Goal: Download file/media

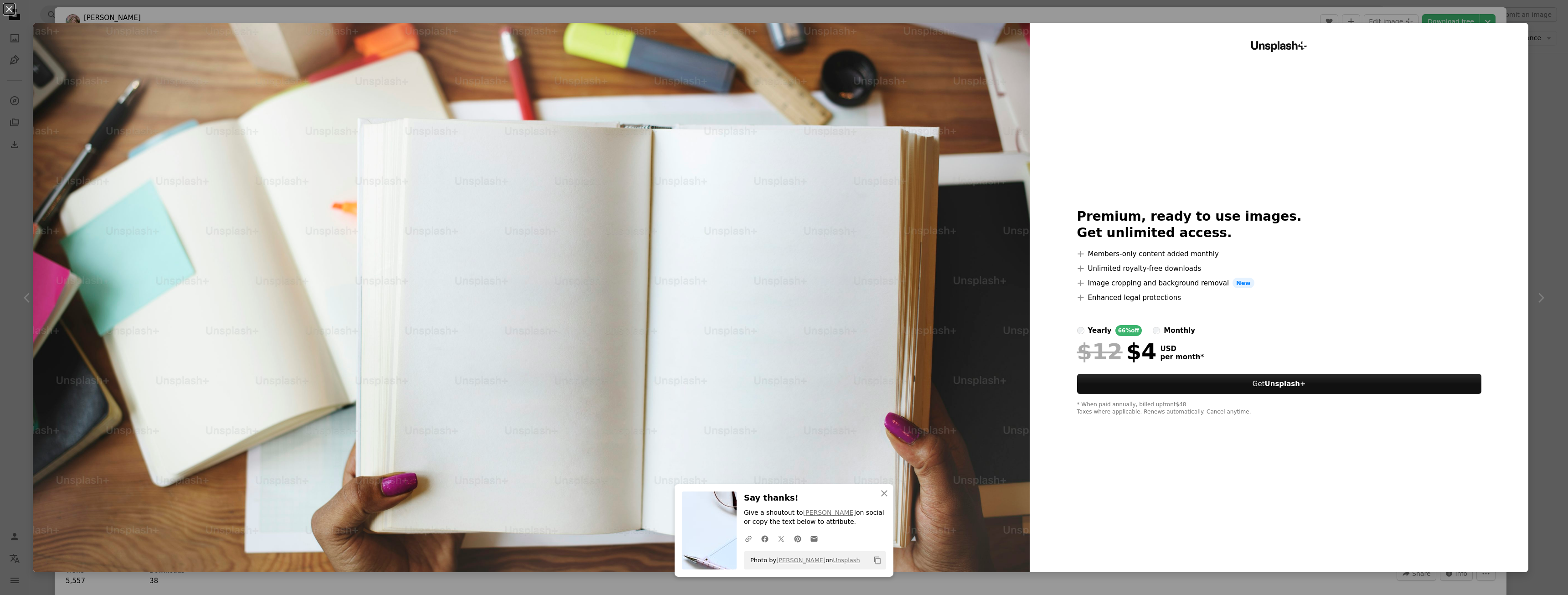
scroll to position [1688, 0]
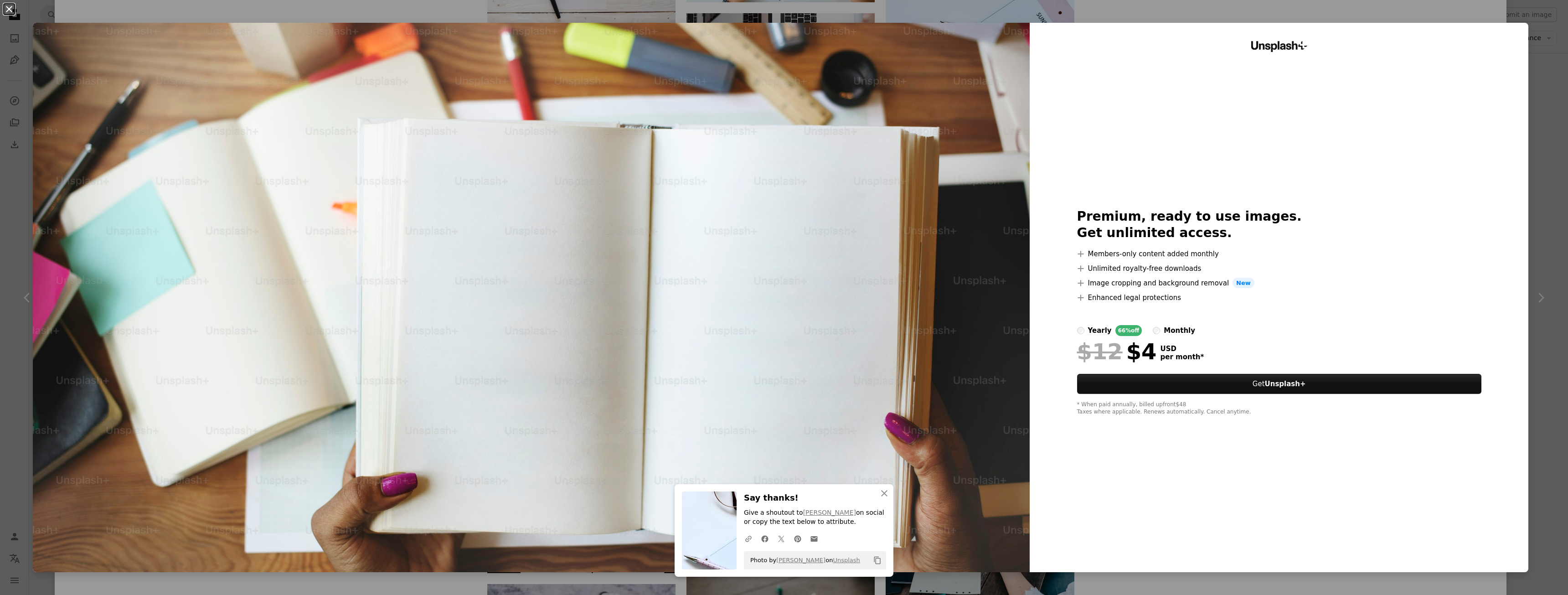
click at [8, 6] on button "An X shape" at bounding box center [9, 9] width 11 height 11
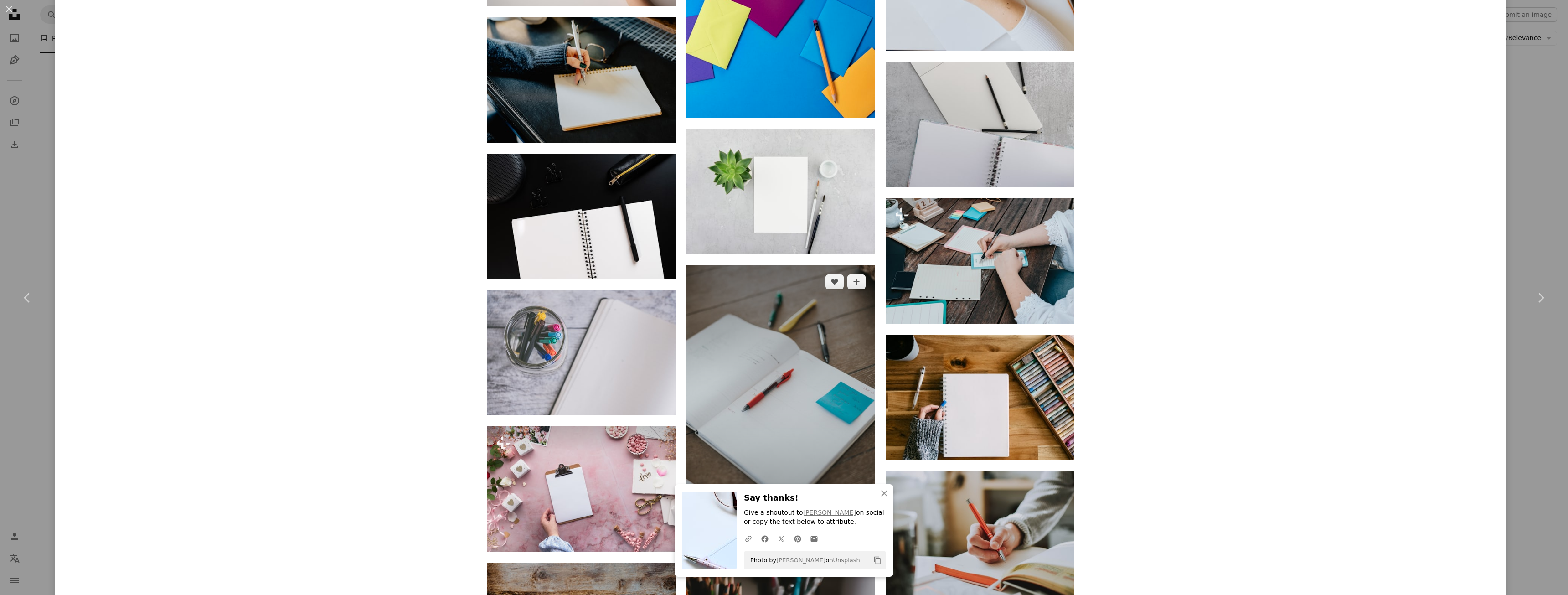
scroll to position [2007, 0]
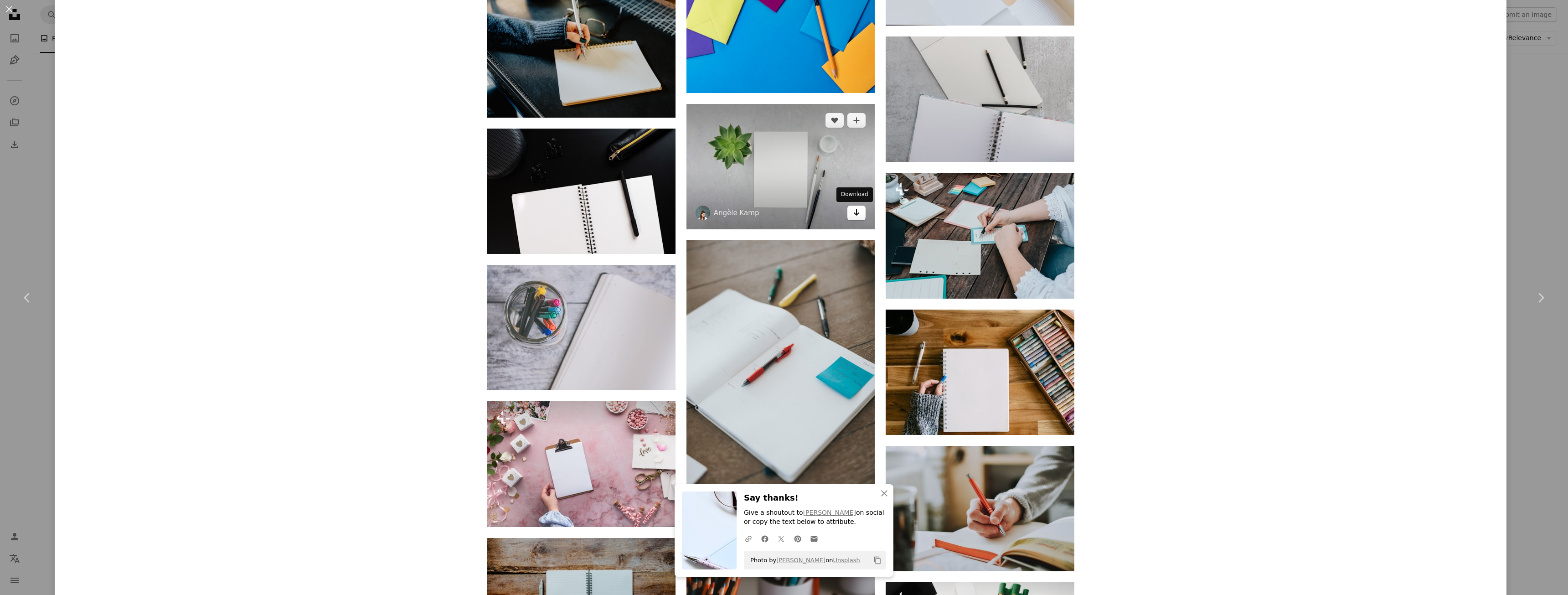
click at [854, 213] on icon "Download" at bounding box center [857, 213] width 6 height 6
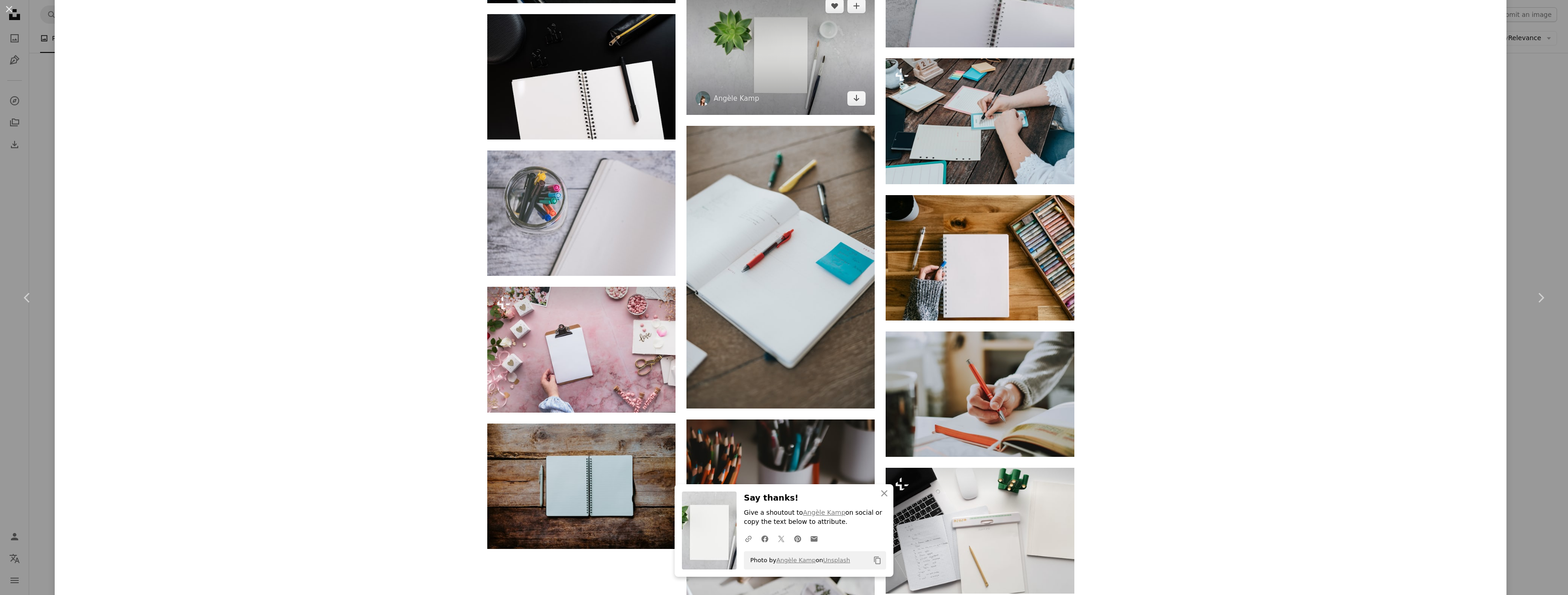
scroll to position [2144, 0]
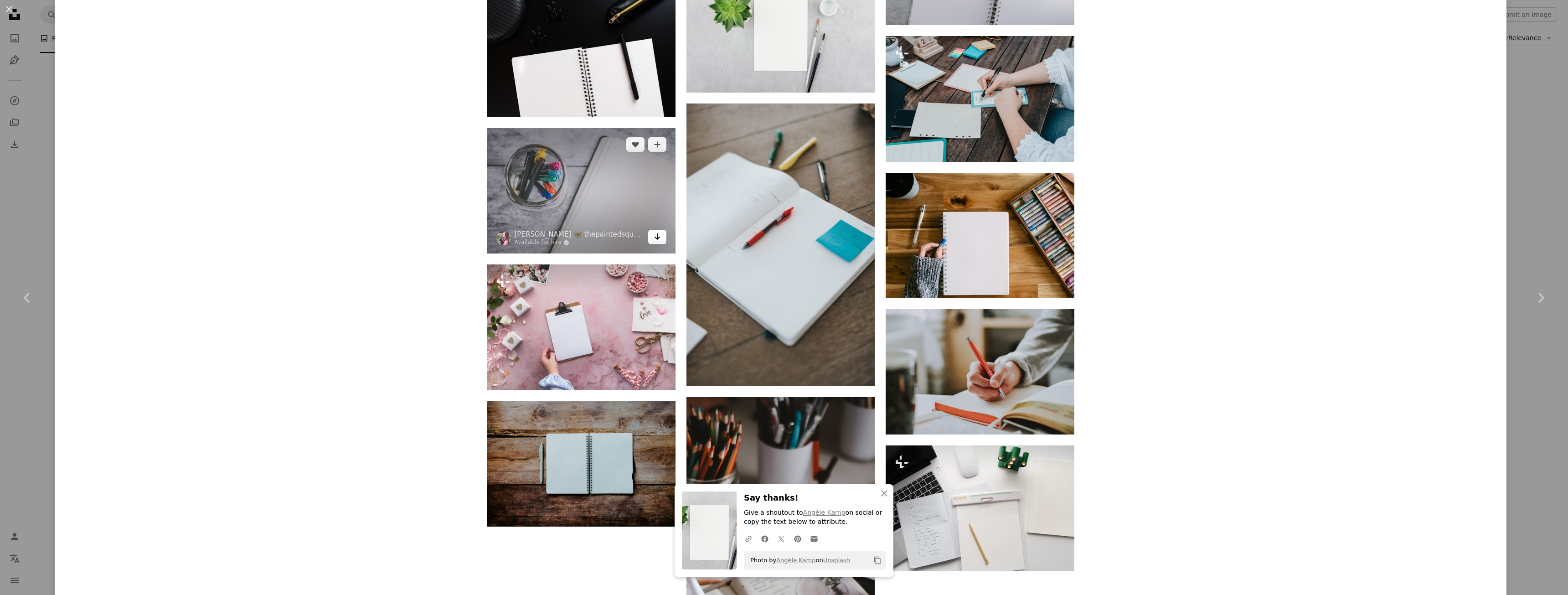
click at [655, 239] on icon "Arrow pointing down" at bounding box center [657, 237] width 7 height 11
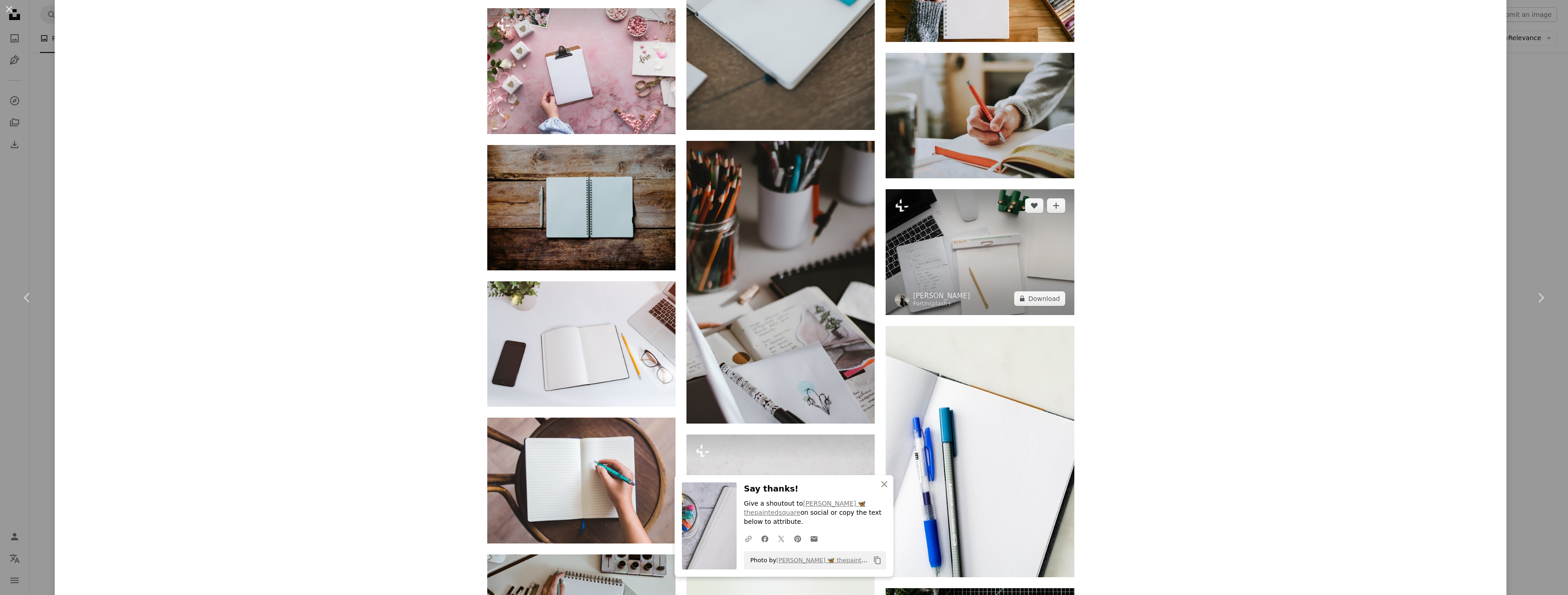
scroll to position [2371, 0]
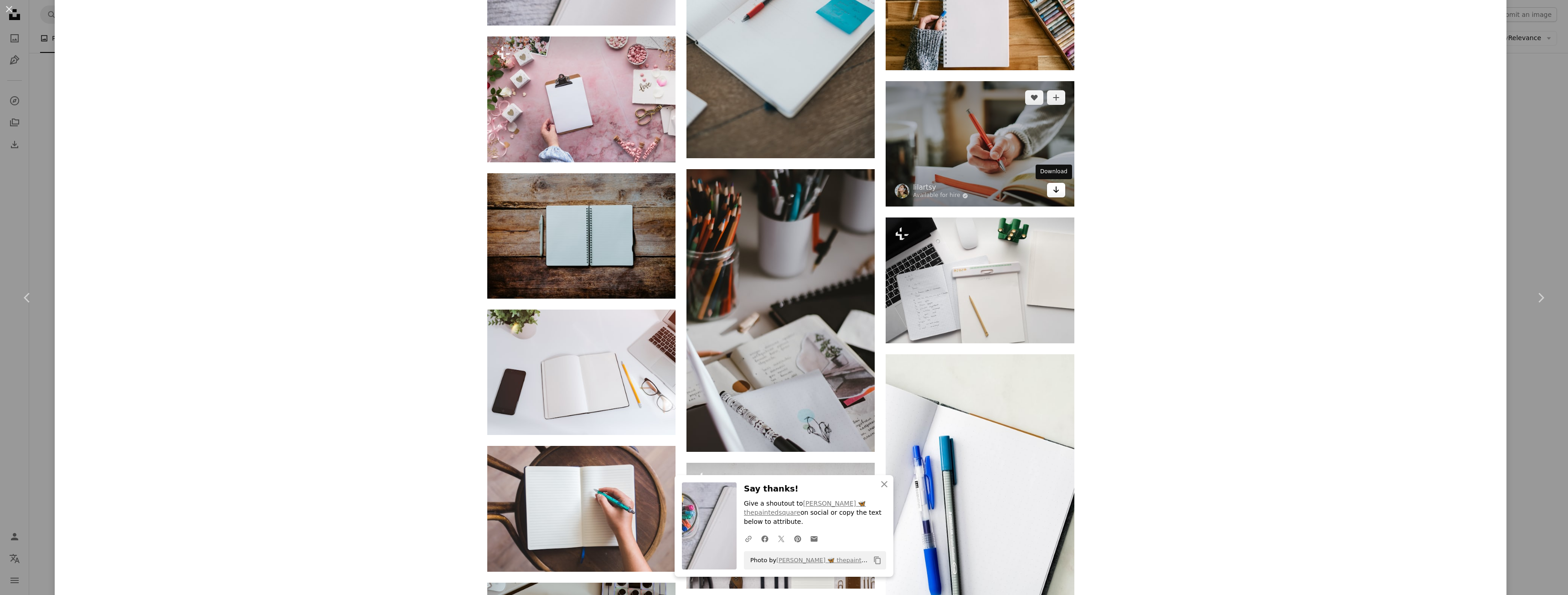
click at [1054, 191] on icon "Download" at bounding box center [1056, 189] width 6 height 6
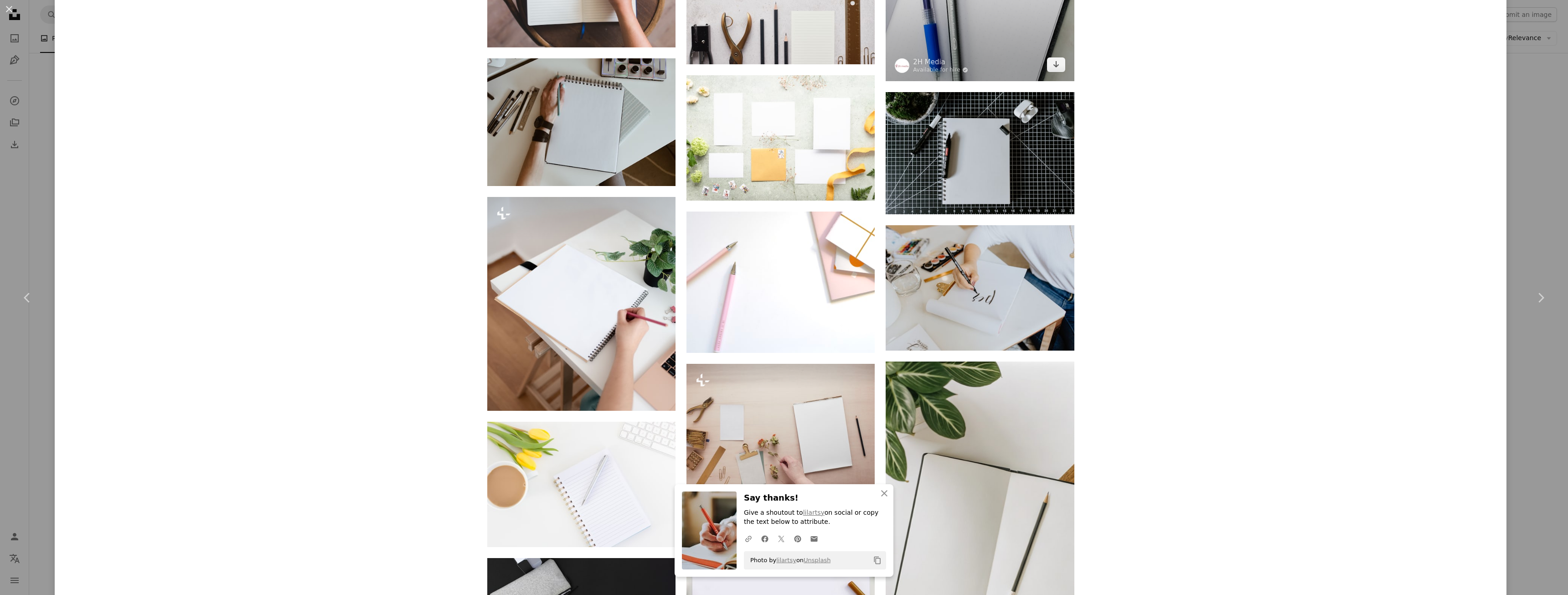
scroll to position [2964, 0]
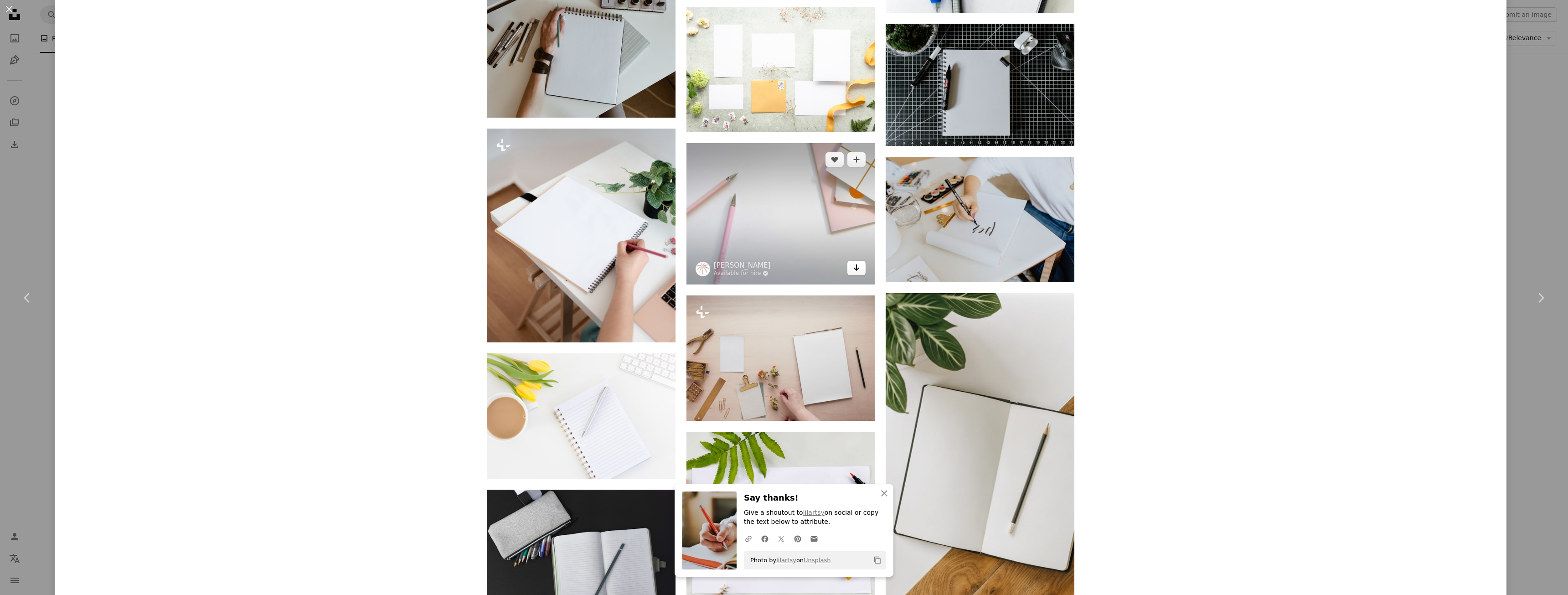
click at [857, 270] on link "Arrow pointing down" at bounding box center [856, 268] width 18 height 15
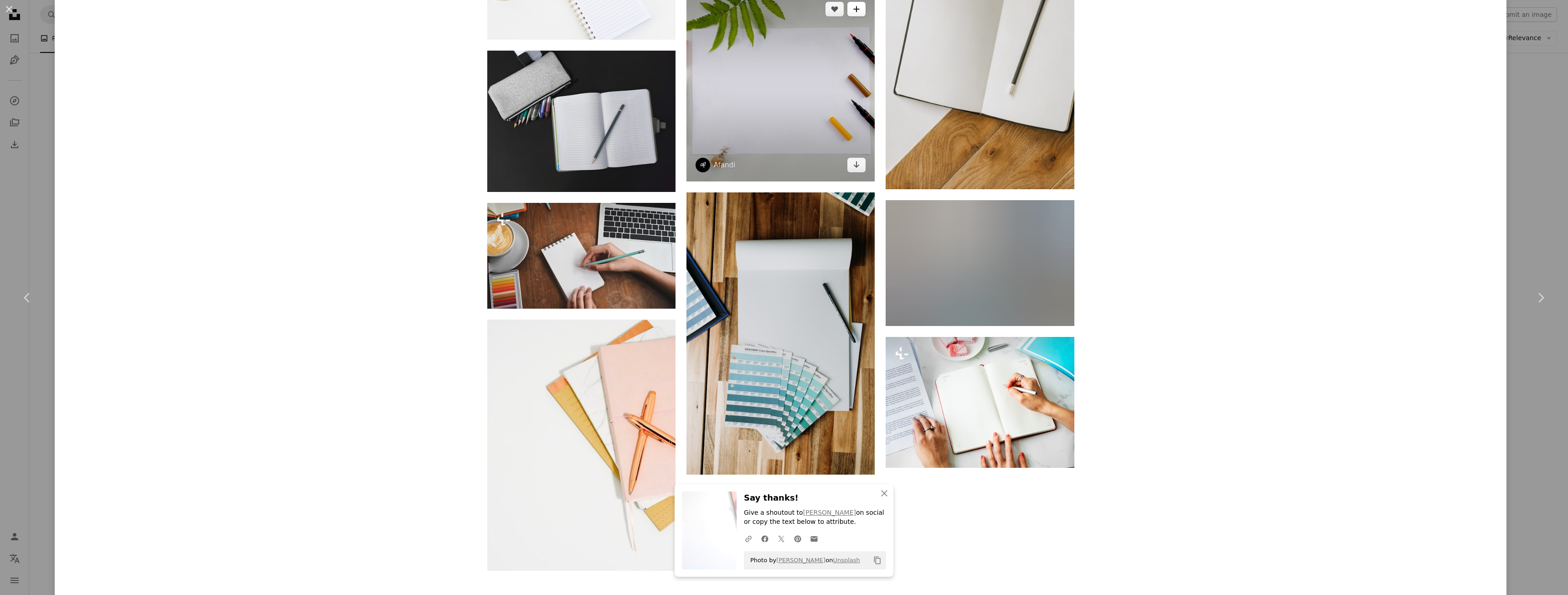
scroll to position [3462, 0]
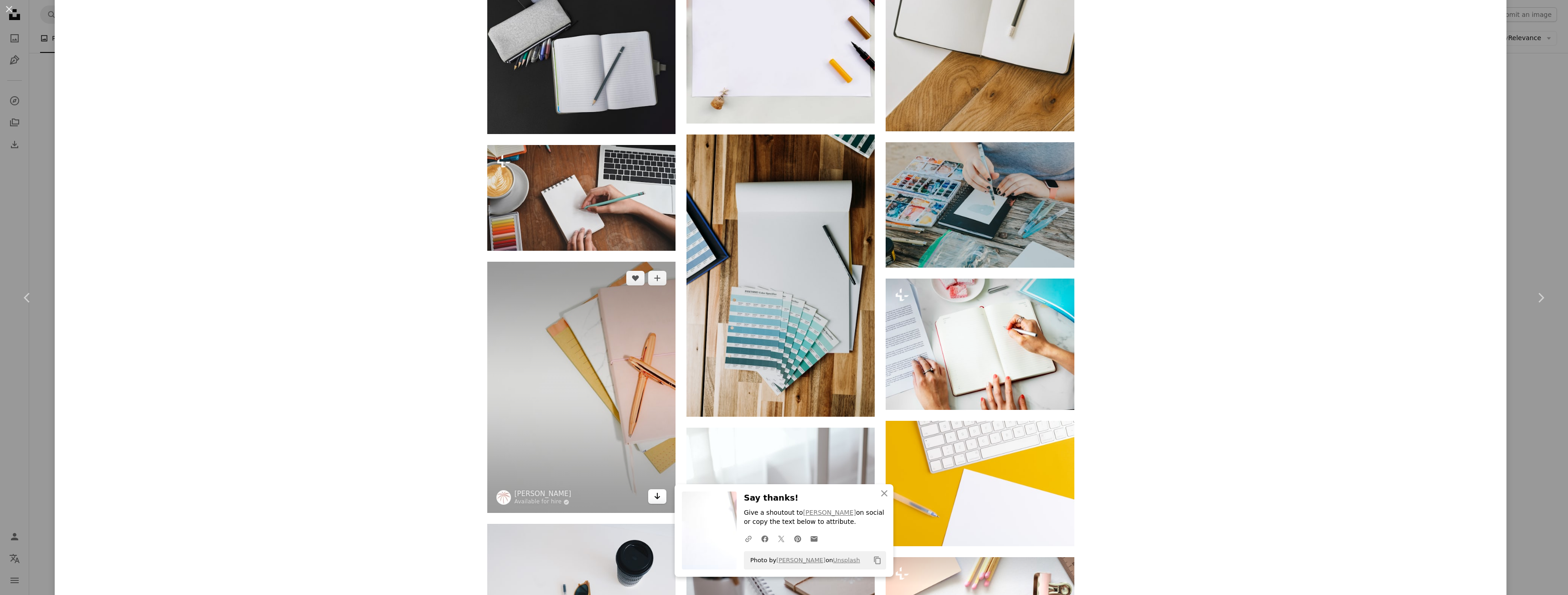
click at [649, 496] on link "Arrow pointing down" at bounding box center [657, 497] width 18 height 15
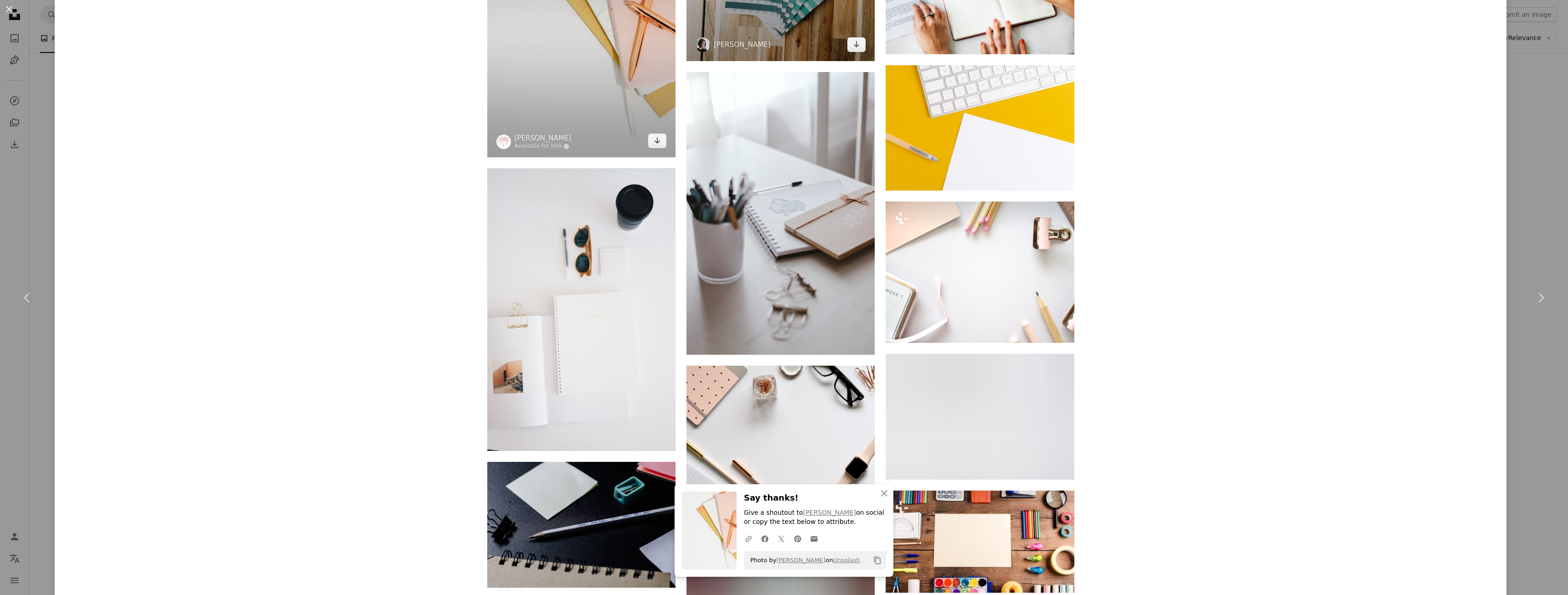
scroll to position [3826, 0]
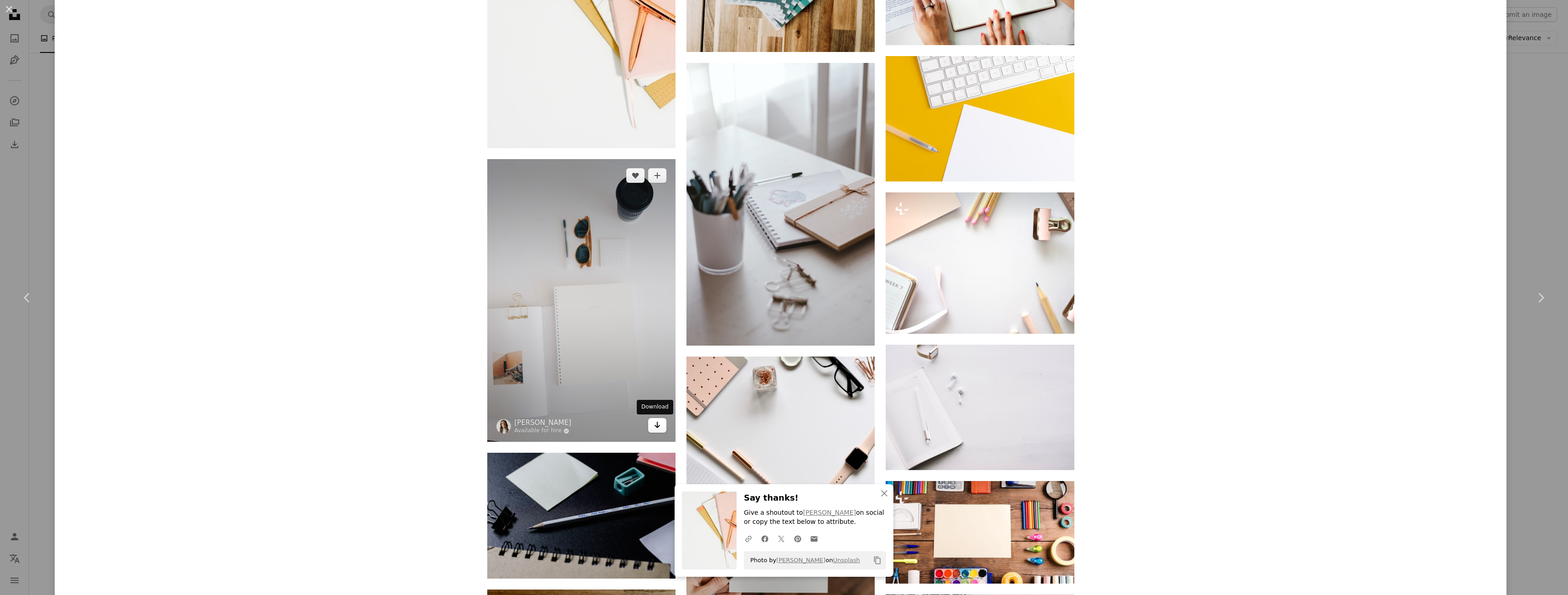
click at [654, 426] on icon "Arrow pointing down" at bounding box center [657, 425] width 7 height 11
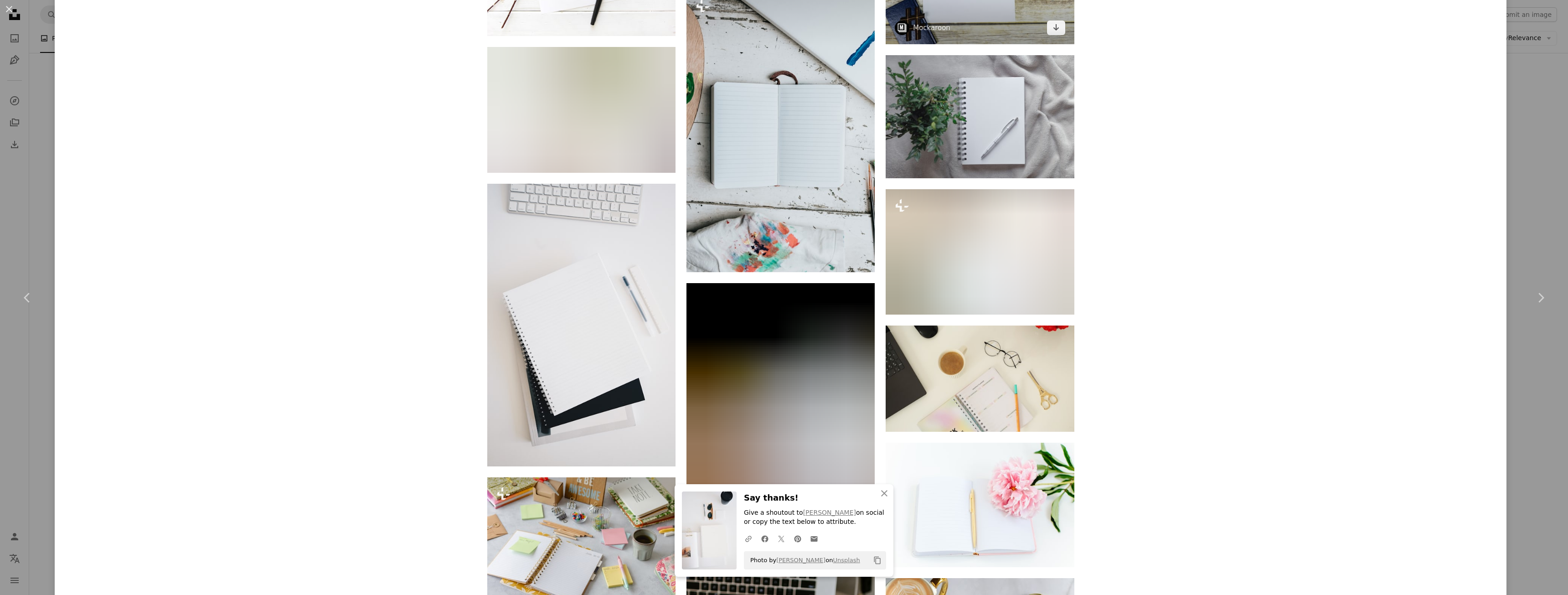
scroll to position [4901, 0]
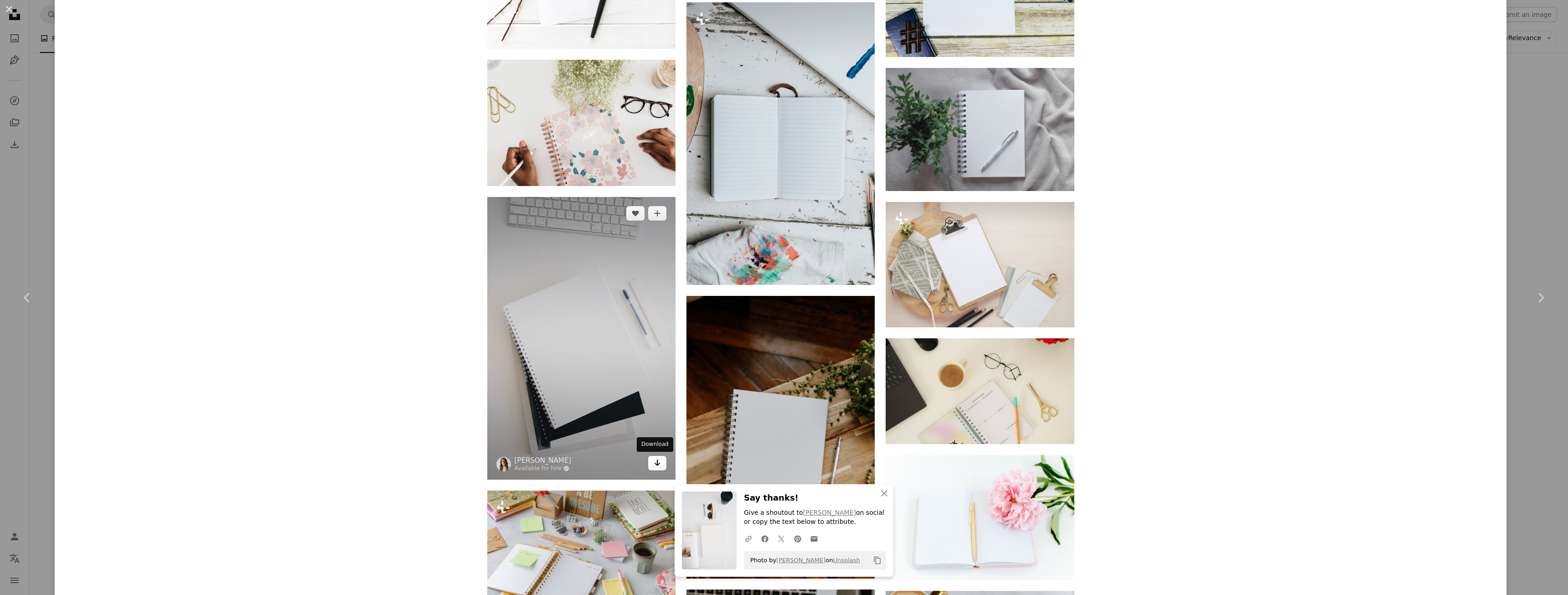
click at [654, 467] on icon "Arrow pointing down" at bounding box center [657, 463] width 7 height 11
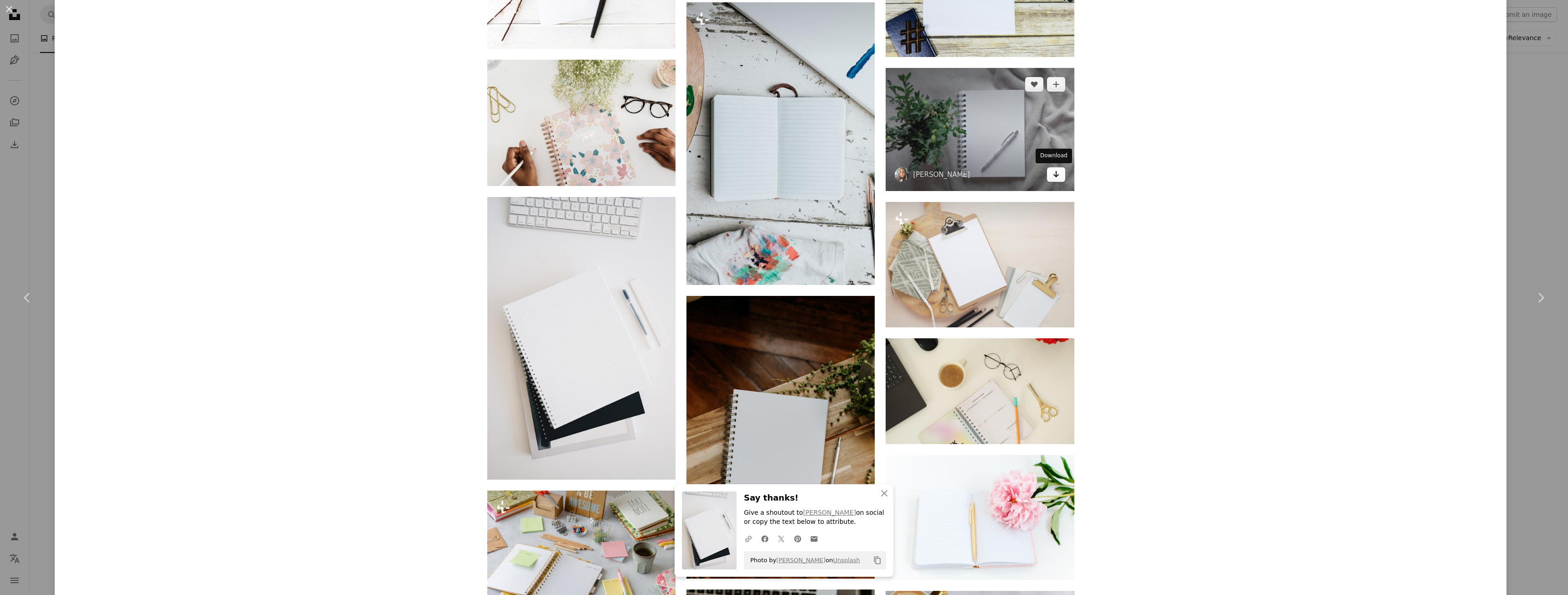
click at [1052, 170] on icon "Arrow pointing down" at bounding box center [1056, 174] width 7 height 11
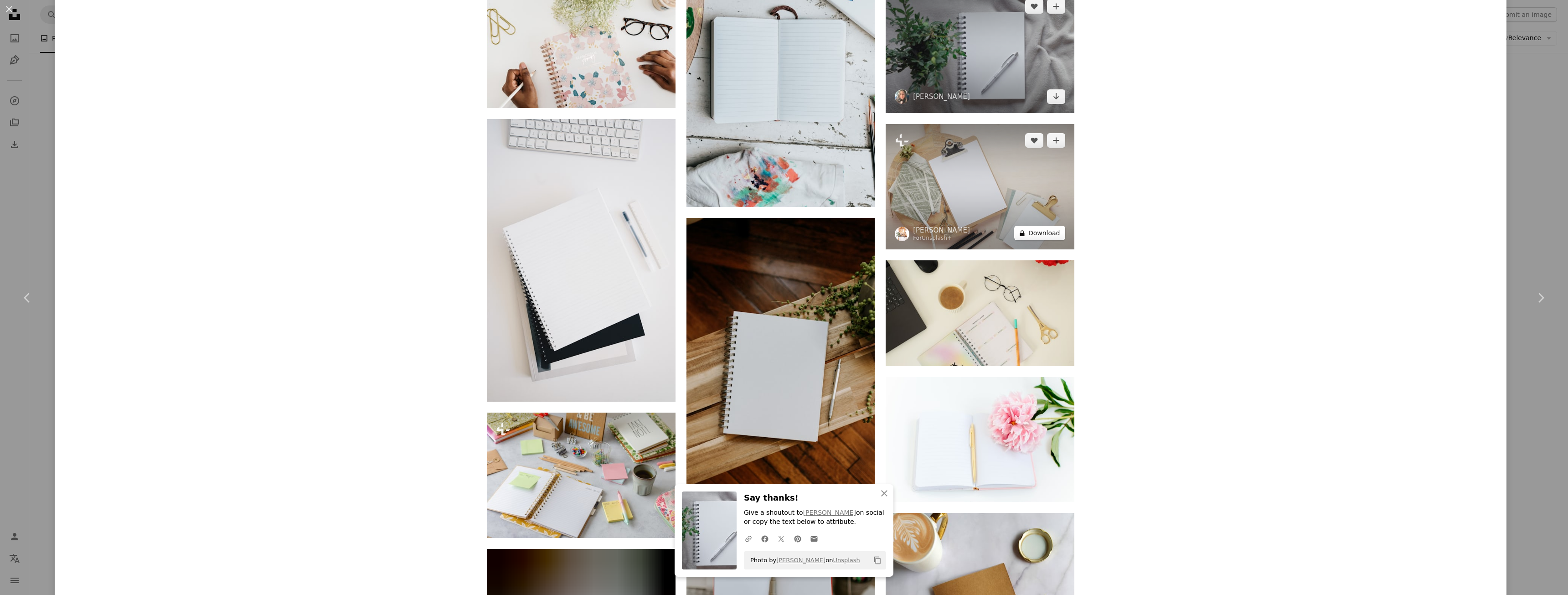
scroll to position [5038, 0]
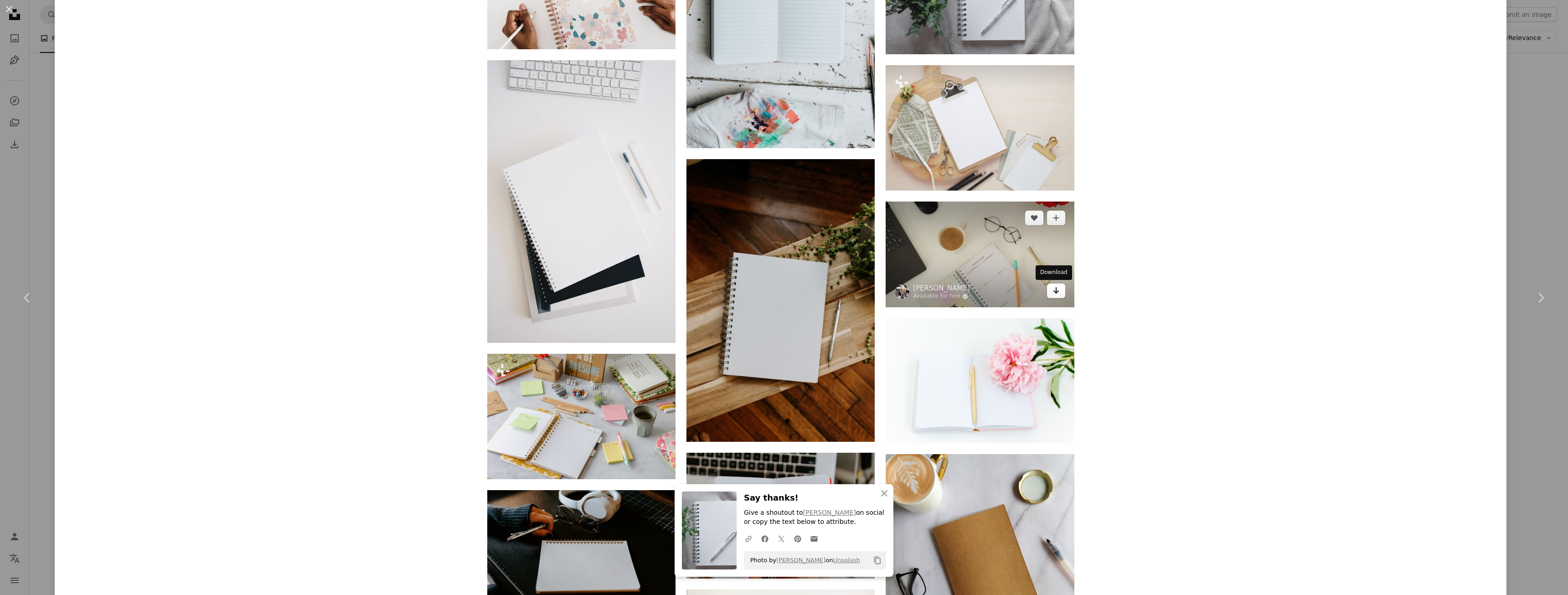
click at [1052, 287] on icon "Arrow pointing down" at bounding box center [1056, 290] width 7 height 11
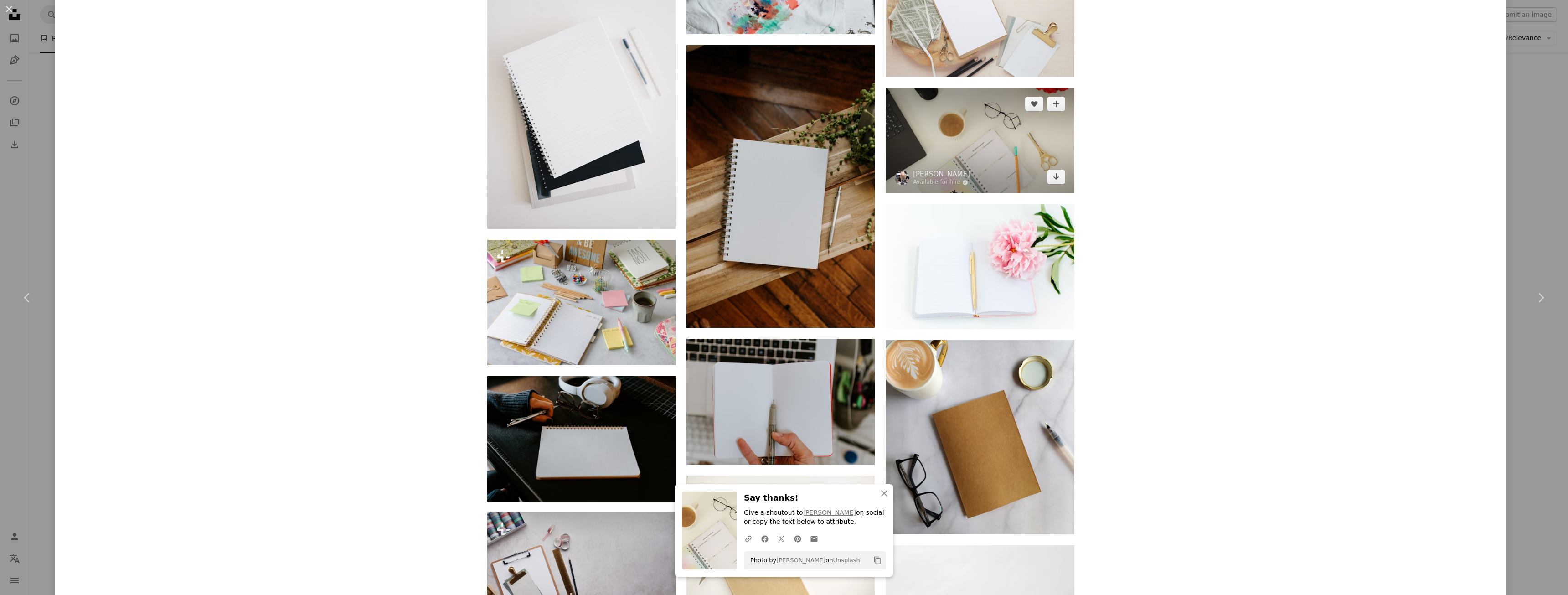
scroll to position [5220, 0]
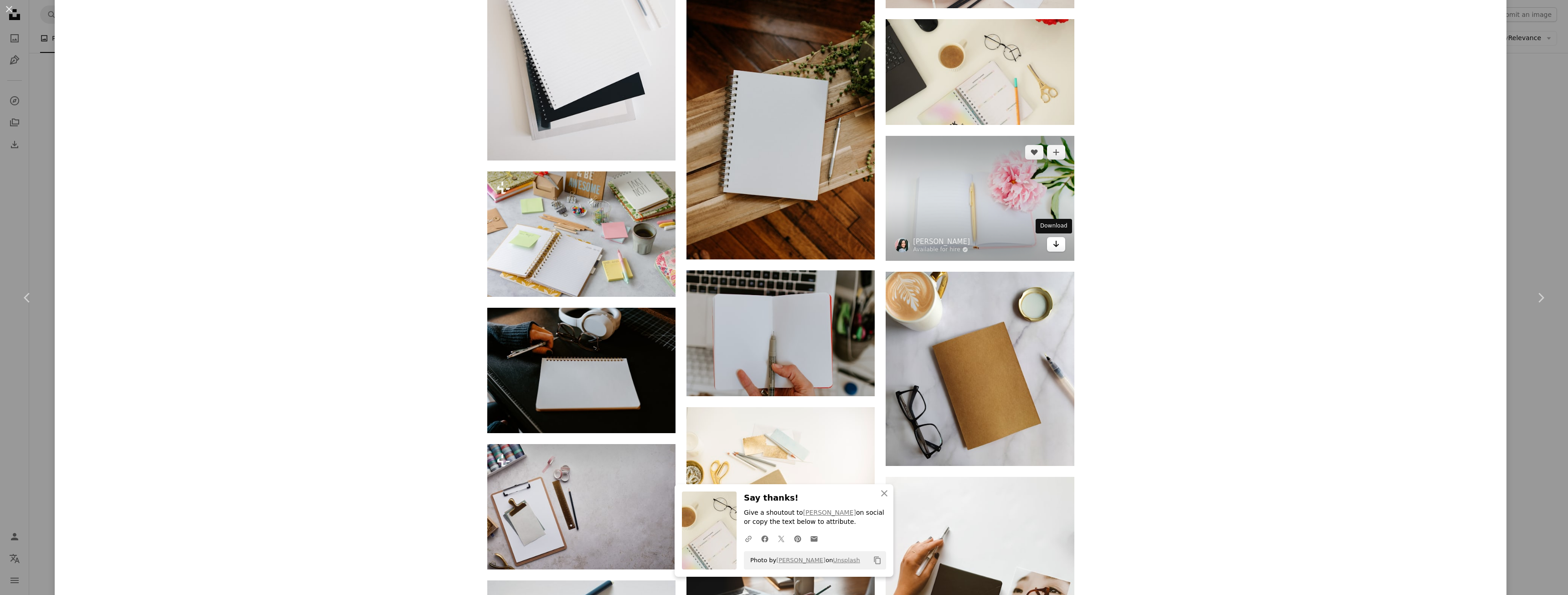
click at [1053, 246] on icon "Download" at bounding box center [1056, 244] width 6 height 6
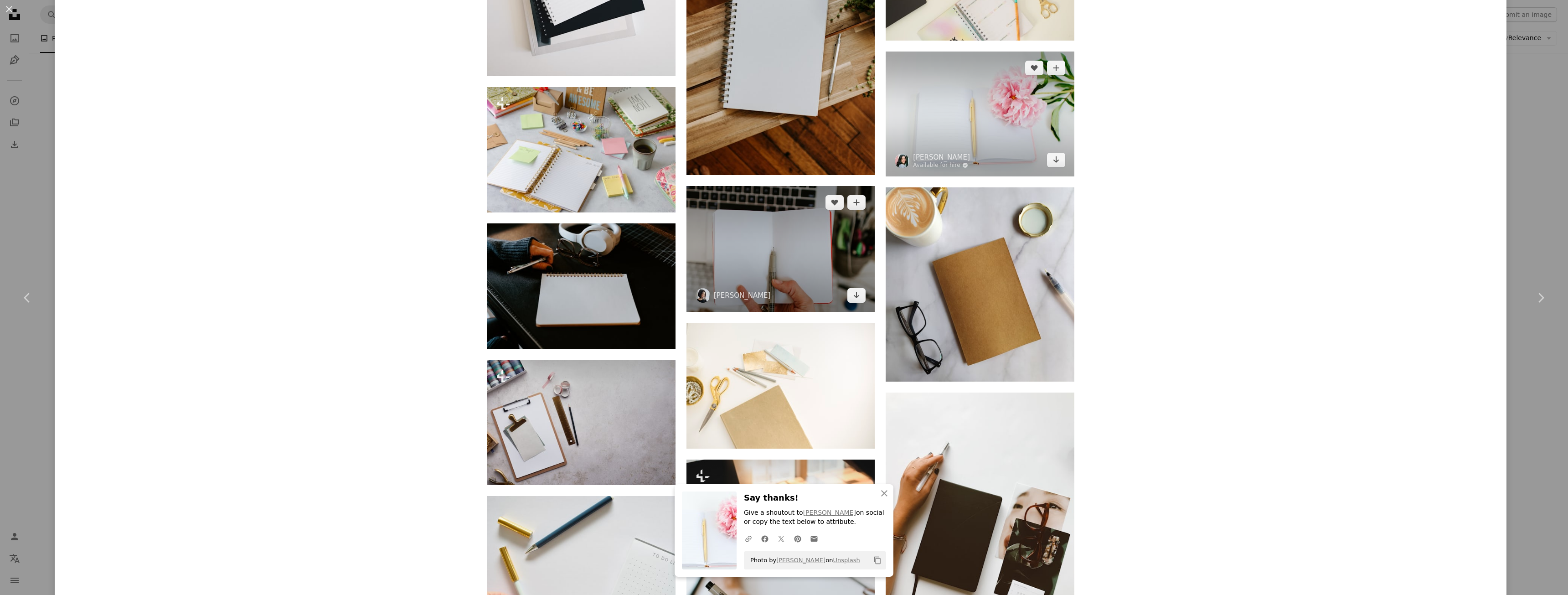
scroll to position [5311, 0]
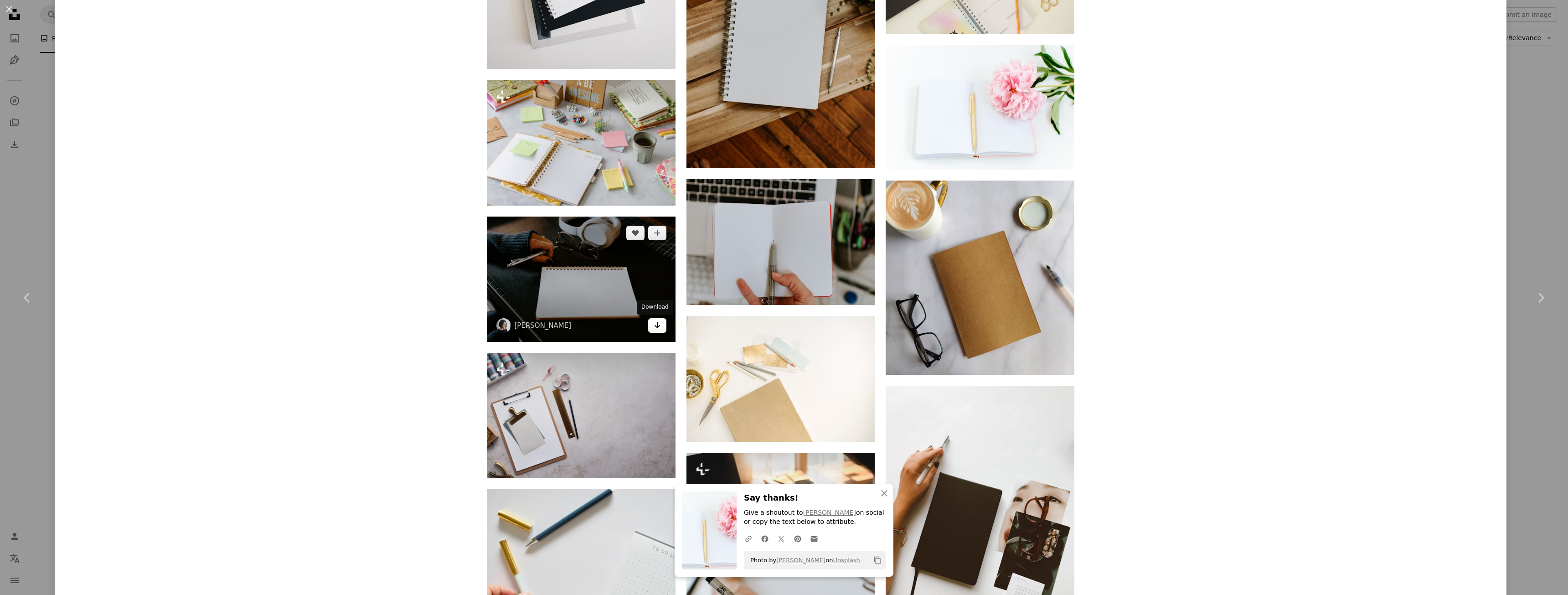
click at [654, 326] on icon "Download" at bounding box center [657, 325] width 6 height 6
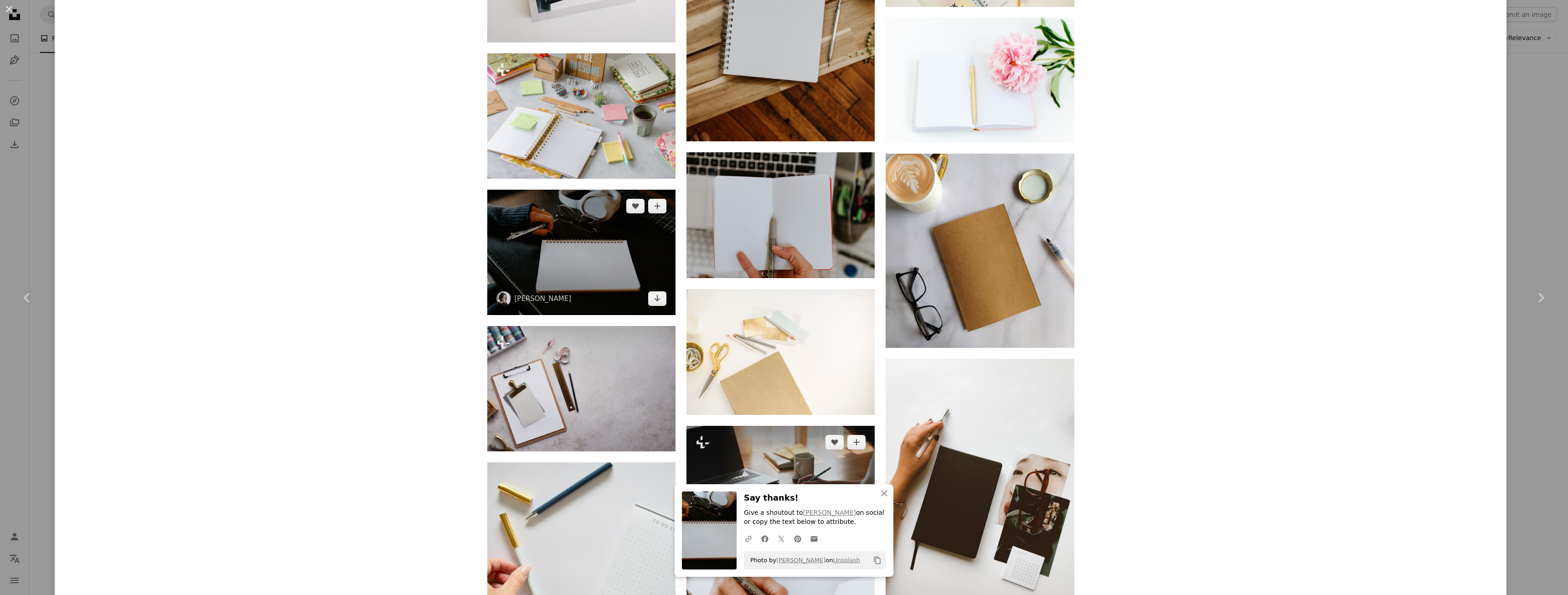
scroll to position [5448, 0]
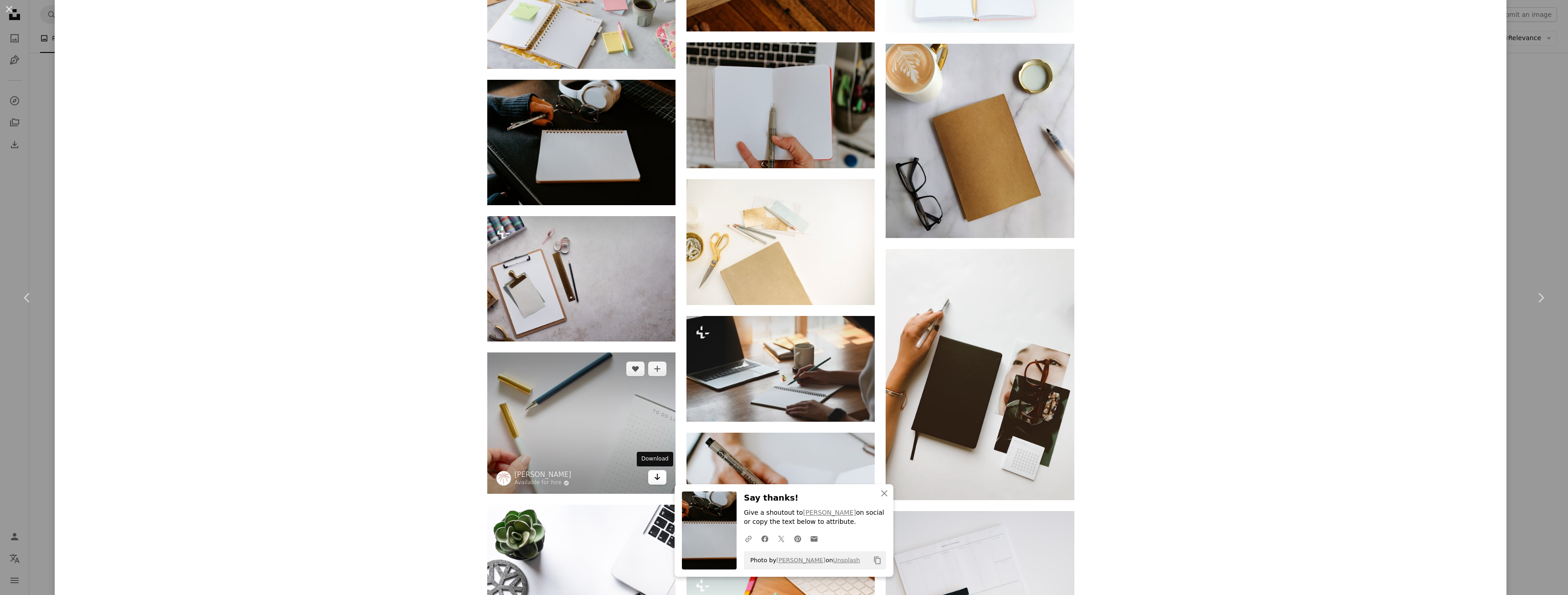
click at [654, 481] on icon "Arrow pointing down" at bounding box center [657, 477] width 7 height 11
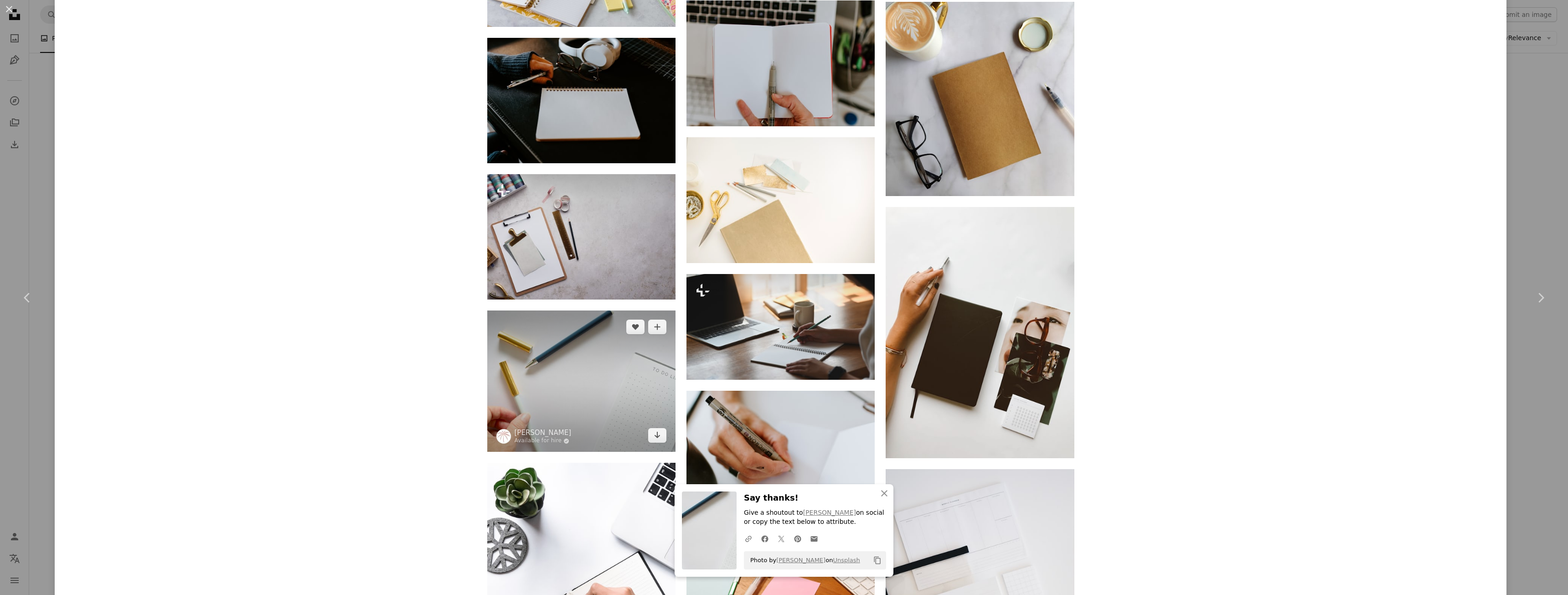
scroll to position [5493, 0]
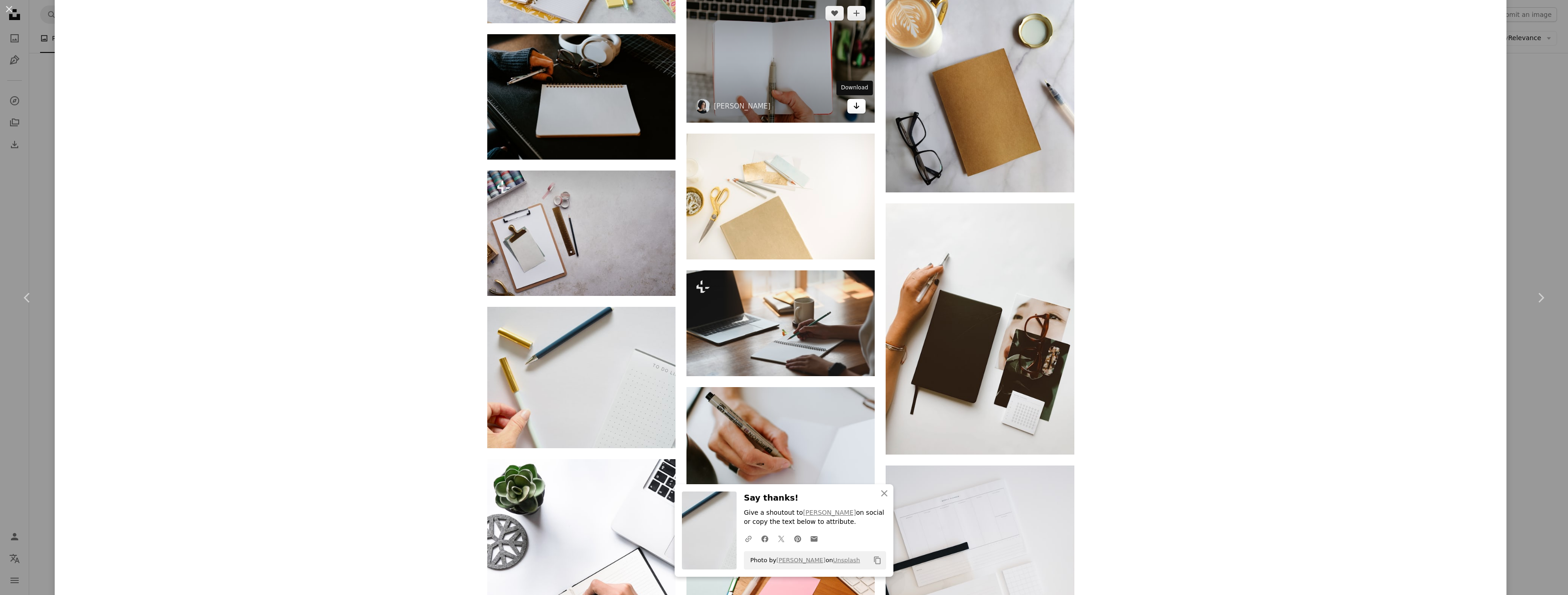
click at [853, 110] on icon "Arrow pointing down" at bounding box center [856, 106] width 7 height 11
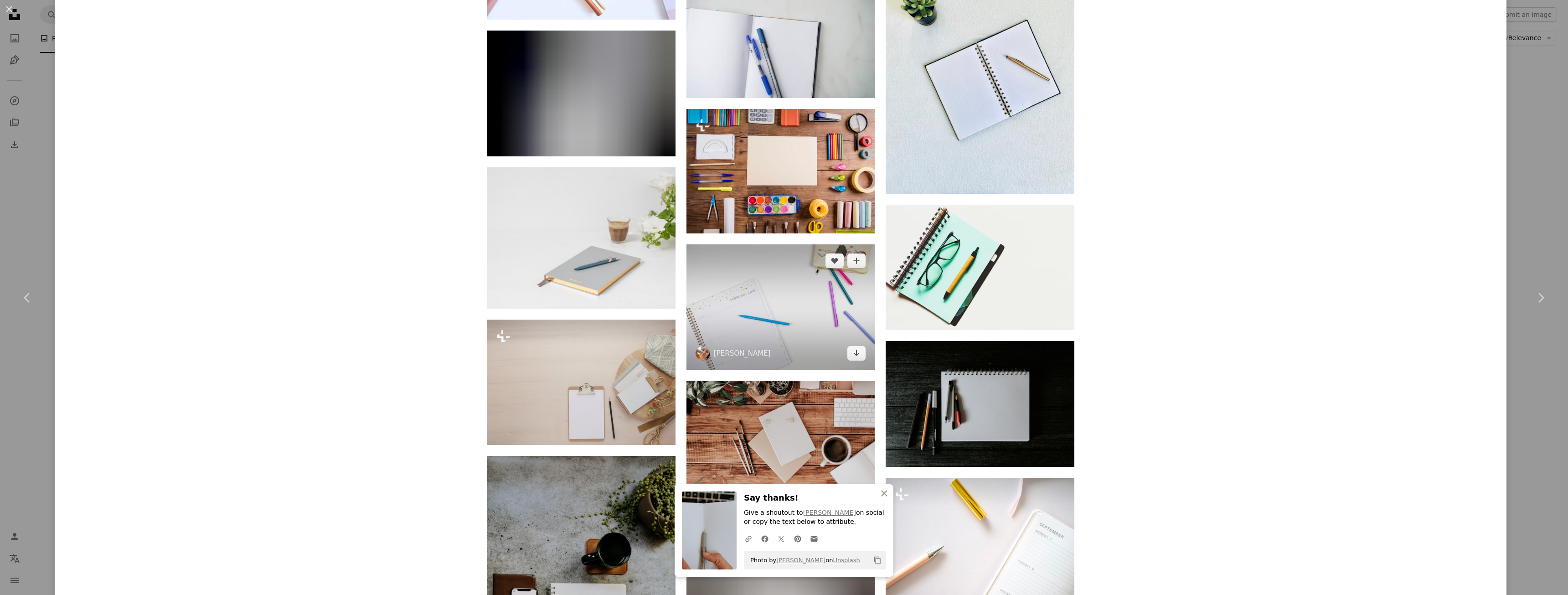
scroll to position [6451, 0]
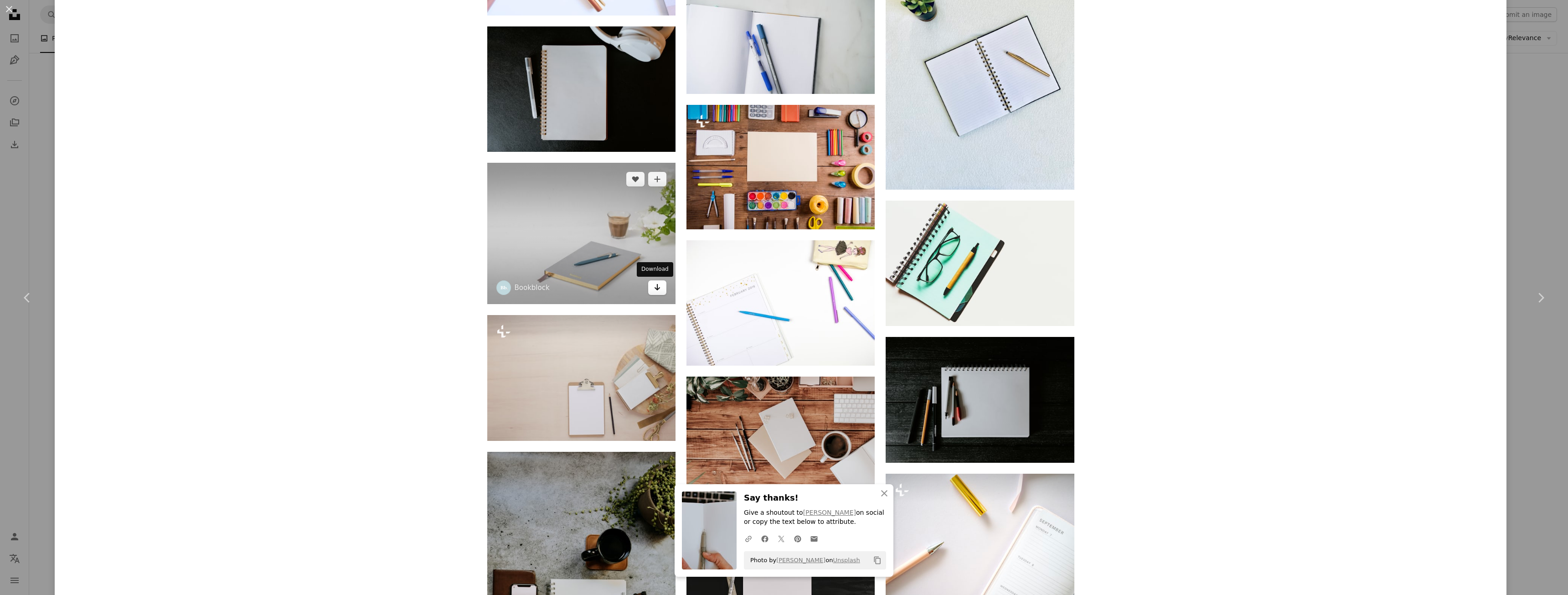
click at [654, 291] on icon "Arrow pointing down" at bounding box center [657, 287] width 7 height 11
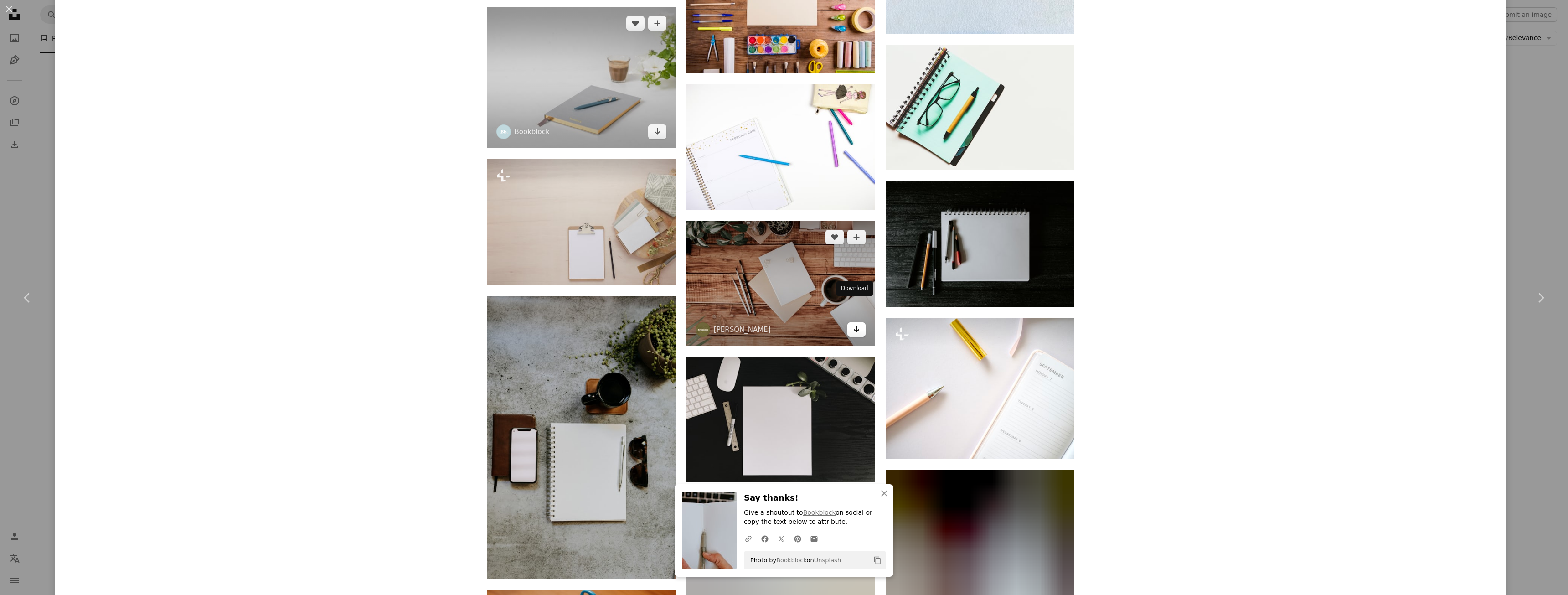
scroll to position [6679, 0]
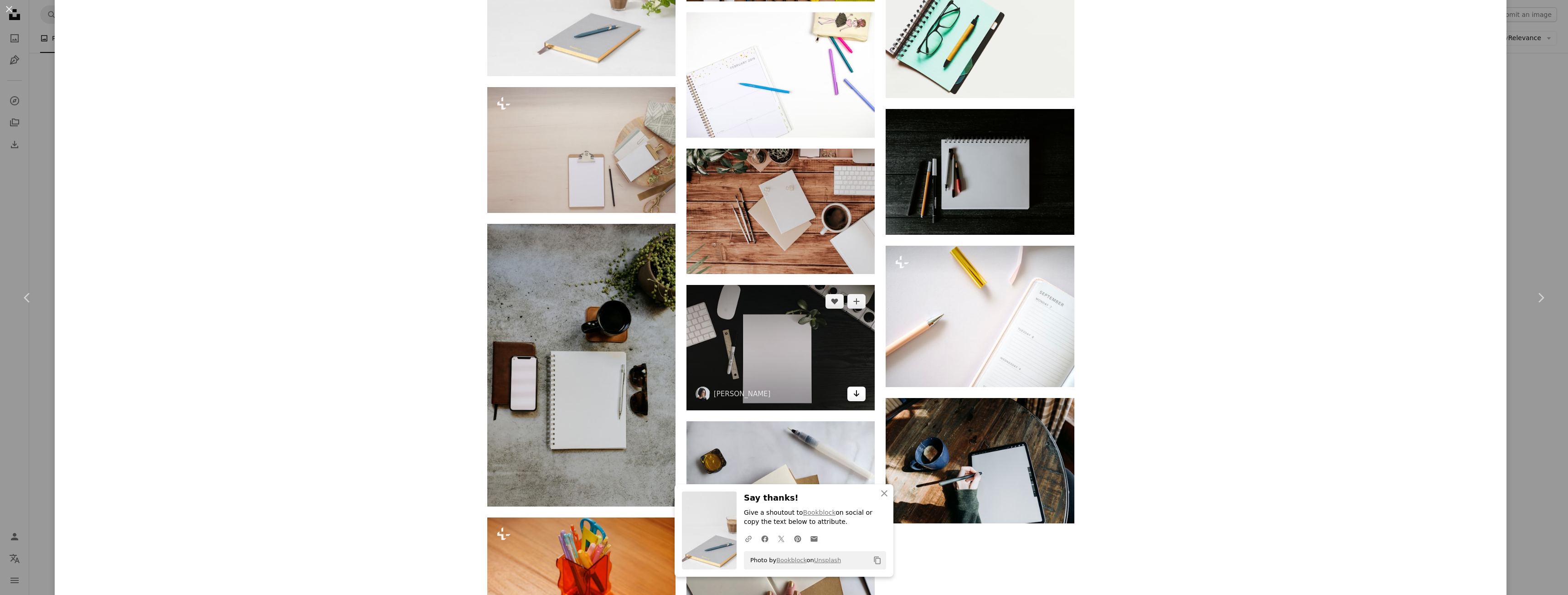
click at [856, 392] on icon "Arrow pointing down" at bounding box center [856, 393] width 7 height 11
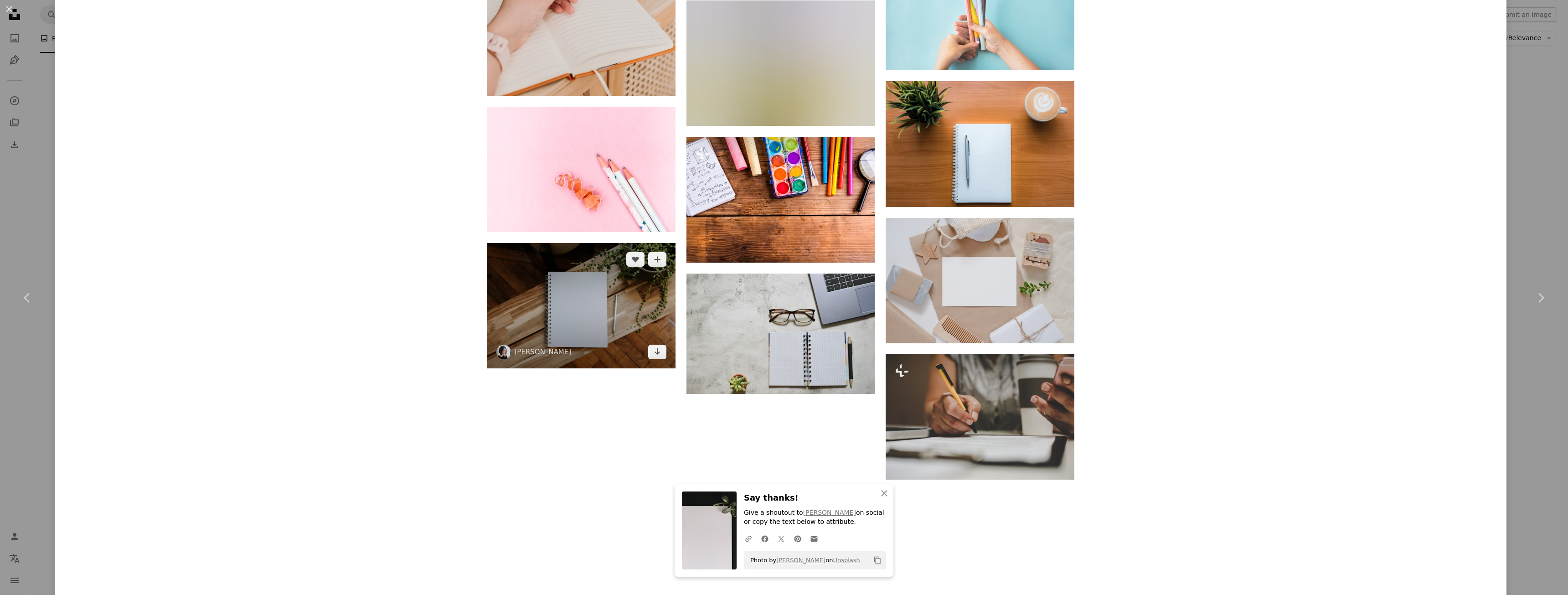
scroll to position [7956, 0]
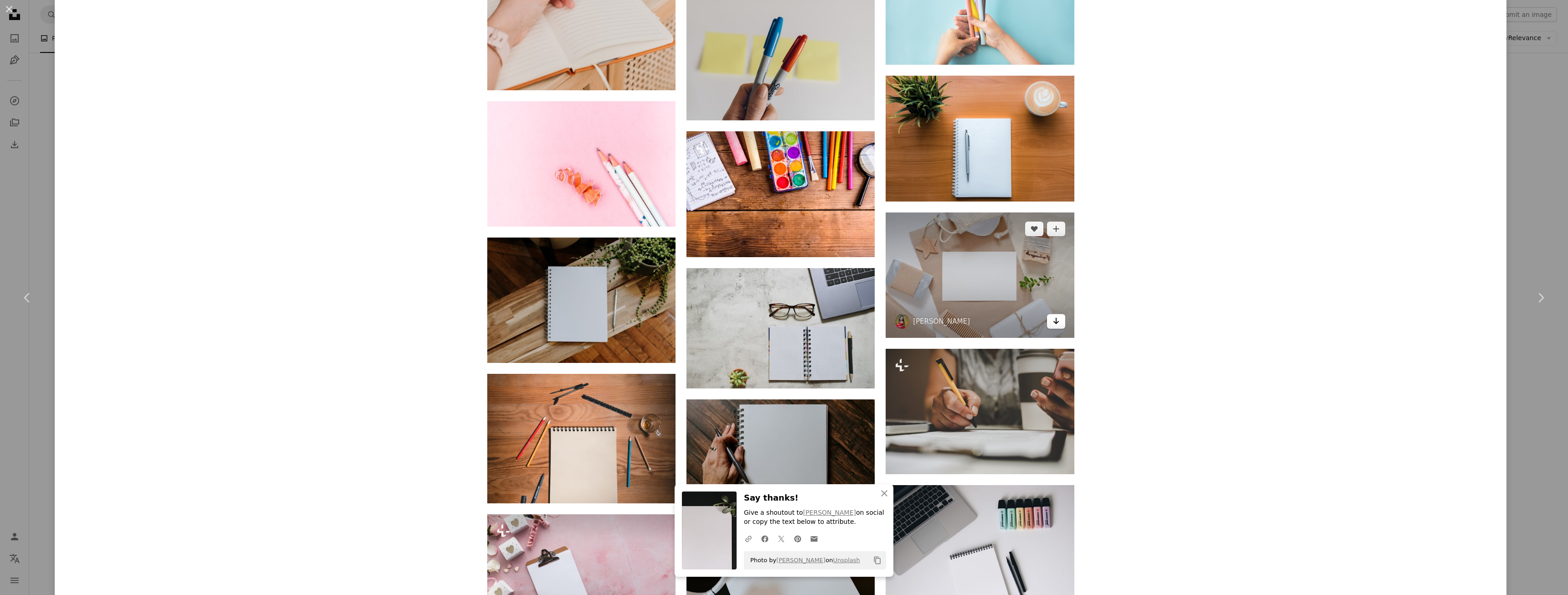
click at [1054, 321] on icon "Arrow pointing down" at bounding box center [1056, 321] width 7 height 11
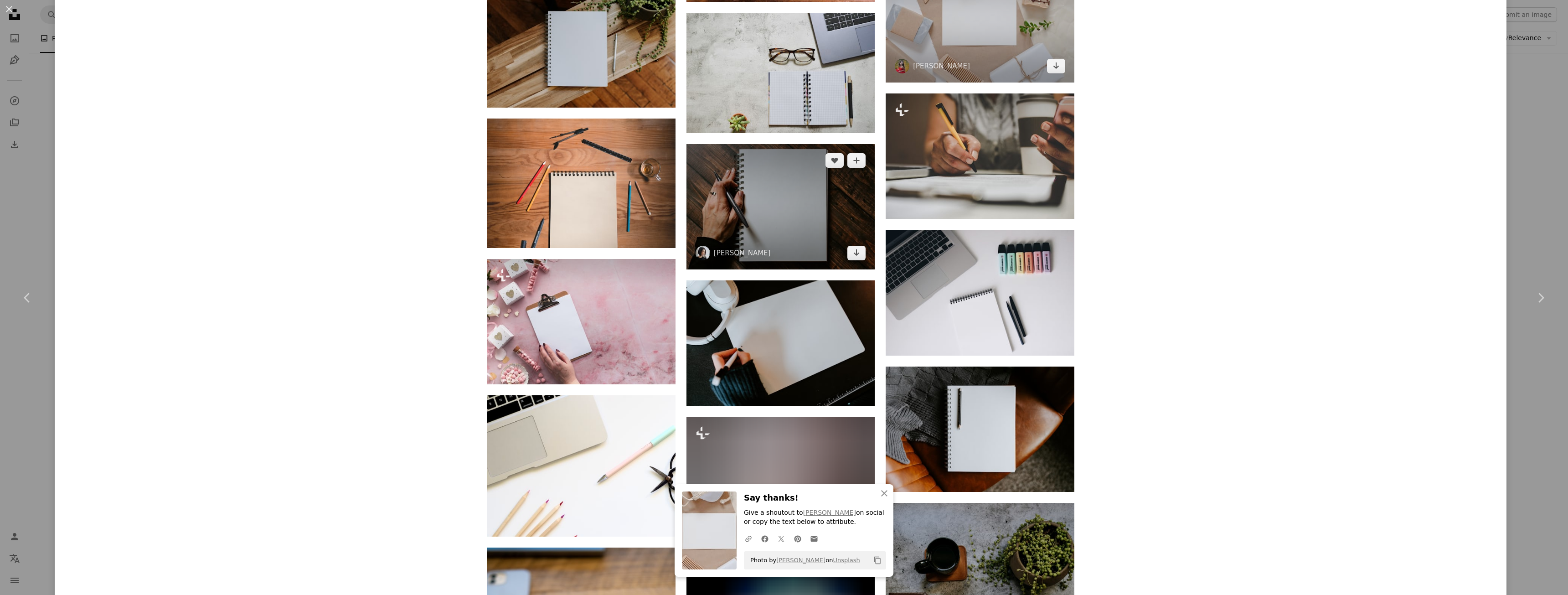
scroll to position [8275, 0]
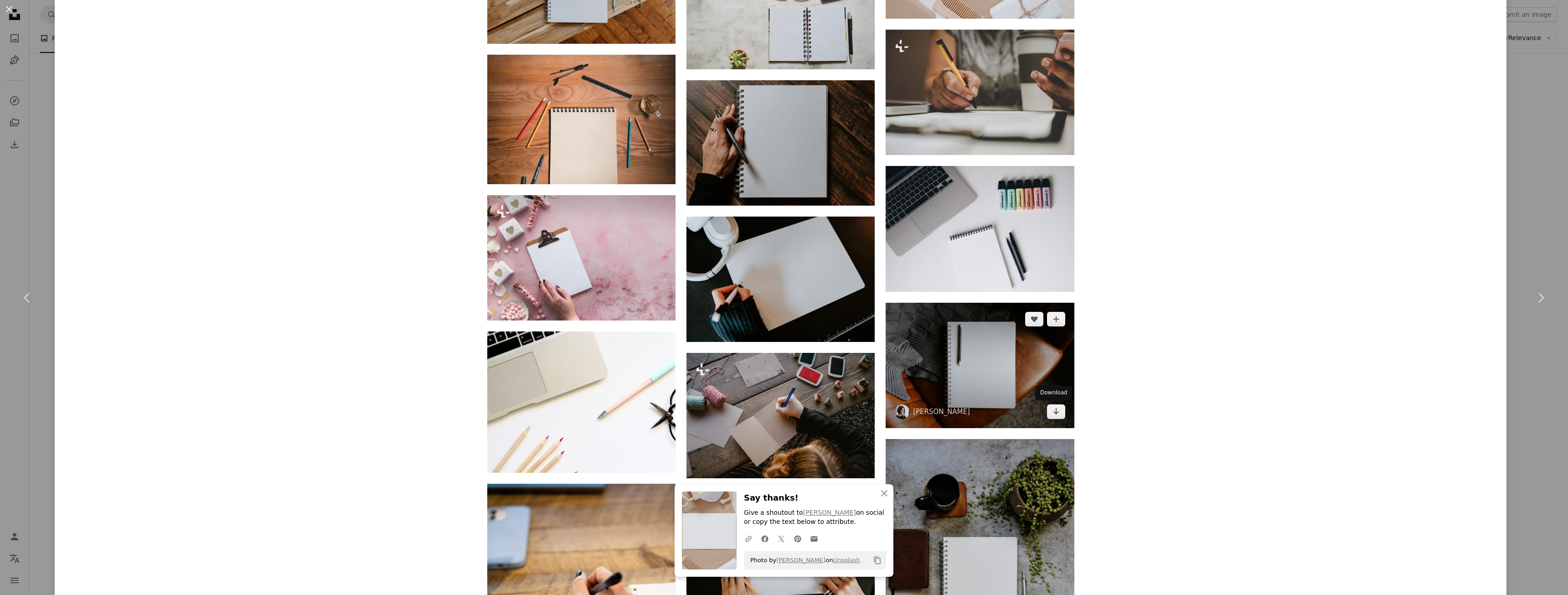
drag, startPoint x: 1054, startPoint y: 415, endPoint x: 1018, endPoint y: 392, distance: 42.7
click at [1054, 415] on icon "Arrow pointing down" at bounding box center [1056, 411] width 7 height 11
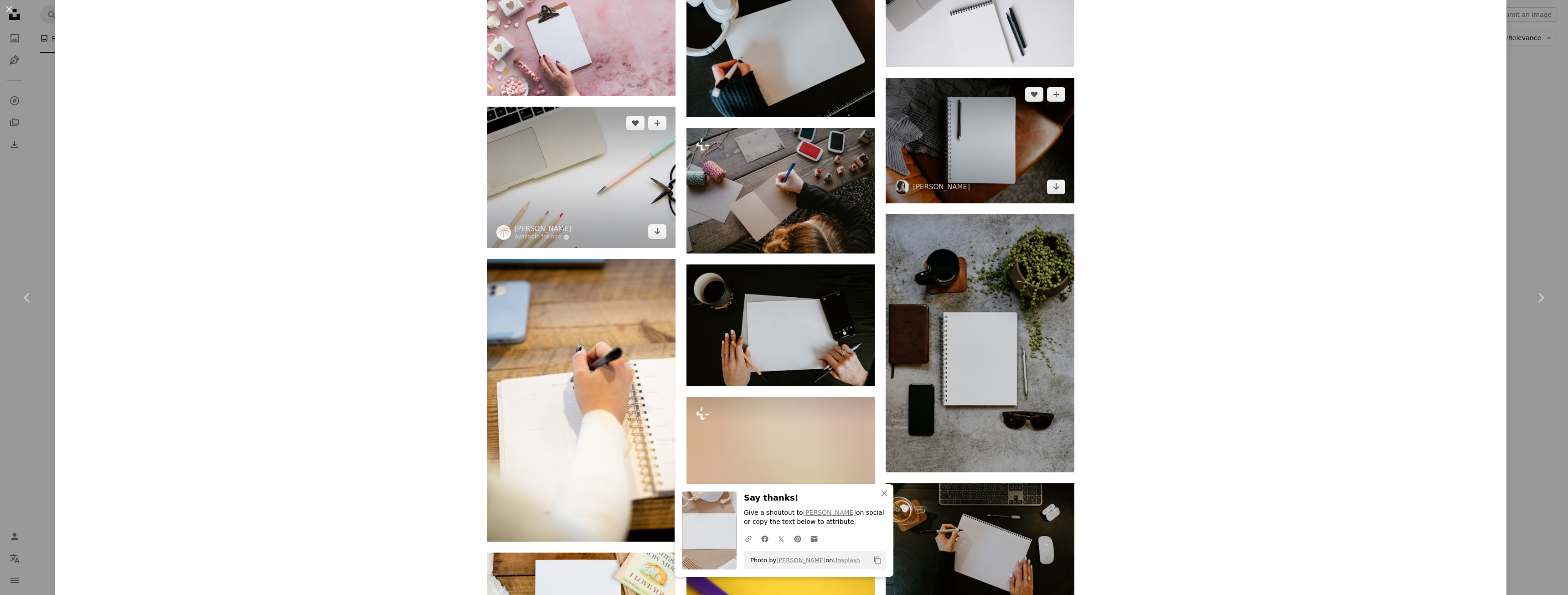
scroll to position [8504, 0]
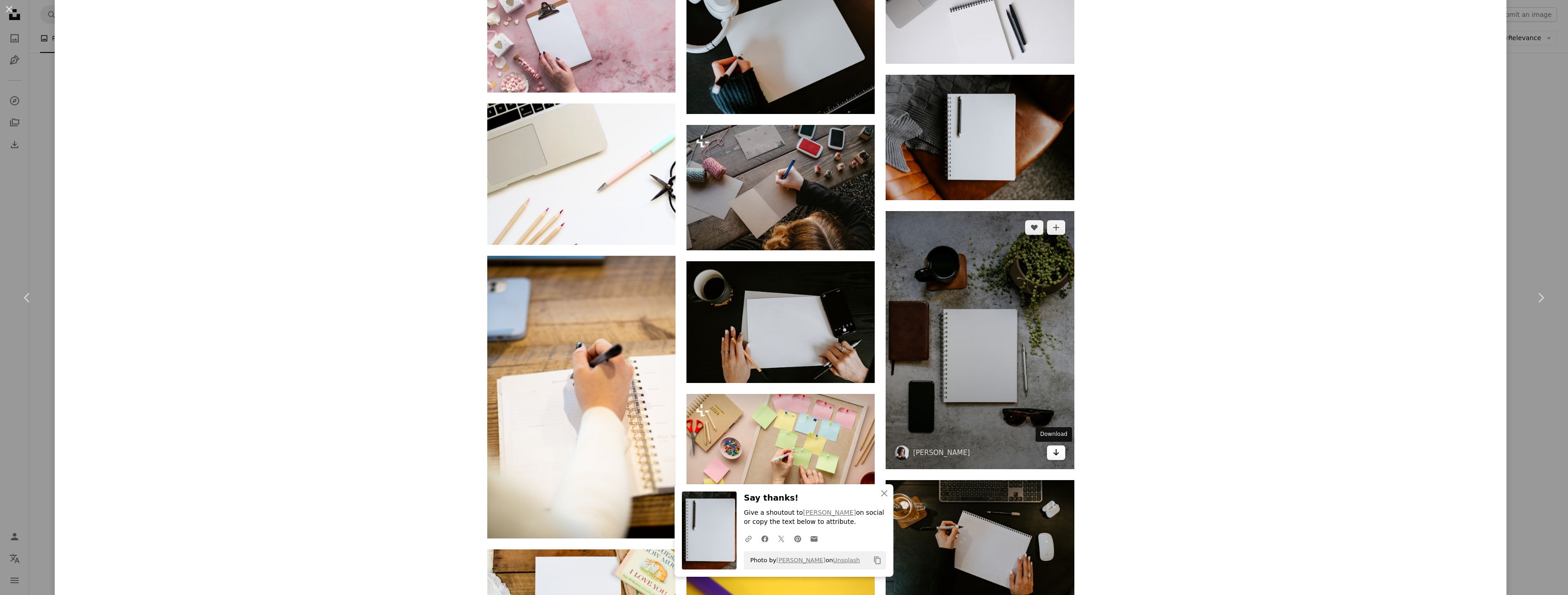
click at [1057, 456] on link "Arrow pointing down" at bounding box center [1056, 453] width 18 height 15
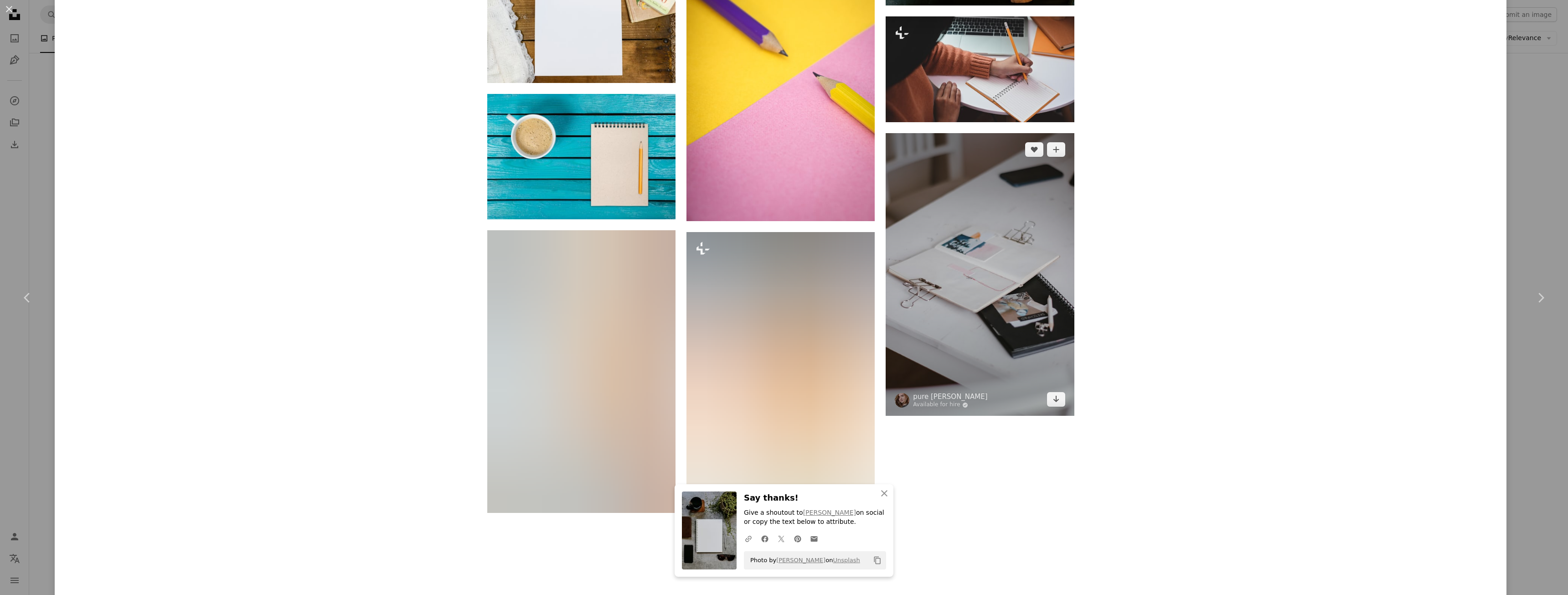
scroll to position [9097, 0]
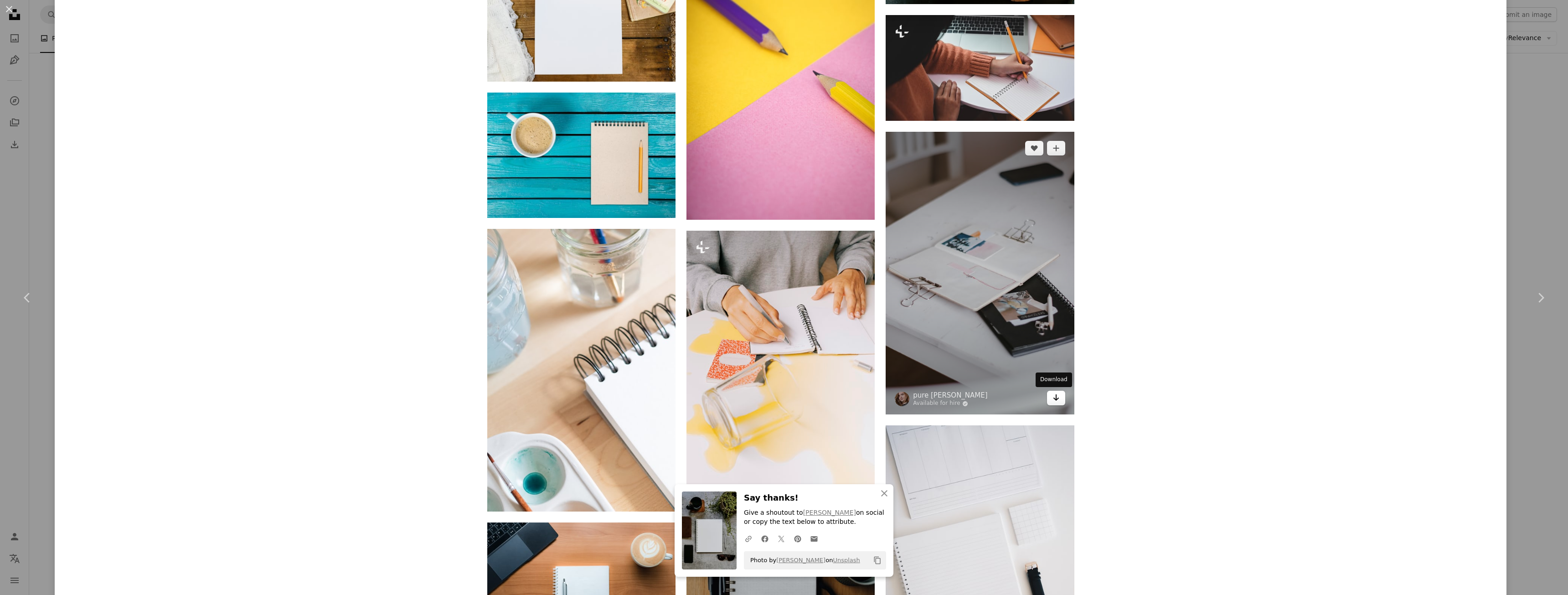
click at [1057, 399] on link "Arrow pointing down" at bounding box center [1056, 398] width 18 height 15
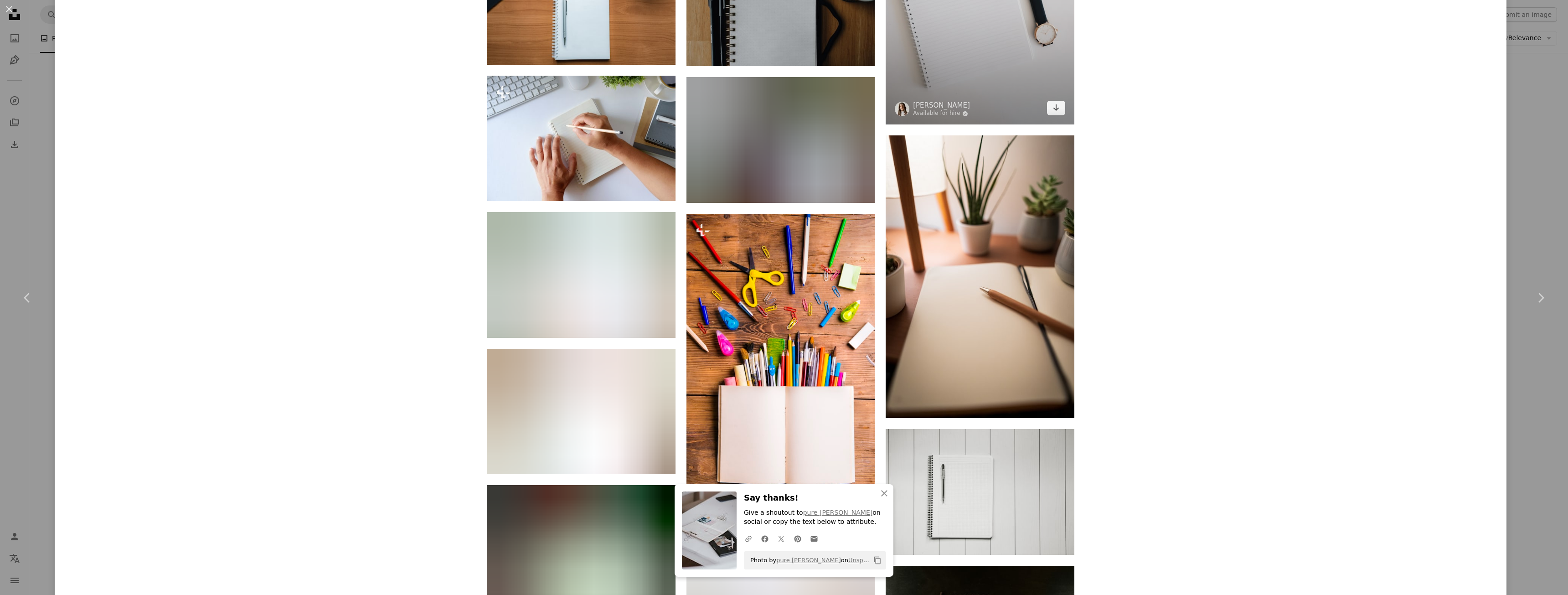
scroll to position [9690, 0]
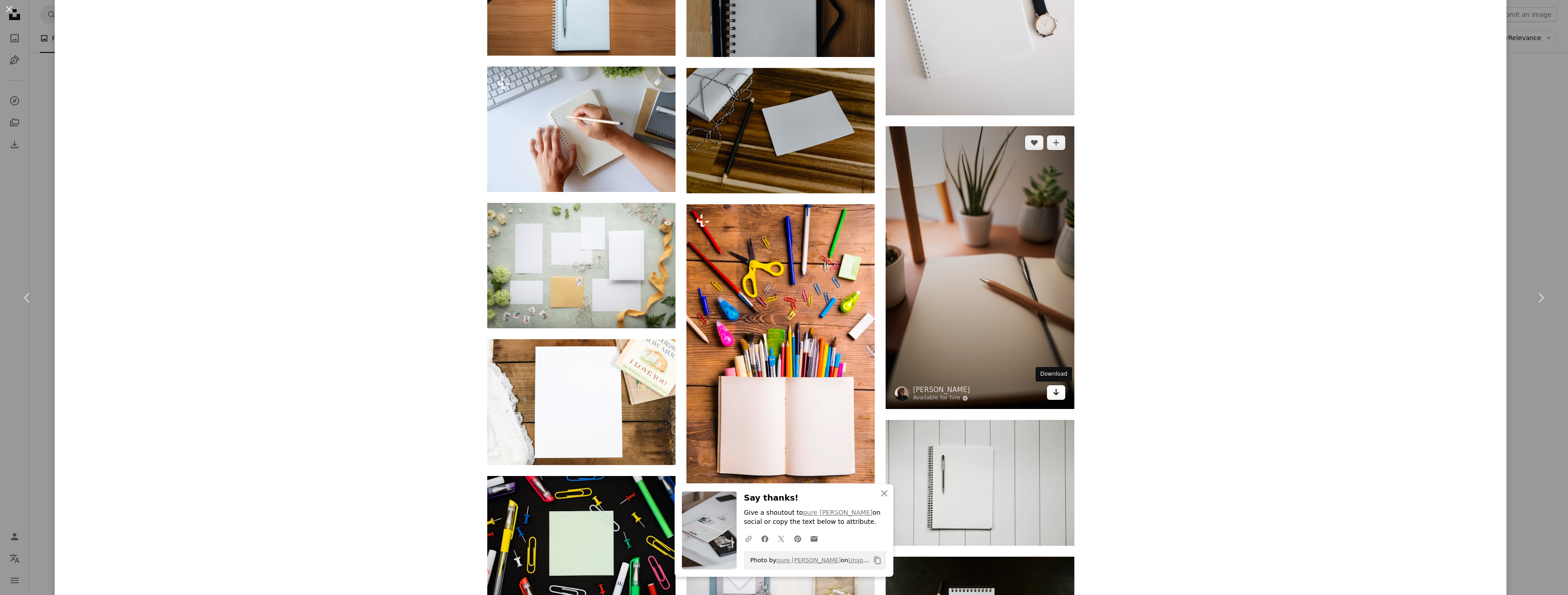
click at [1053, 394] on icon "Download" at bounding box center [1056, 392] width 6 height 6
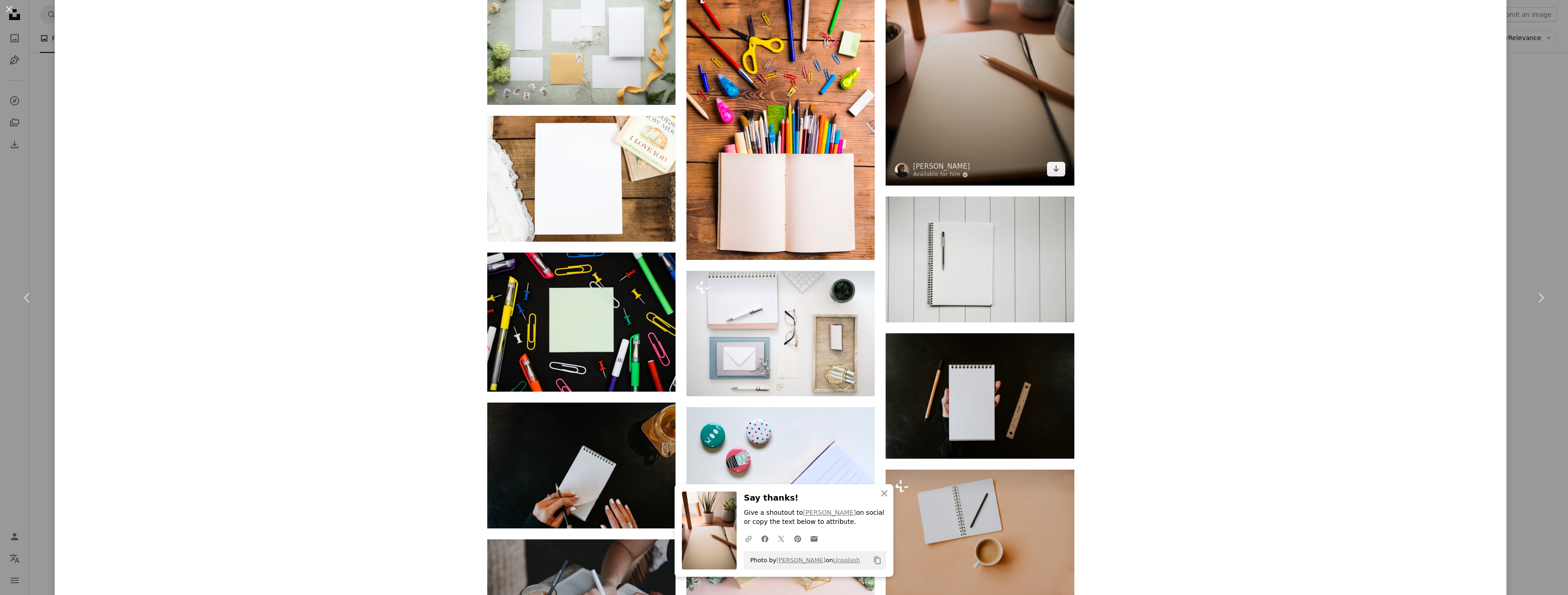
scroll to position [9918, 0]
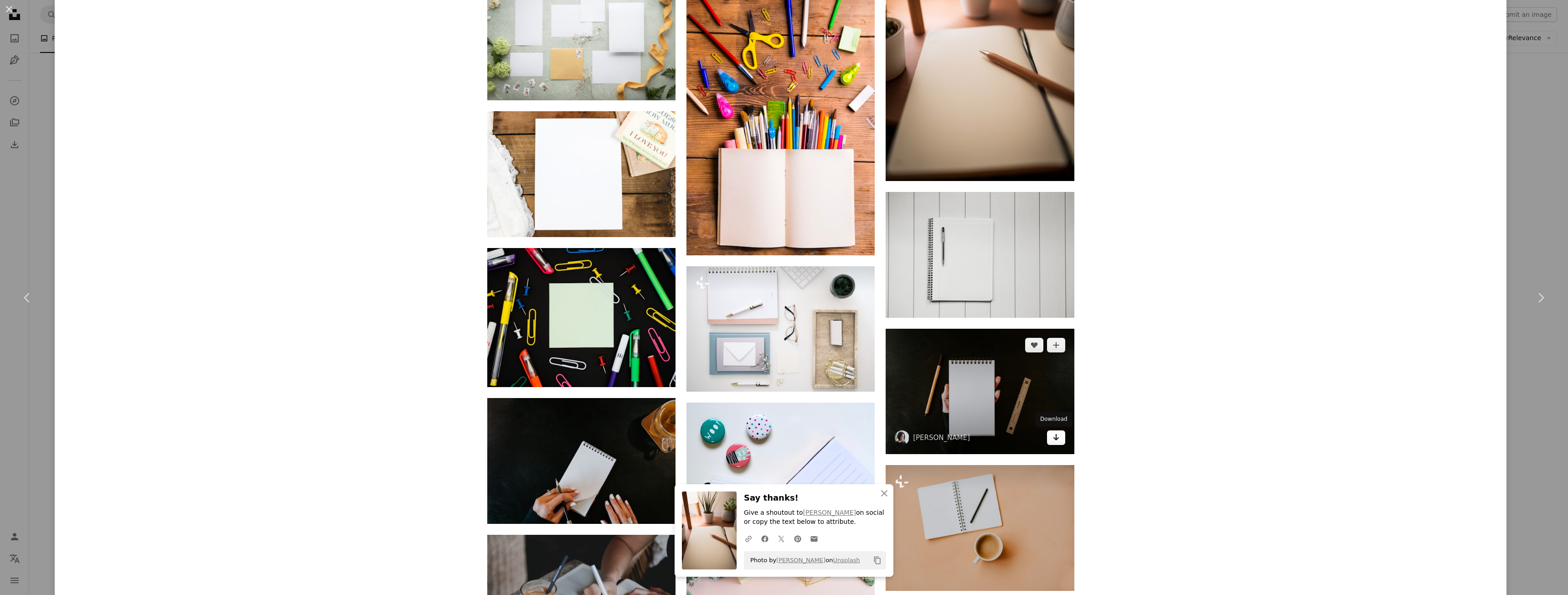
click at [1052, 439] on icon "Arrow pointing down" at bounding box center [1056, 437] width 7 height 11
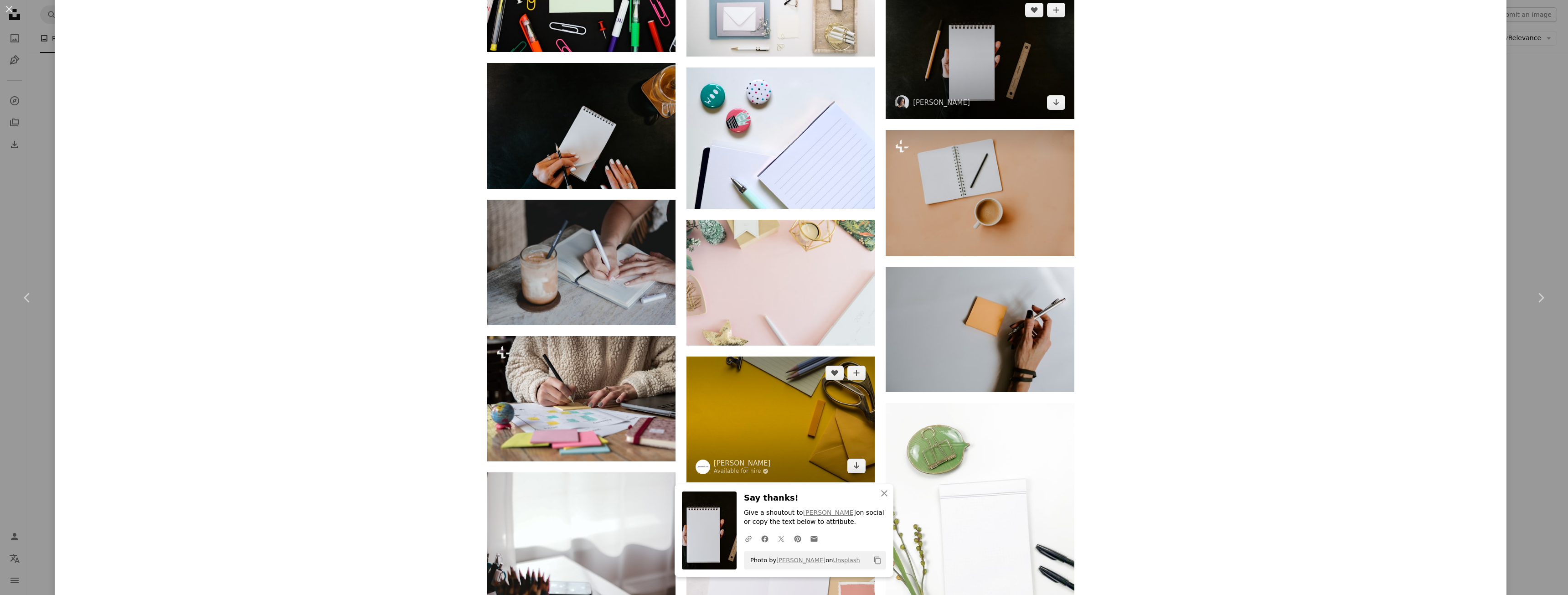
scroll to position [10283, 0]
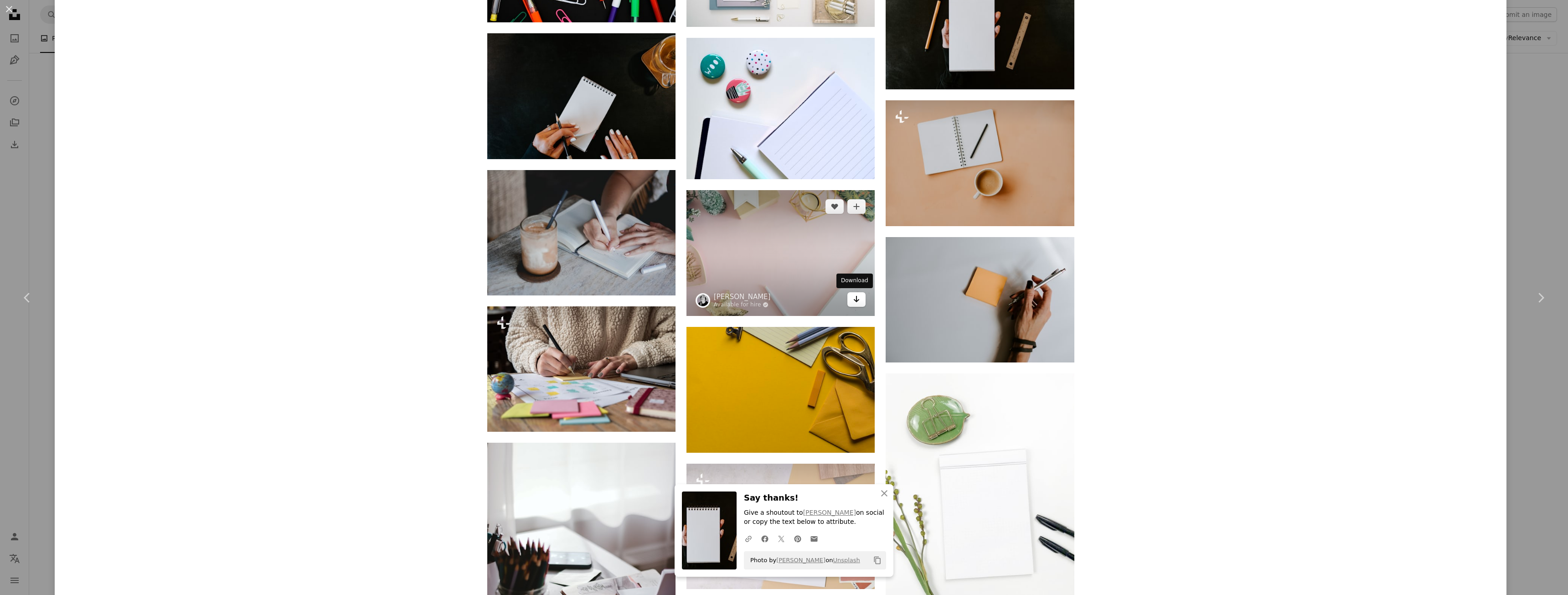
click at [853, 298] on icon "Arrow pointing down" at bounding box center [856, 299] width 7 height 11
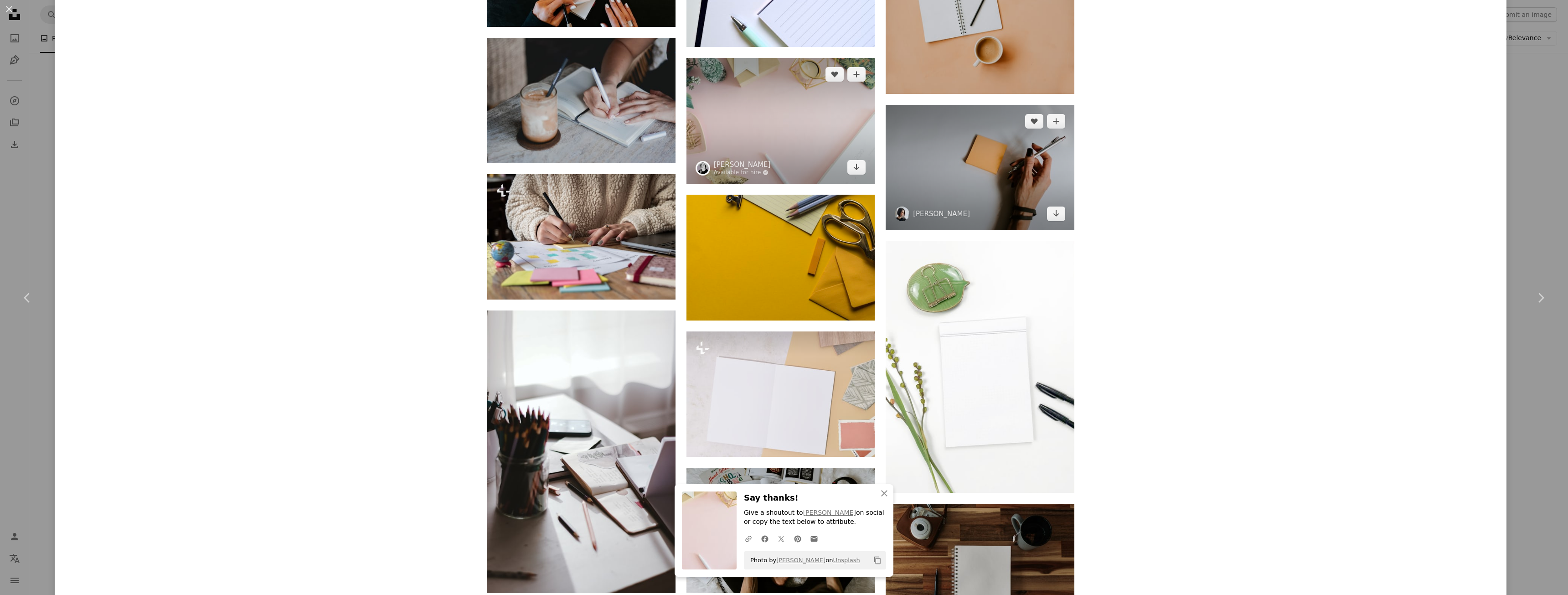
scroll to position [10420, 0]
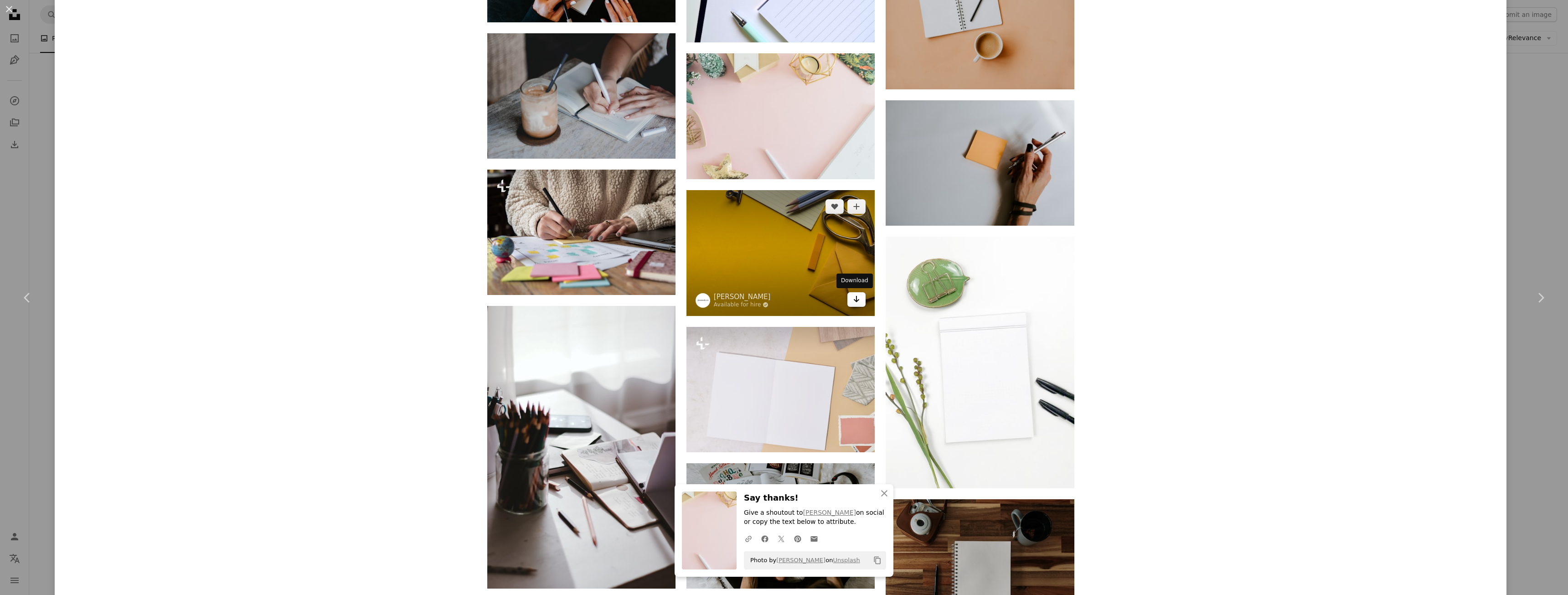
click at [855, 301] on icon "Arrow pointing down" at bounding box center [856, 299] width 7 height 11
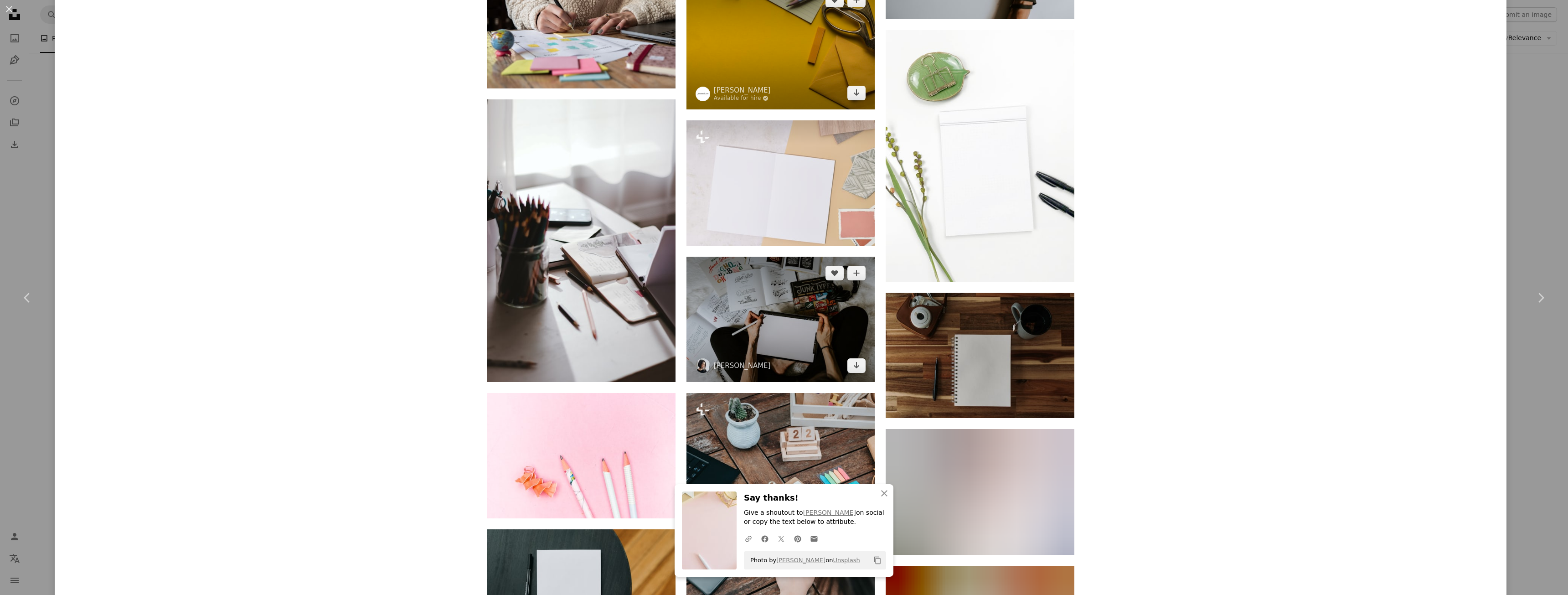
scroll to position [10648, 0]
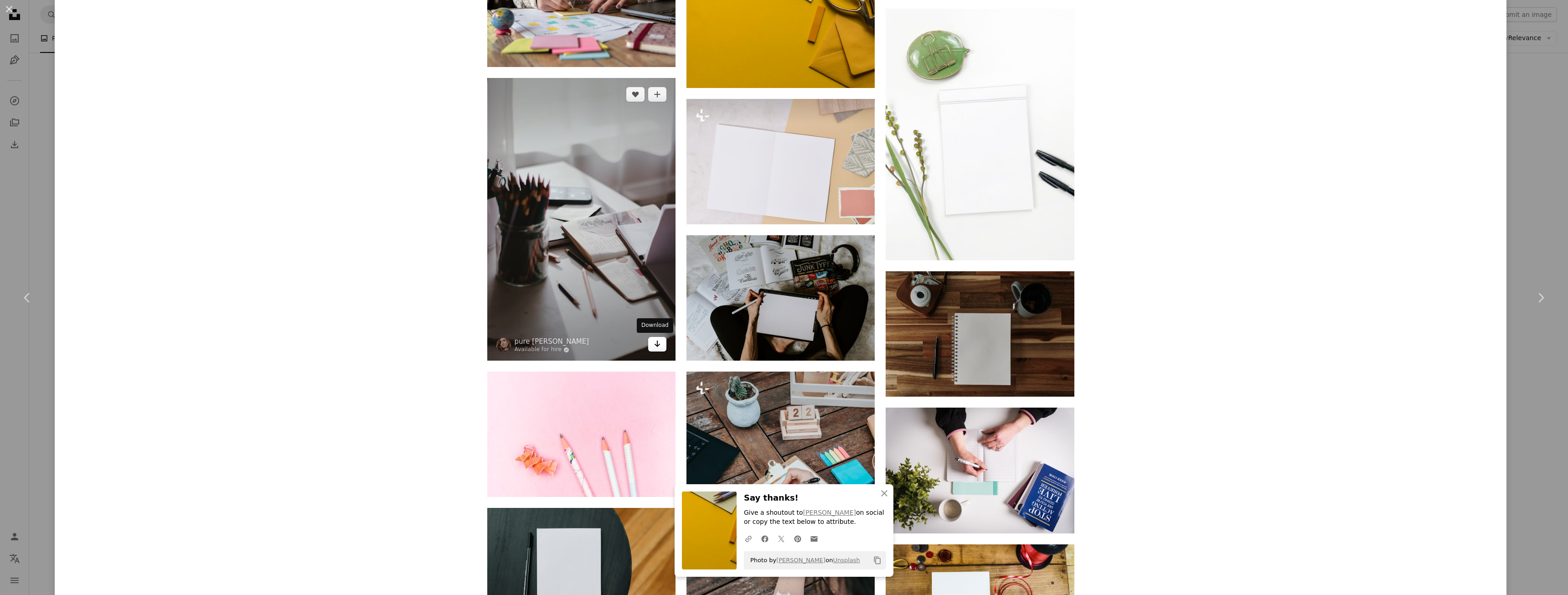
click at [654, 348] on icon "Arrow pointing down" at bounding box center [657, 344] width 7 height 11
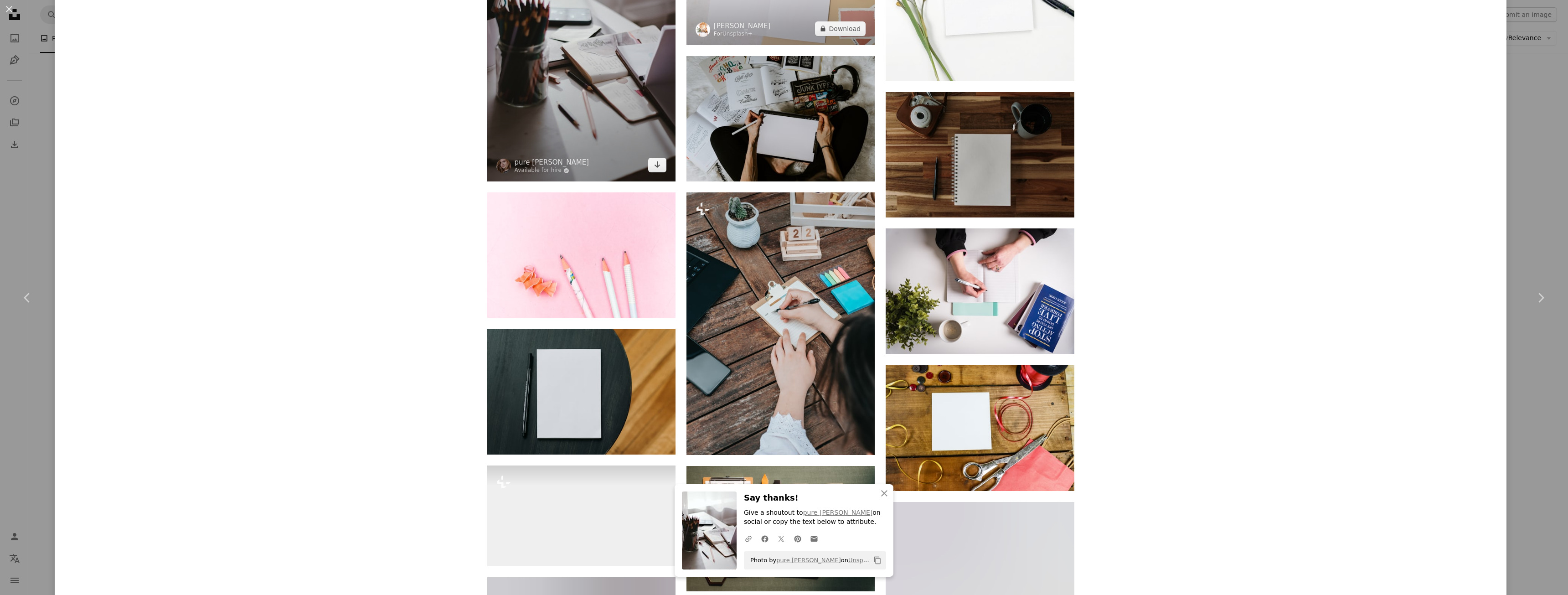
scroll to position [10830, 0]
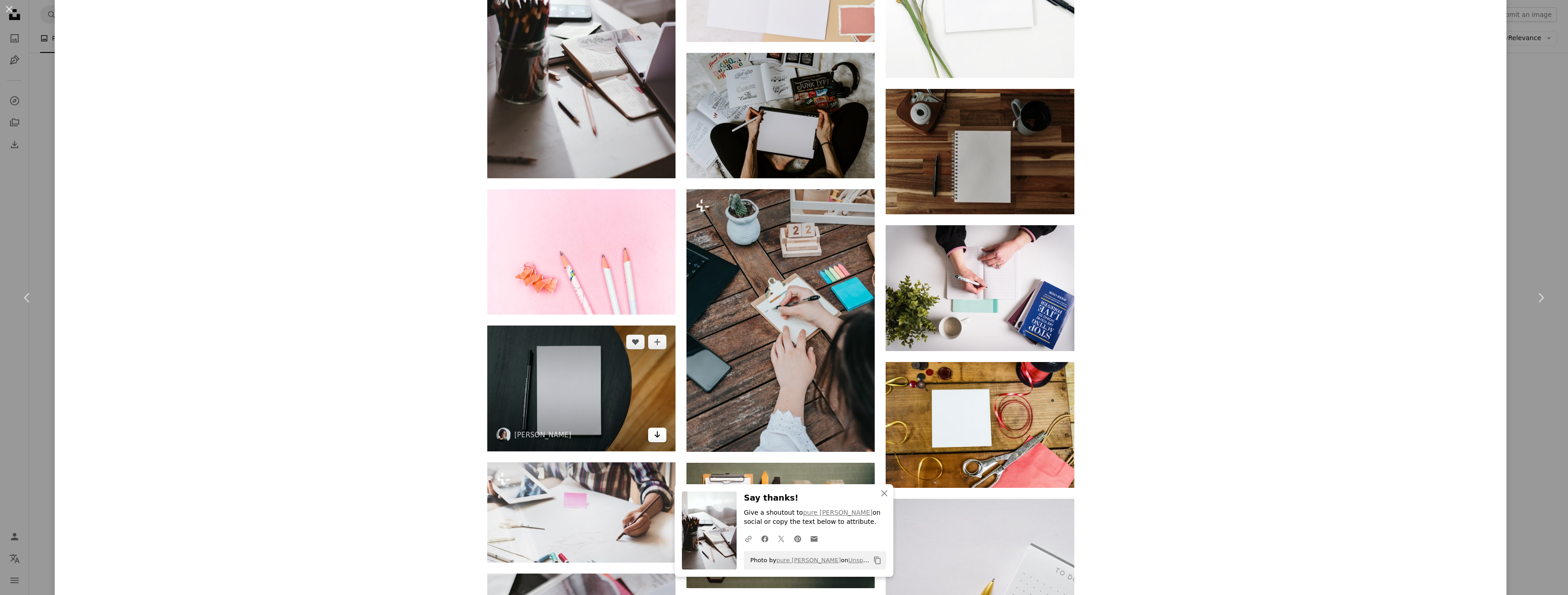
click at [658, 435] on link "Arrow pointing down" at bounding box center [657, 435] width 18 height 15
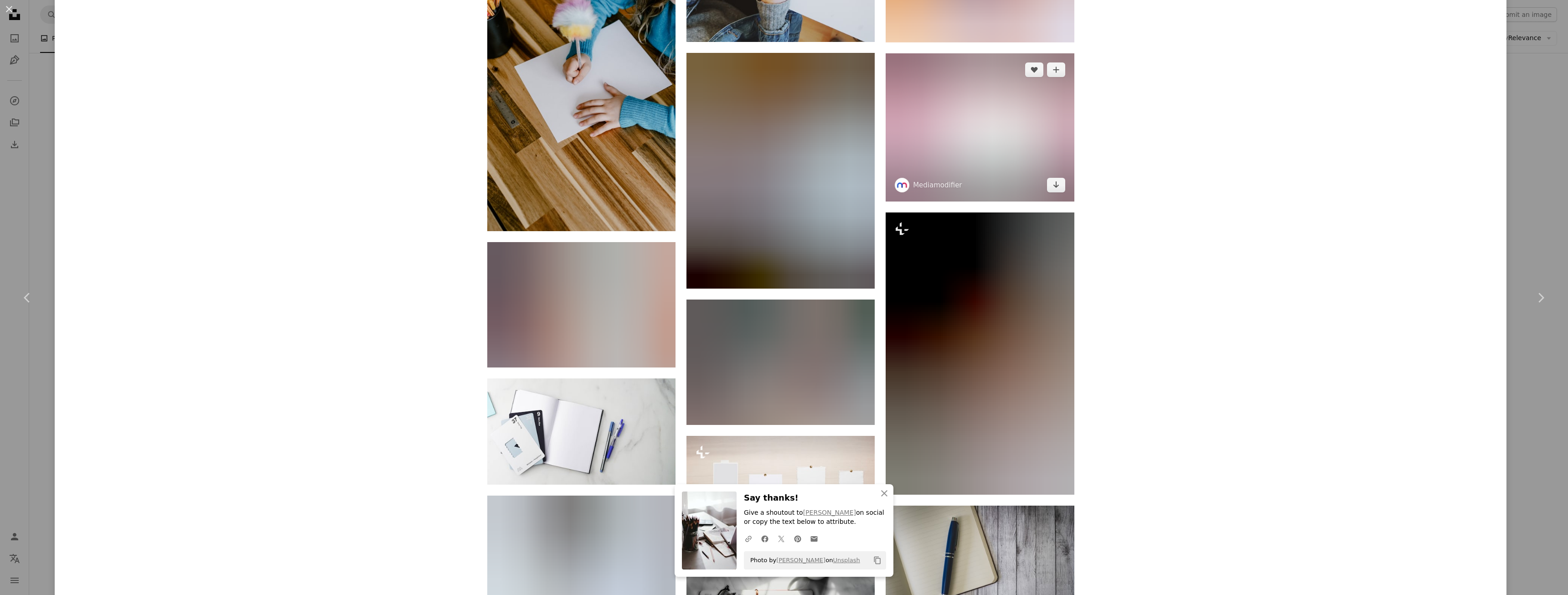
scroll to position [12426, 0]
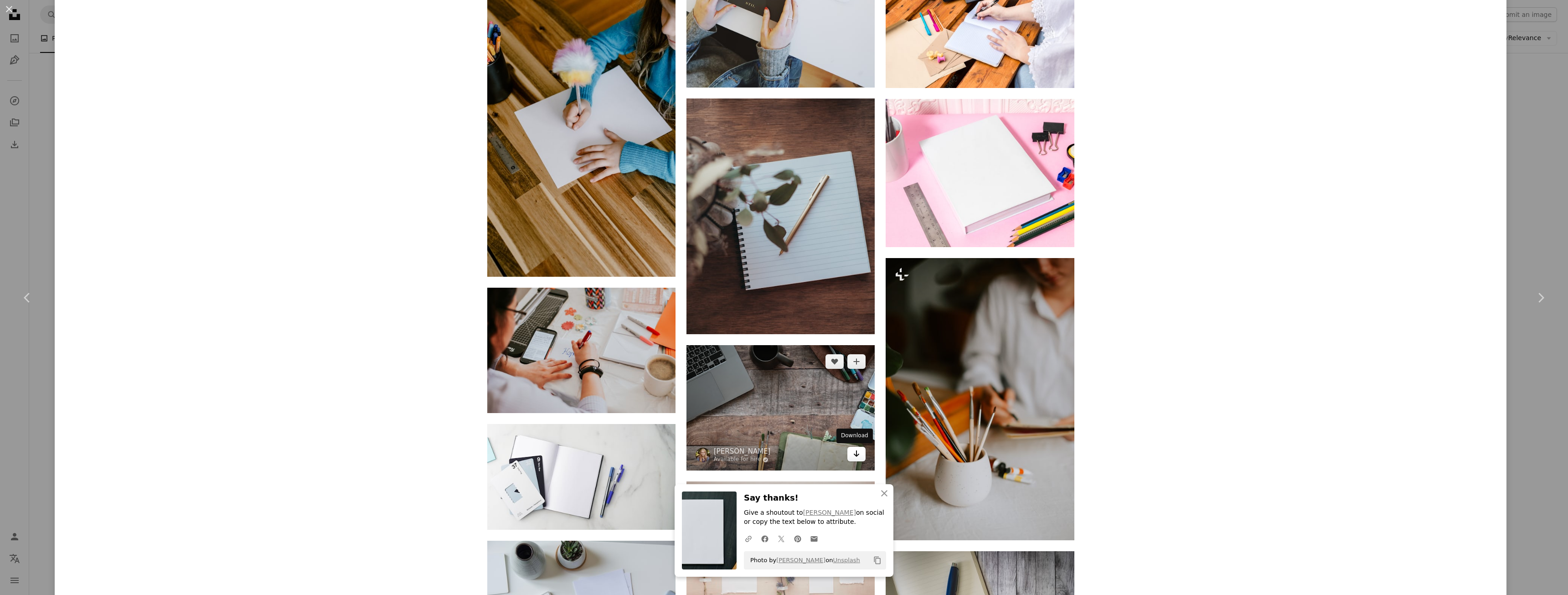
click at [854, 459] on icon "Arrow pointing down" at bounding box center [856, 454] width 7 height 11
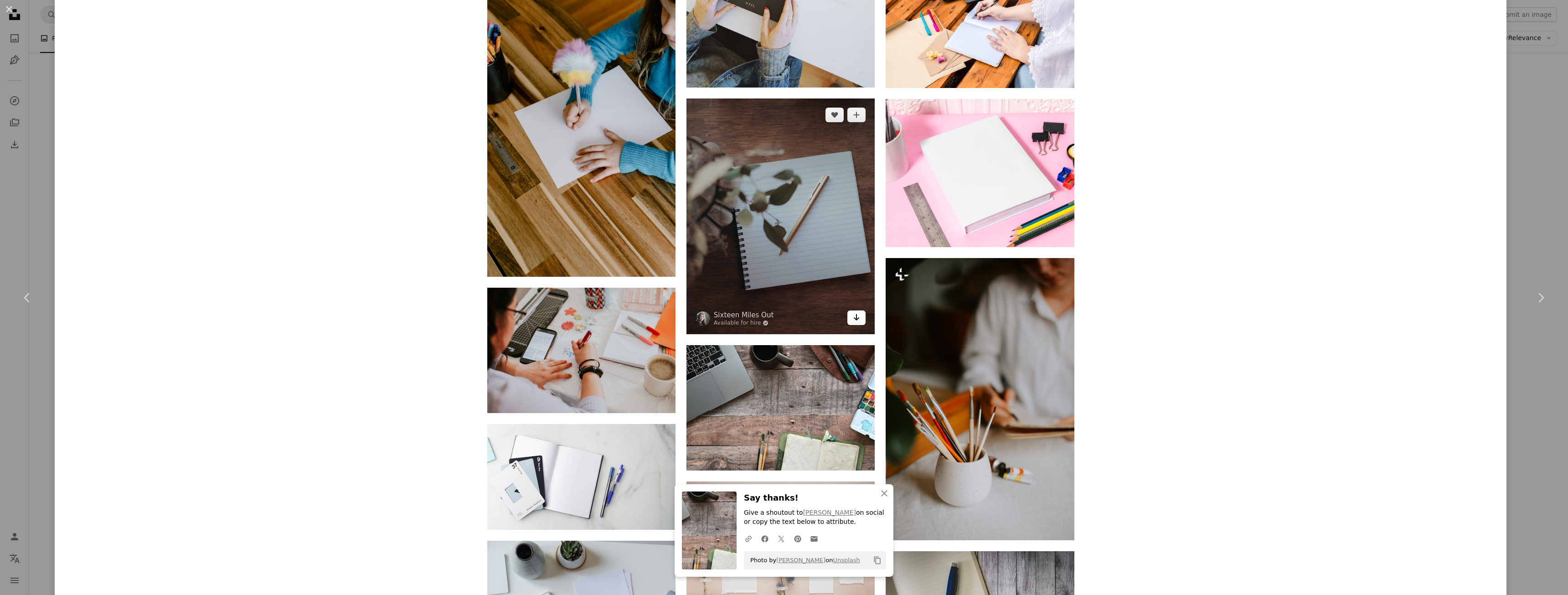
click at [858, 318] on link "Arrow pointing down" at bounding box center [856, 318] width 18 height 15
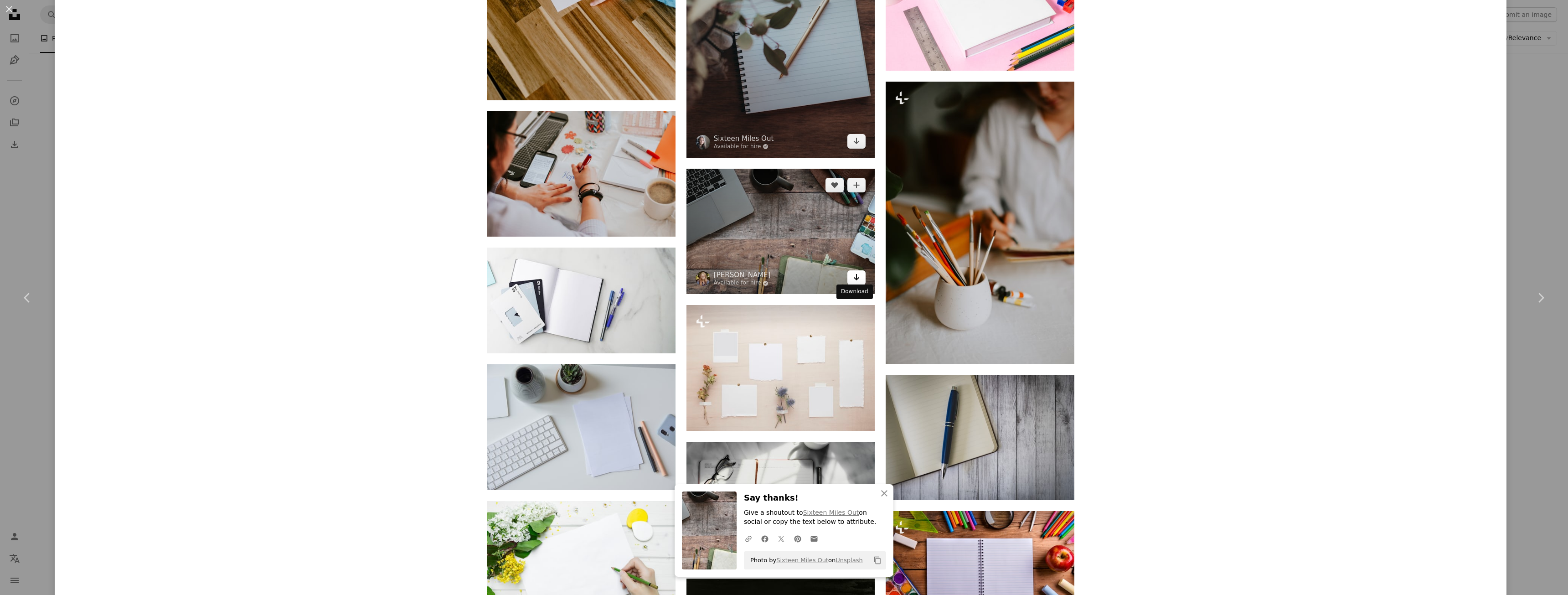
scroll to position [12609, 0]
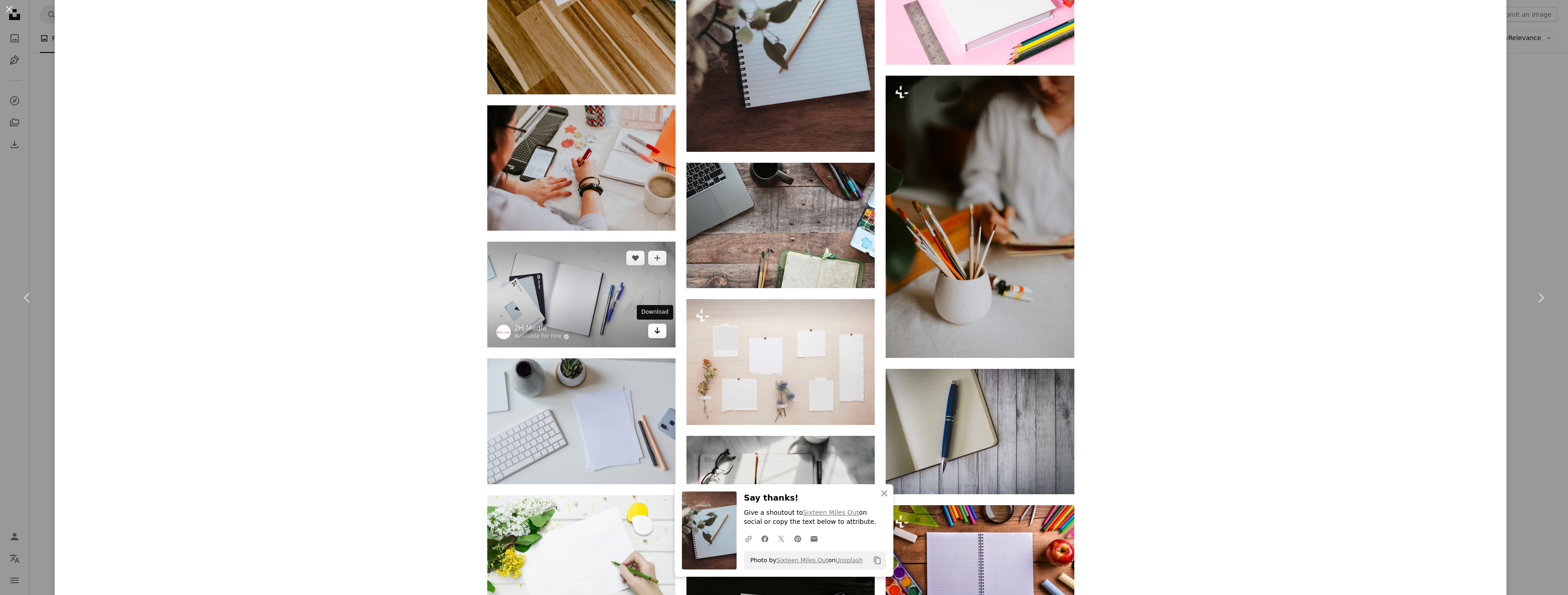
click at [648, 334] on link "Arrow pointing down" at bounding box center [657, 331] width 18 height 15
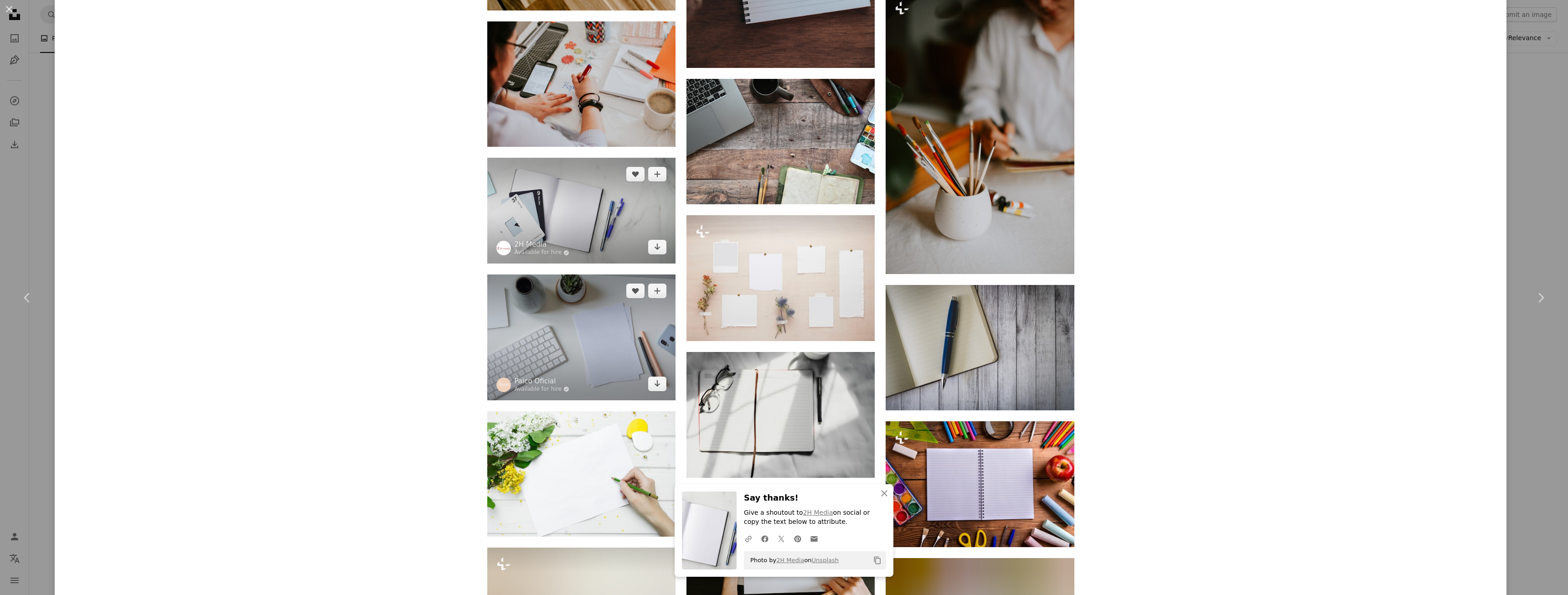
scroll to position [12746, 0]
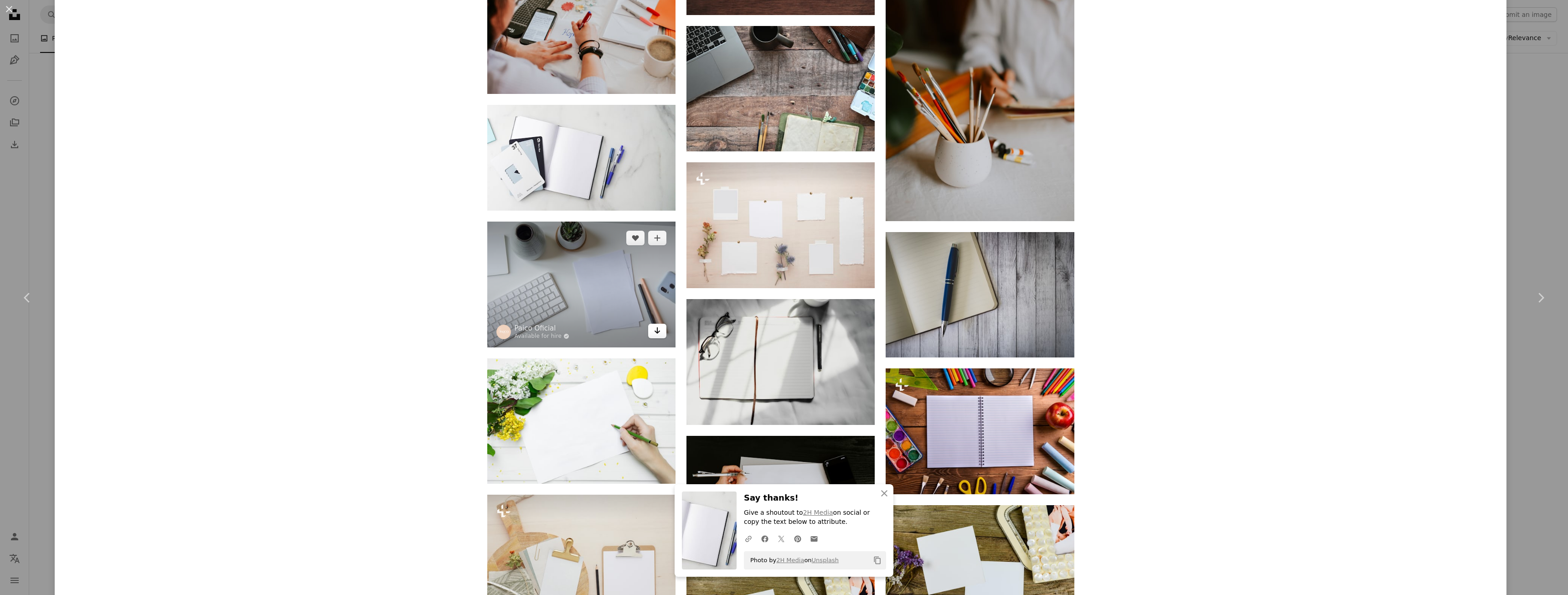
click at [660, 333] on link "Arrow pointing down" at bounding box center [657, 331] width 18 height 15
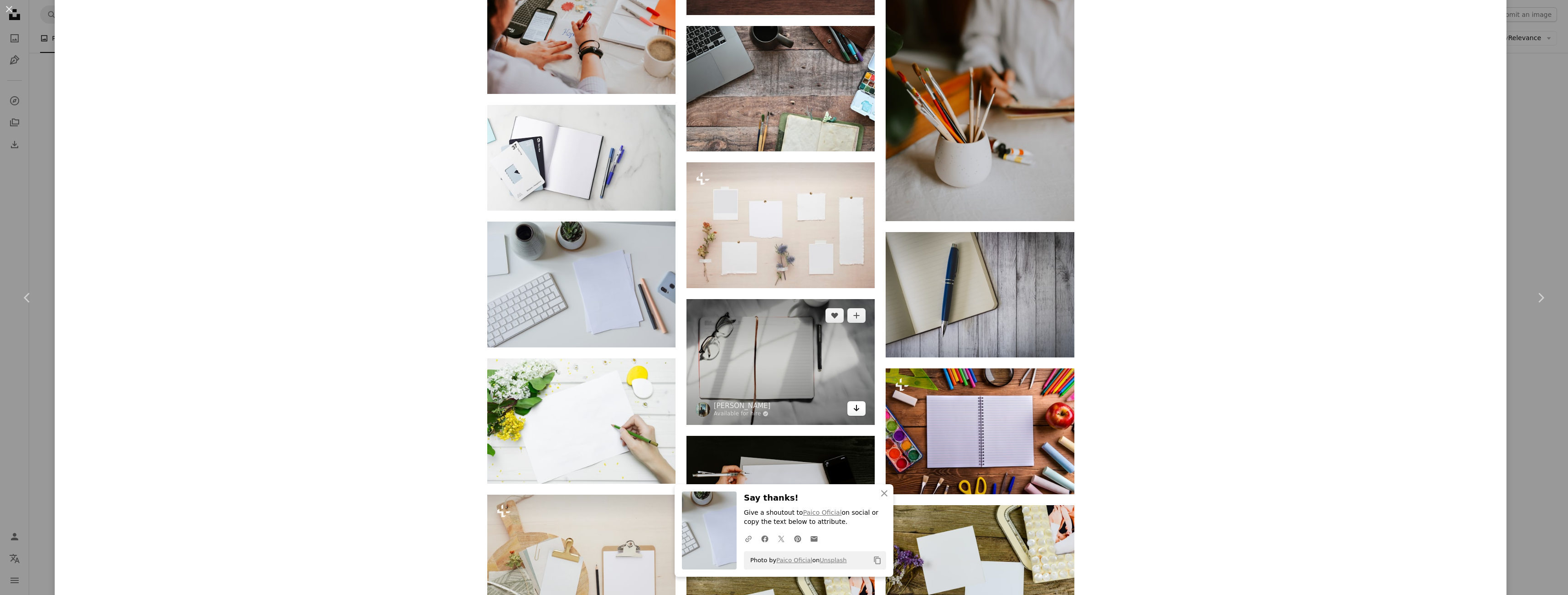
click at [855, 406] on icon "Arrow pointing down" at bounding box center [856, 408] width 7 height 11
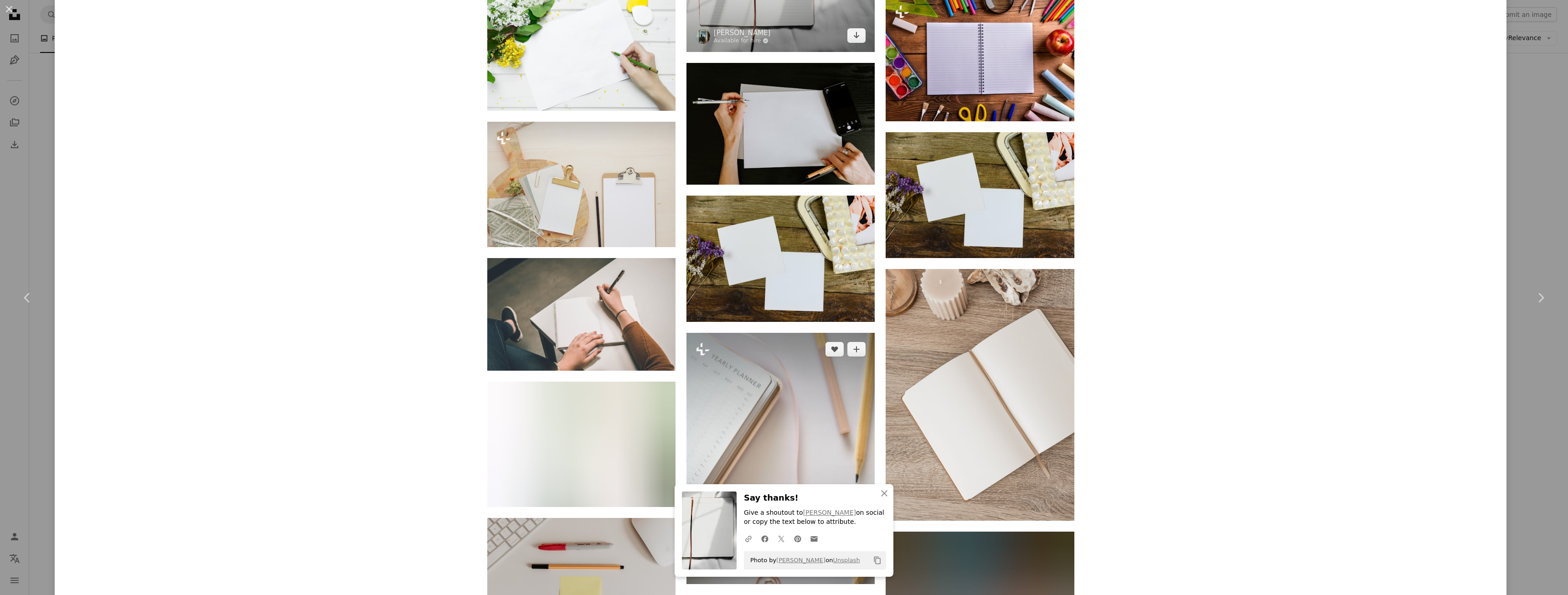
scroll to position [13156, 0]
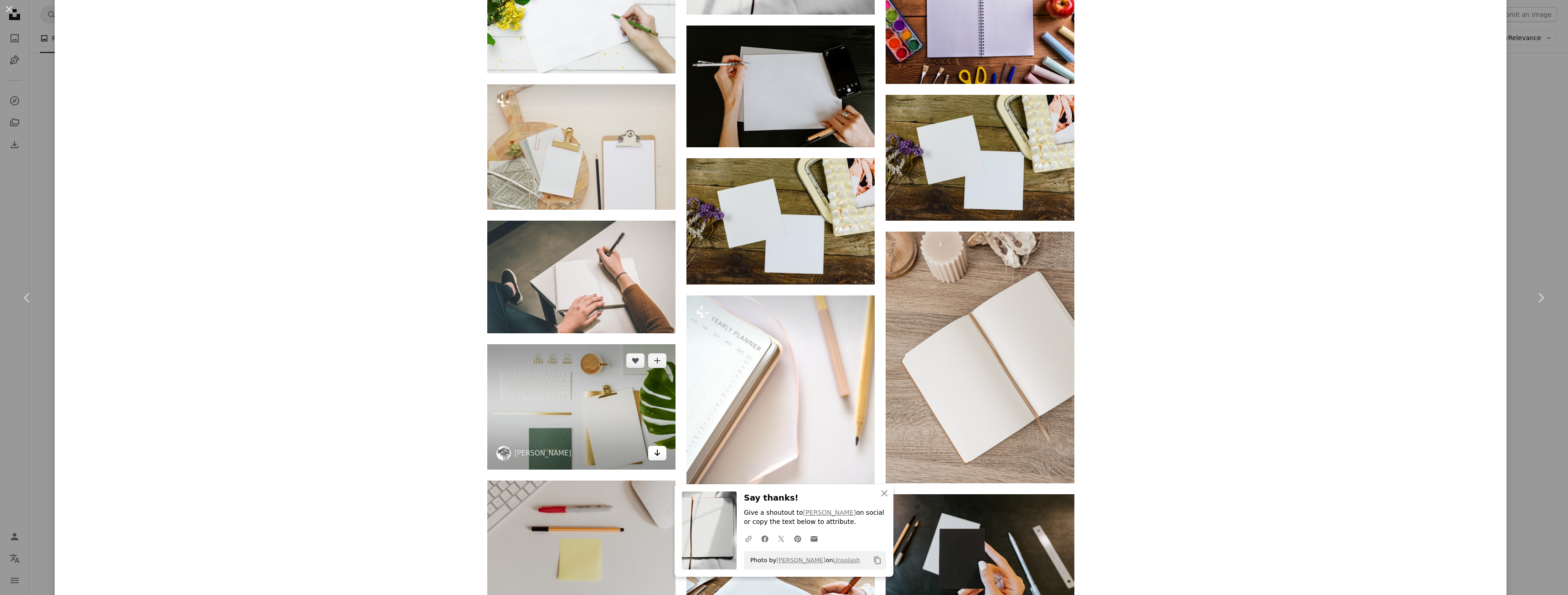
click at [654, 450] on icon "Arrow pointing down" at bounding box center [657, 453] width 7 height 11
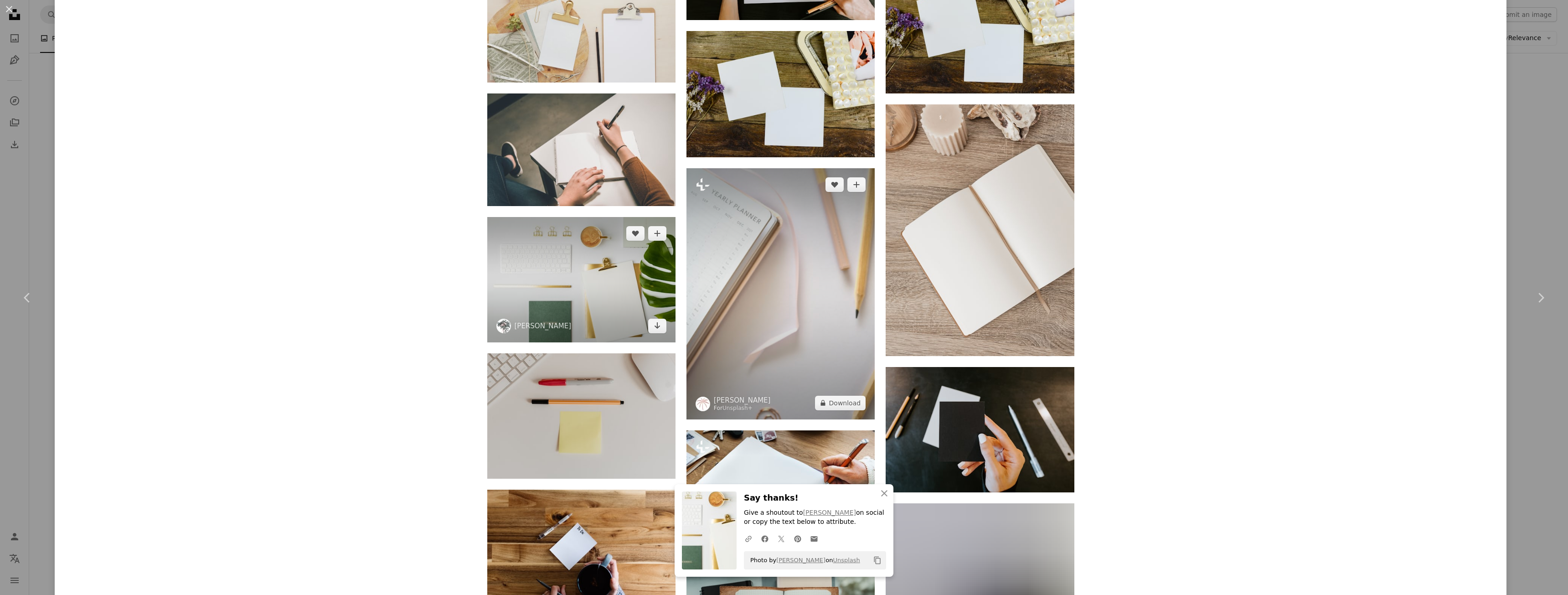
scroll to position [13293, 0]
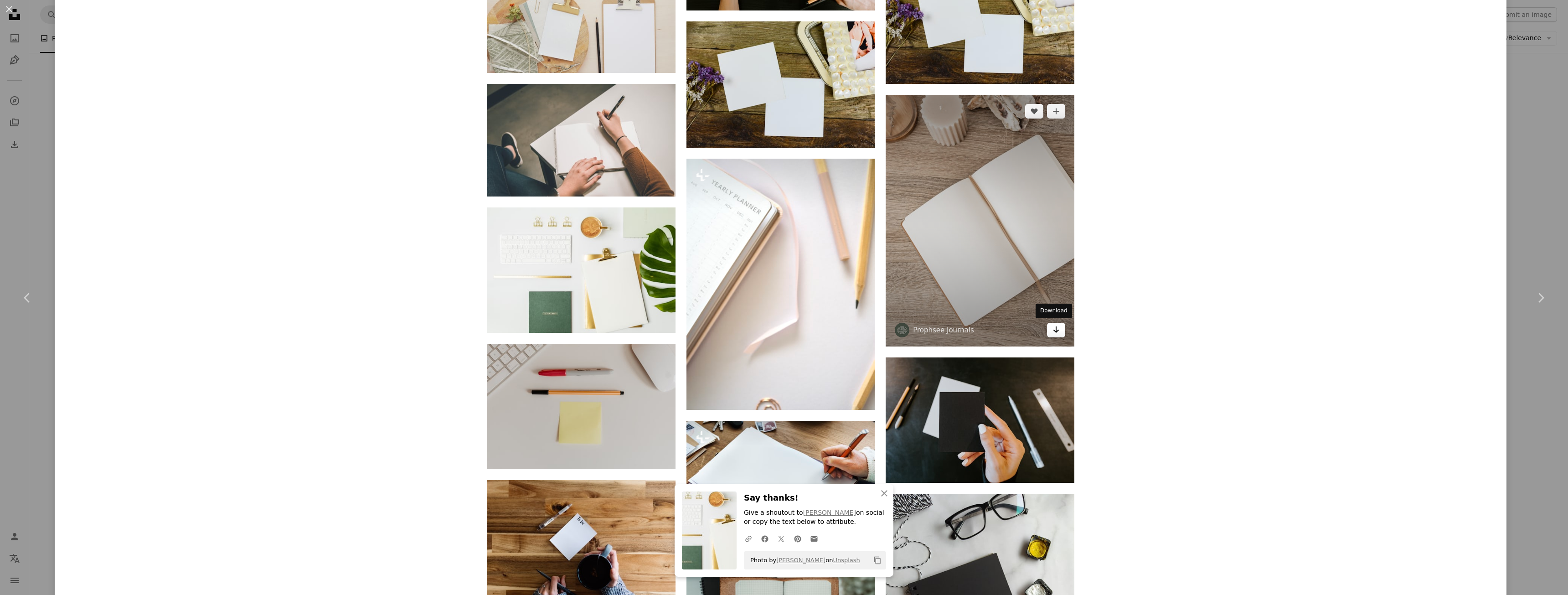
click at [1057, 331] on link "Arrow pointing down" at bounding box center [1056, 330] width 18 height 15
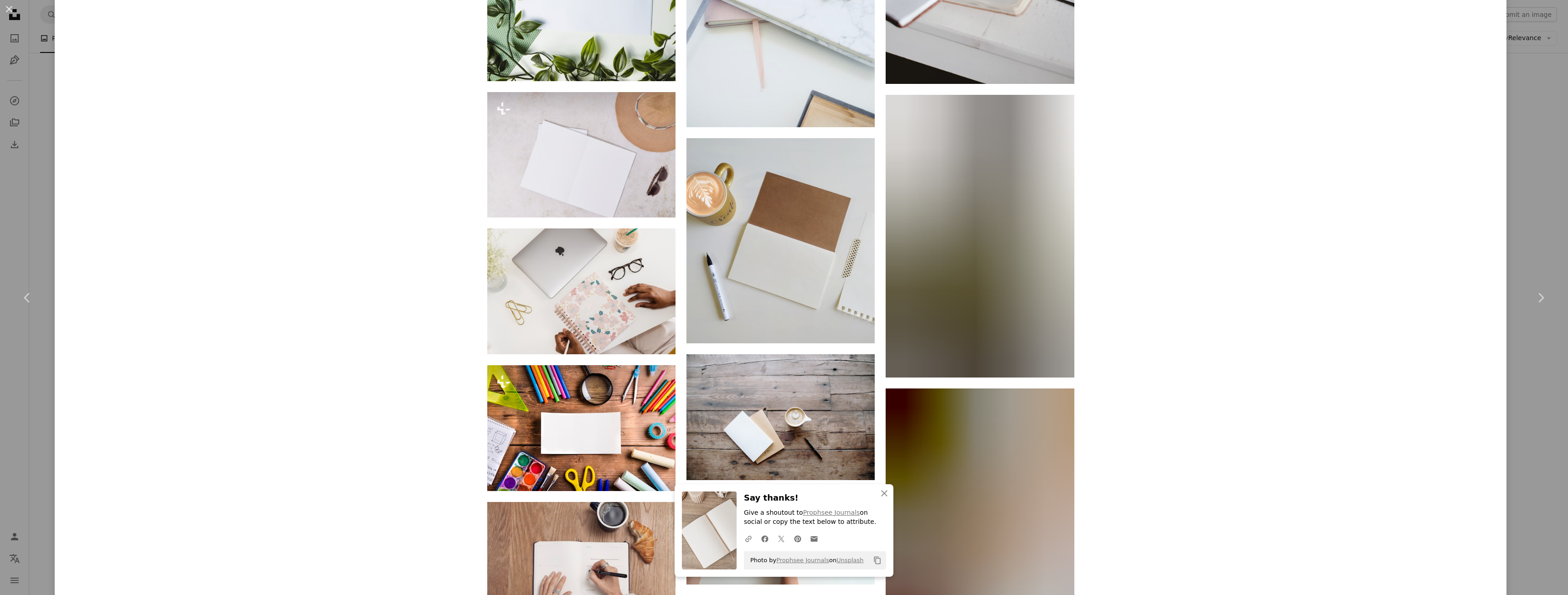
scroll to position [14387, 0]
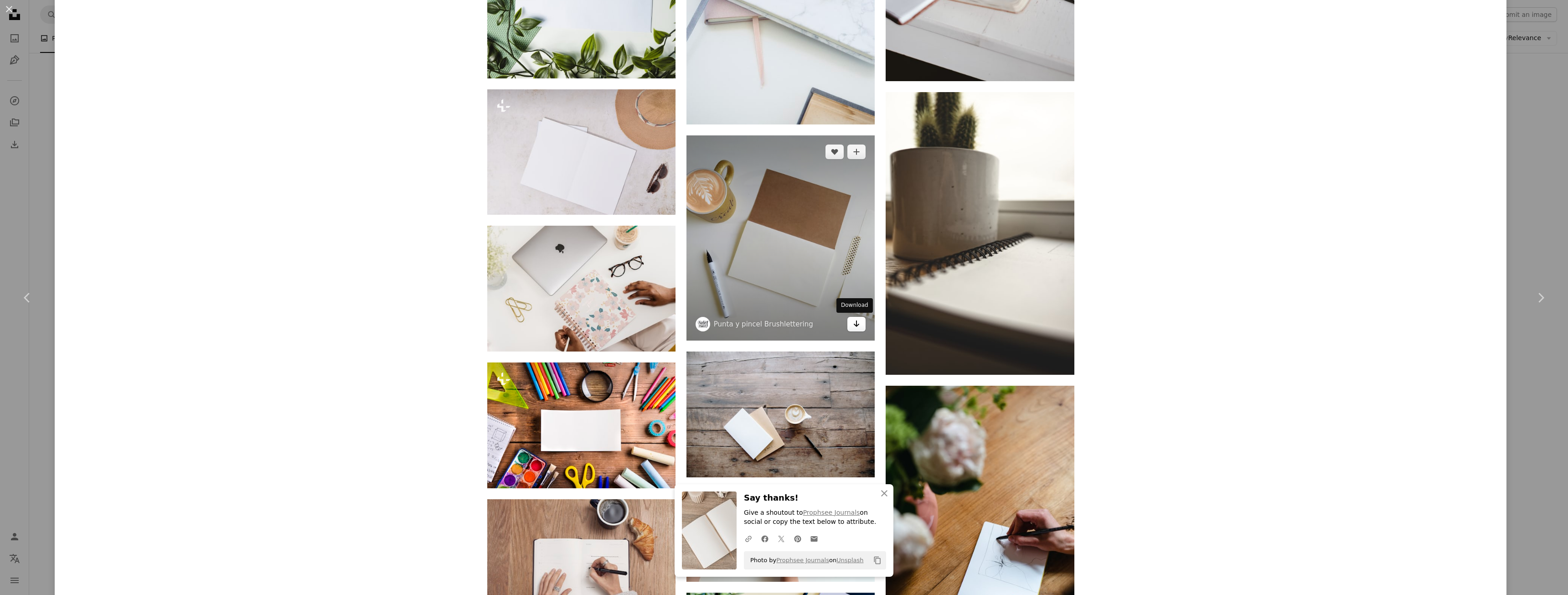
click at [856, 324] on icon "Arrow pointing down" at bounding box center [856, 324] width 7 height 11
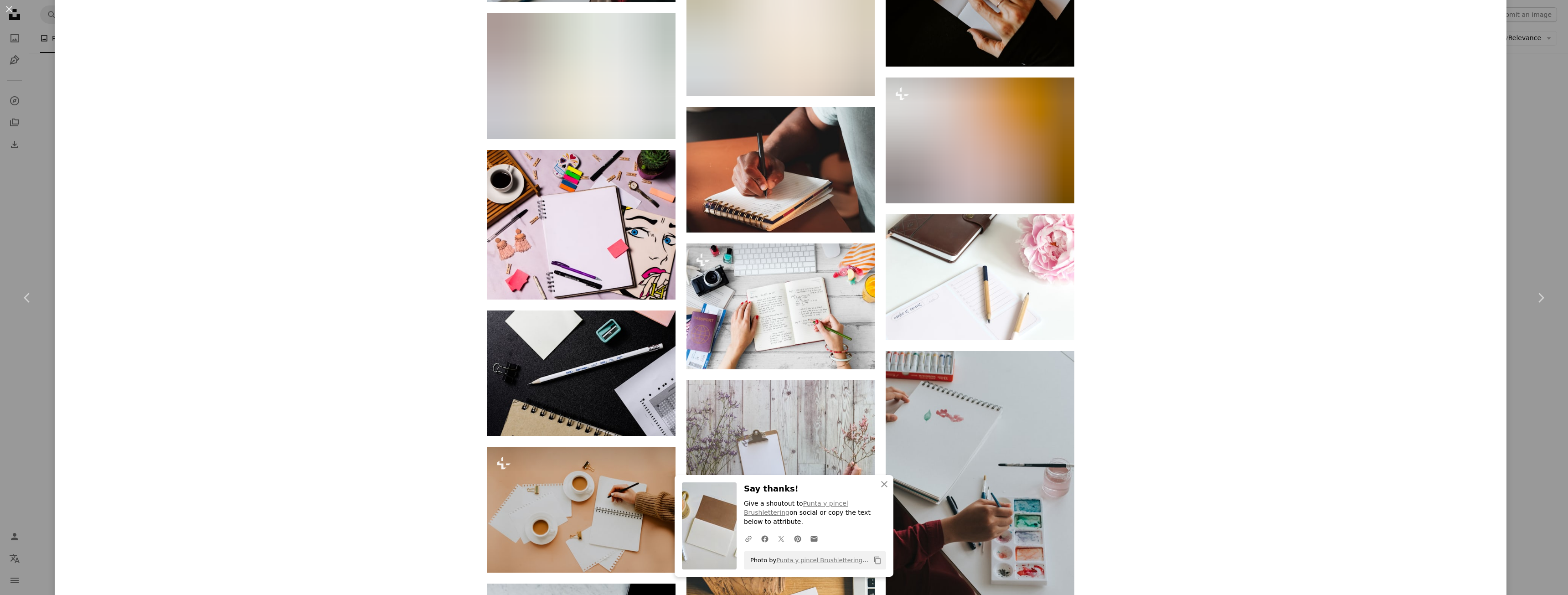
scroll to position [15292, 0]
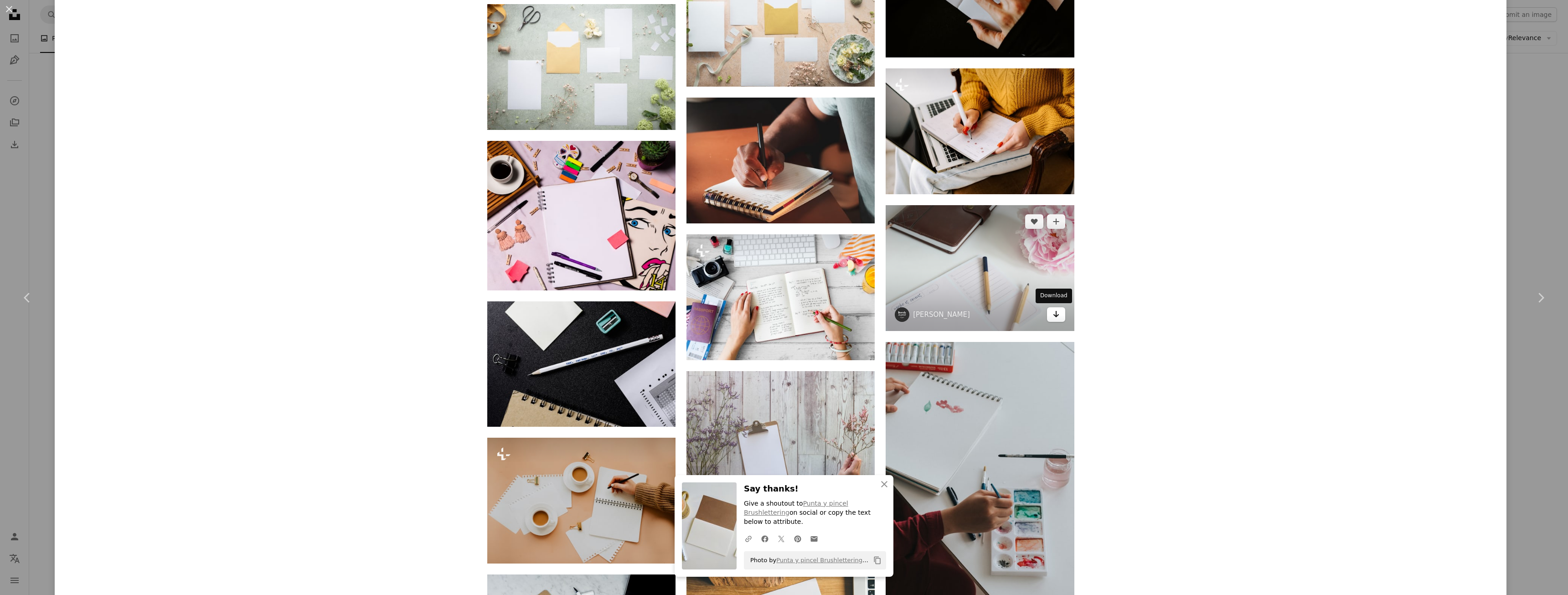
click at [1056, 317] on link "Arrow pointing down" at bounding box center [1056, 315] width 18 height 15
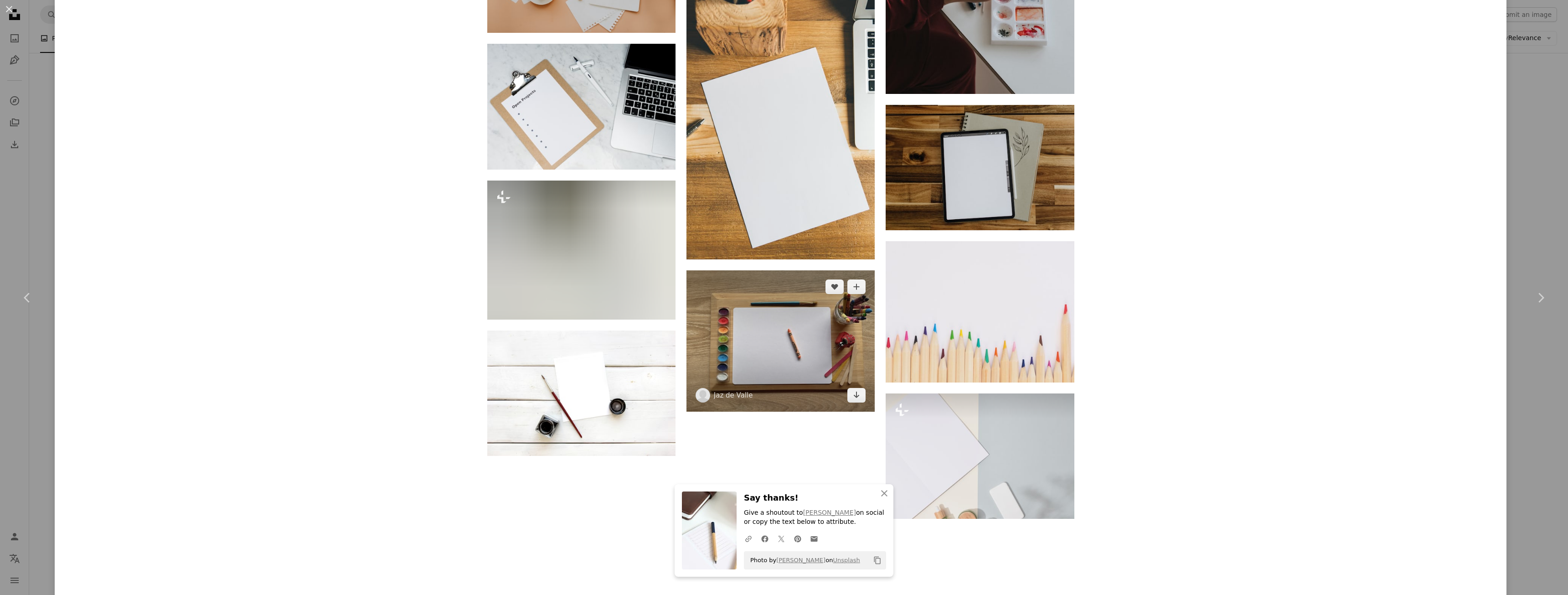
scroll to position [15829, 0]
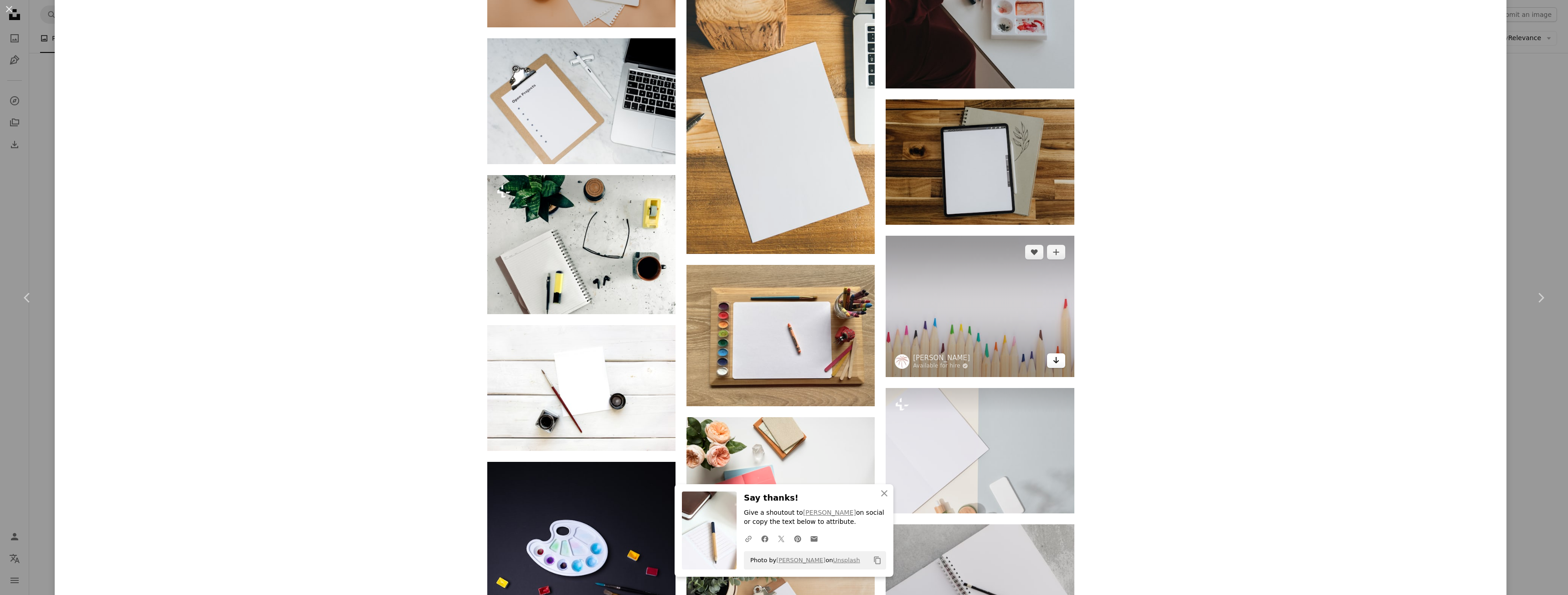
click at [1055, 361] on icon "Download" at bounding box center [1056, 360] width 6 height 6
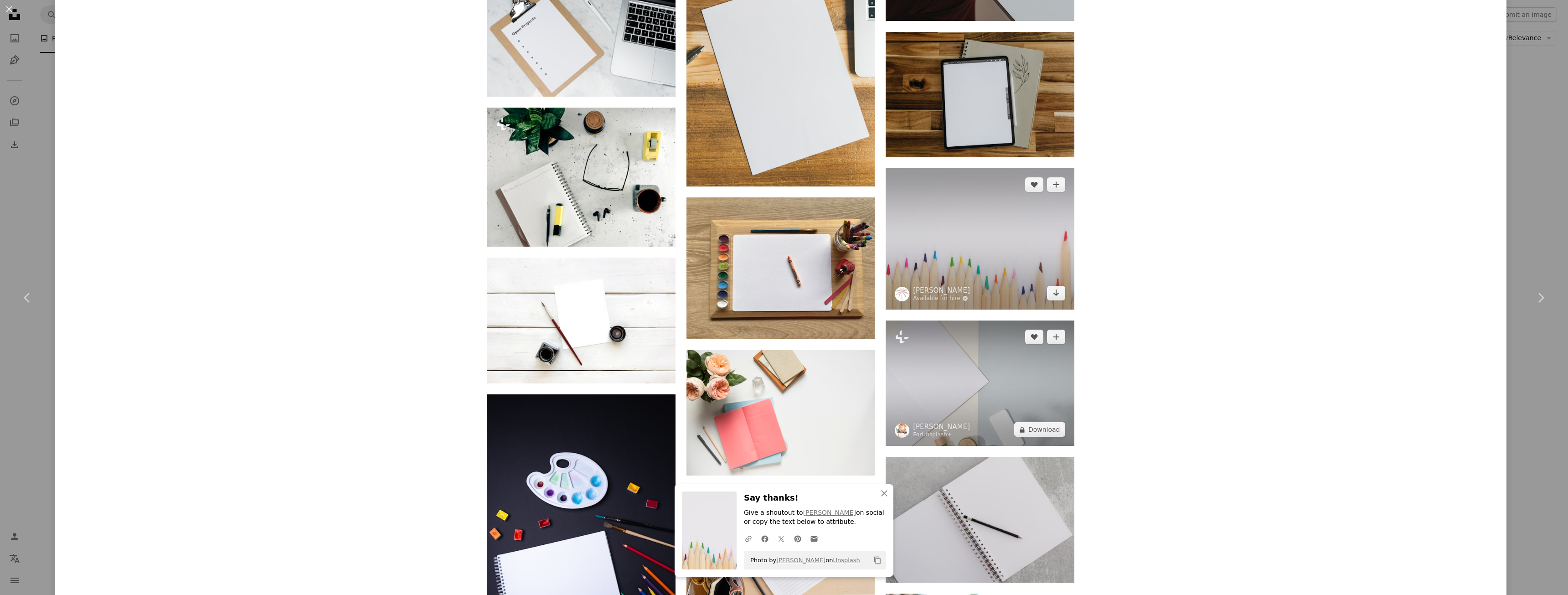
scroll to position [15965, 0]
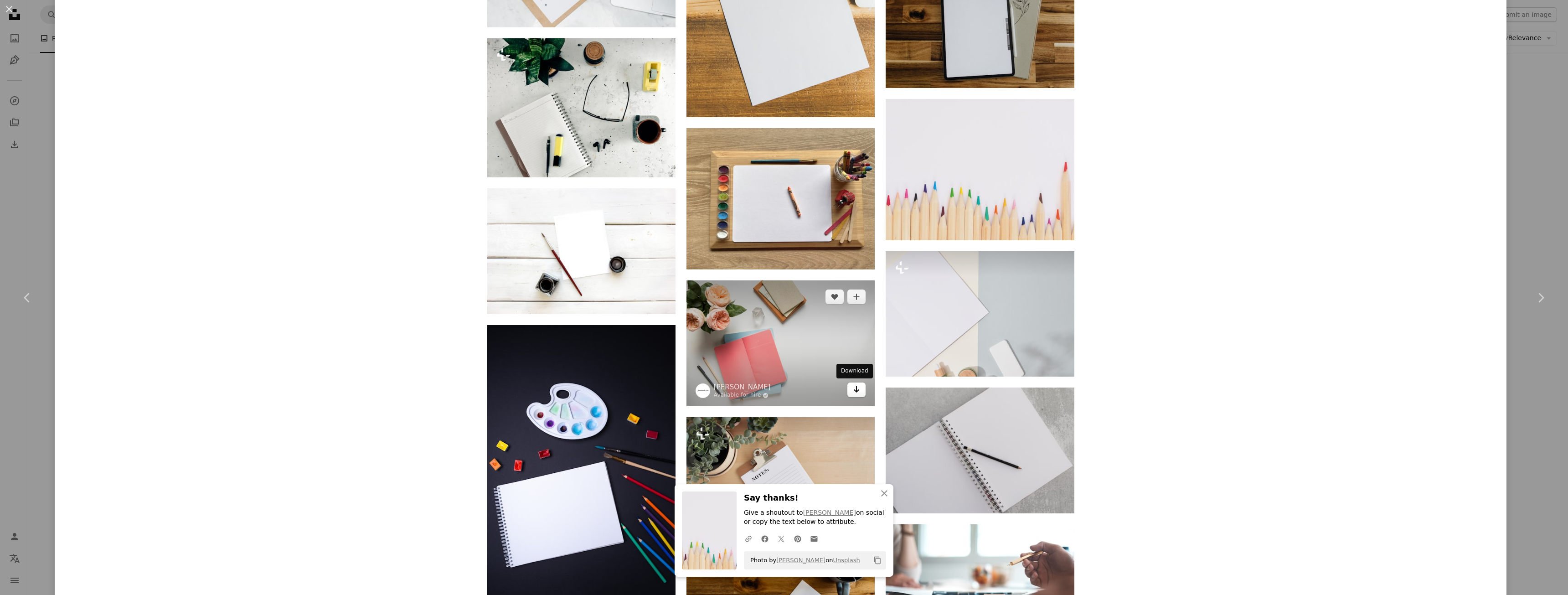
click at [849, 390] on link "Arrow pointing down" at bounding box center [856, 390] width 18 height 15
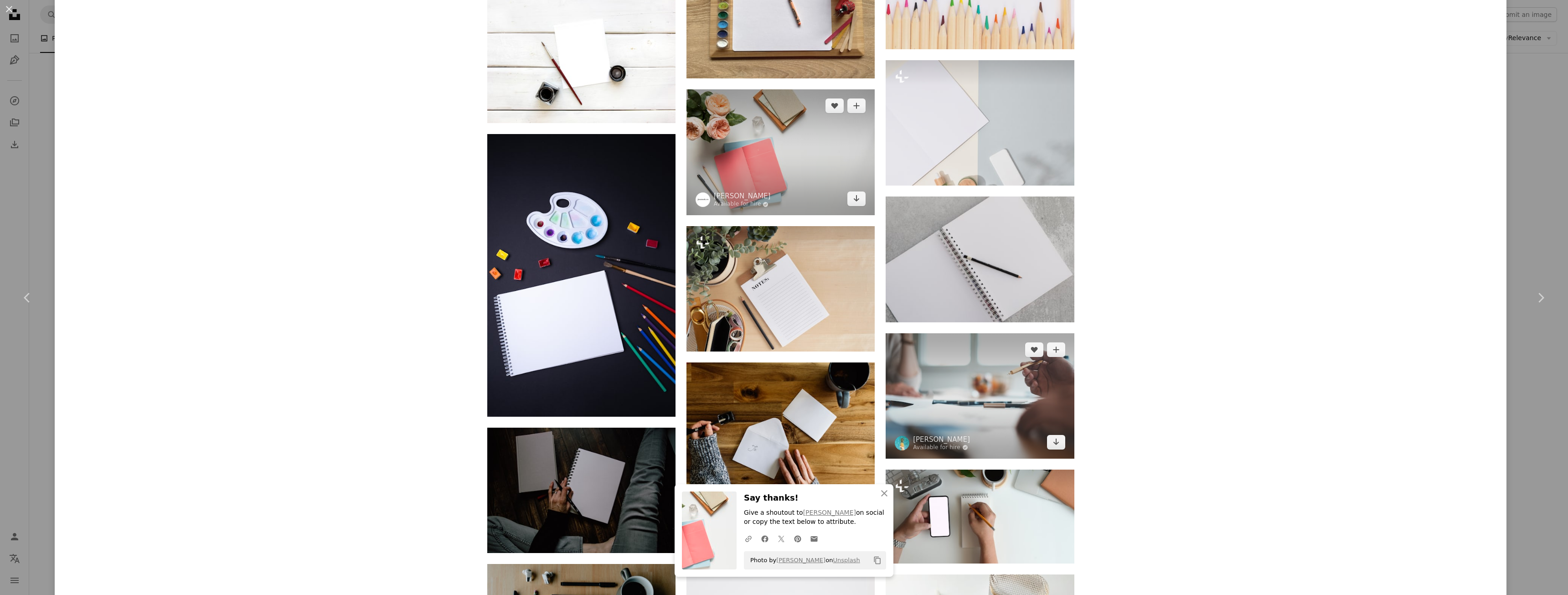
scroll to position [16194, 0]
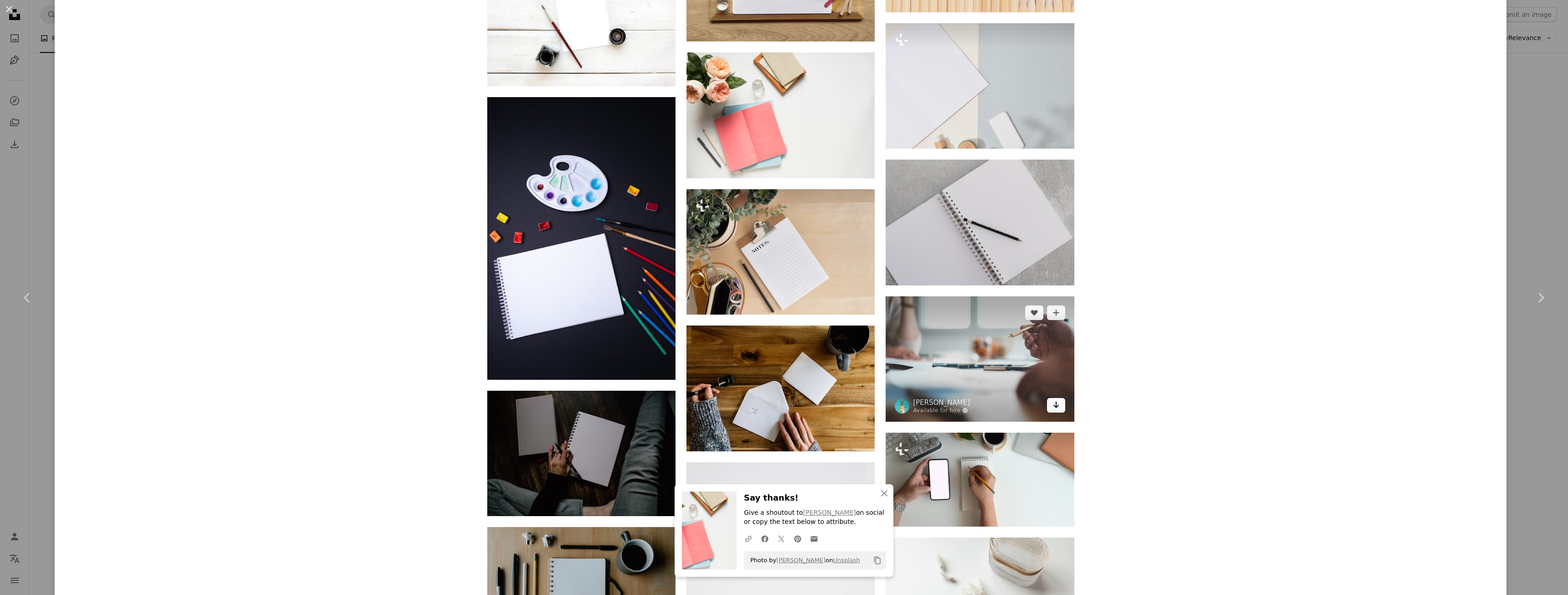
click at [1052, 404] on icon "Arrow pointing down" at bounding box center [1056, 405] width 7 height 11
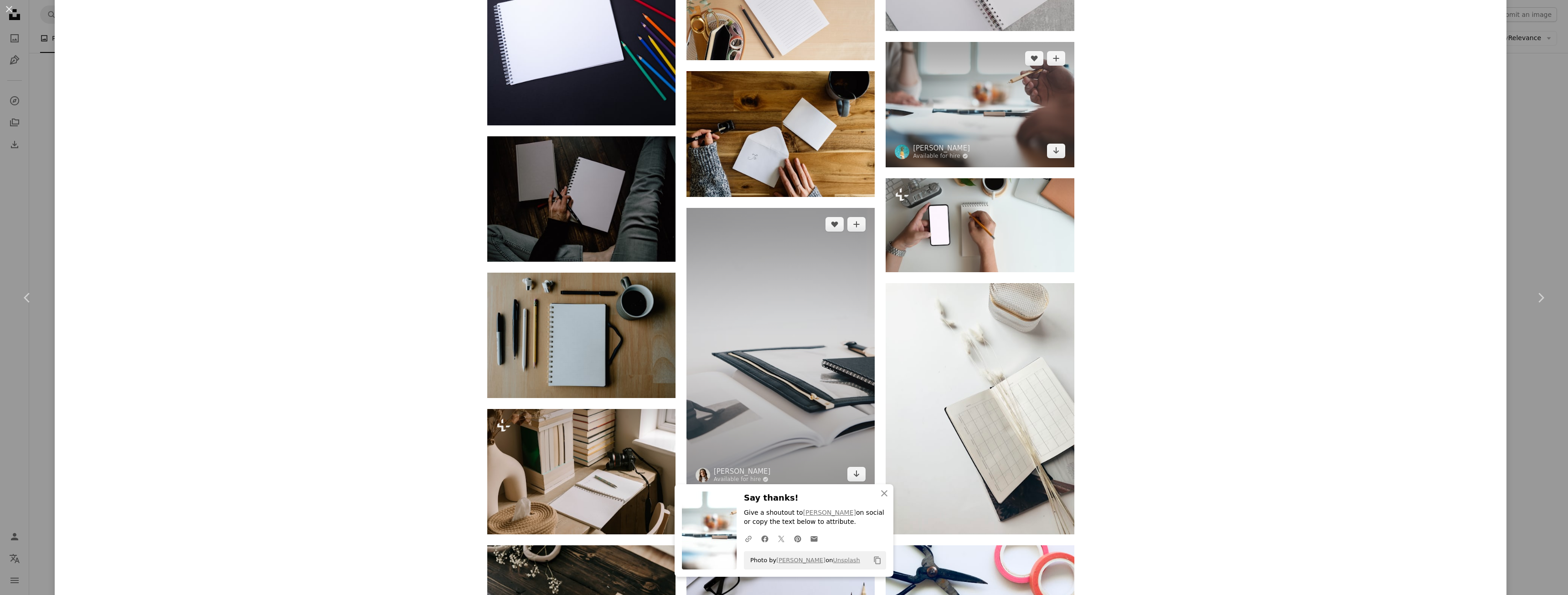
scroll to position [16513, 0]
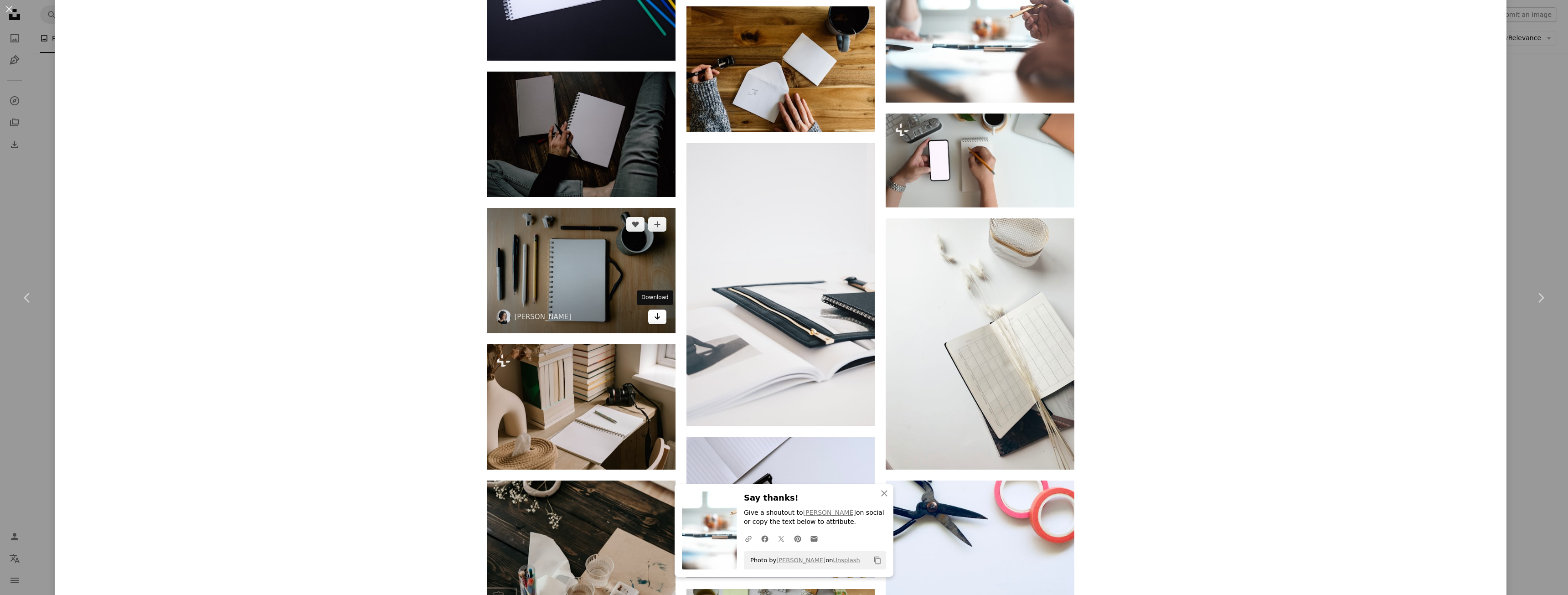
click at [656, 317] on icon "Download" at bounding box center [657, 316] width 6 height 6
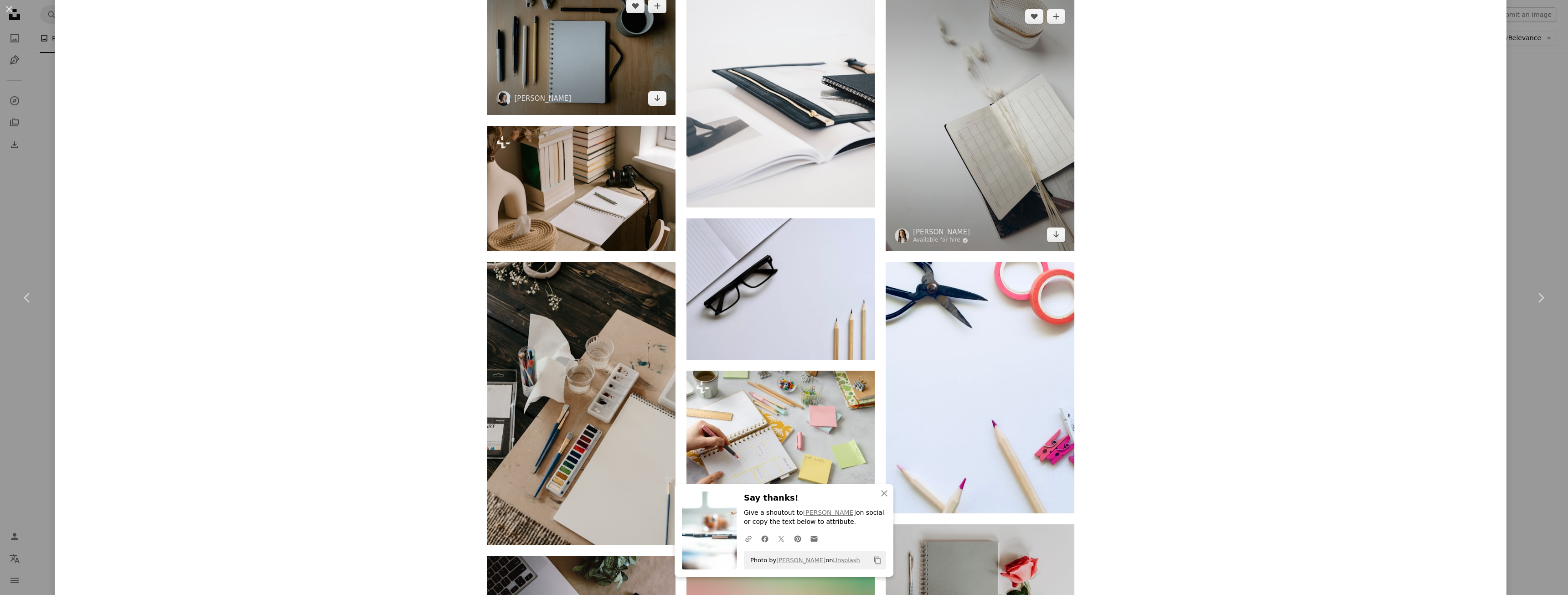
scroll to position [16786, 0]
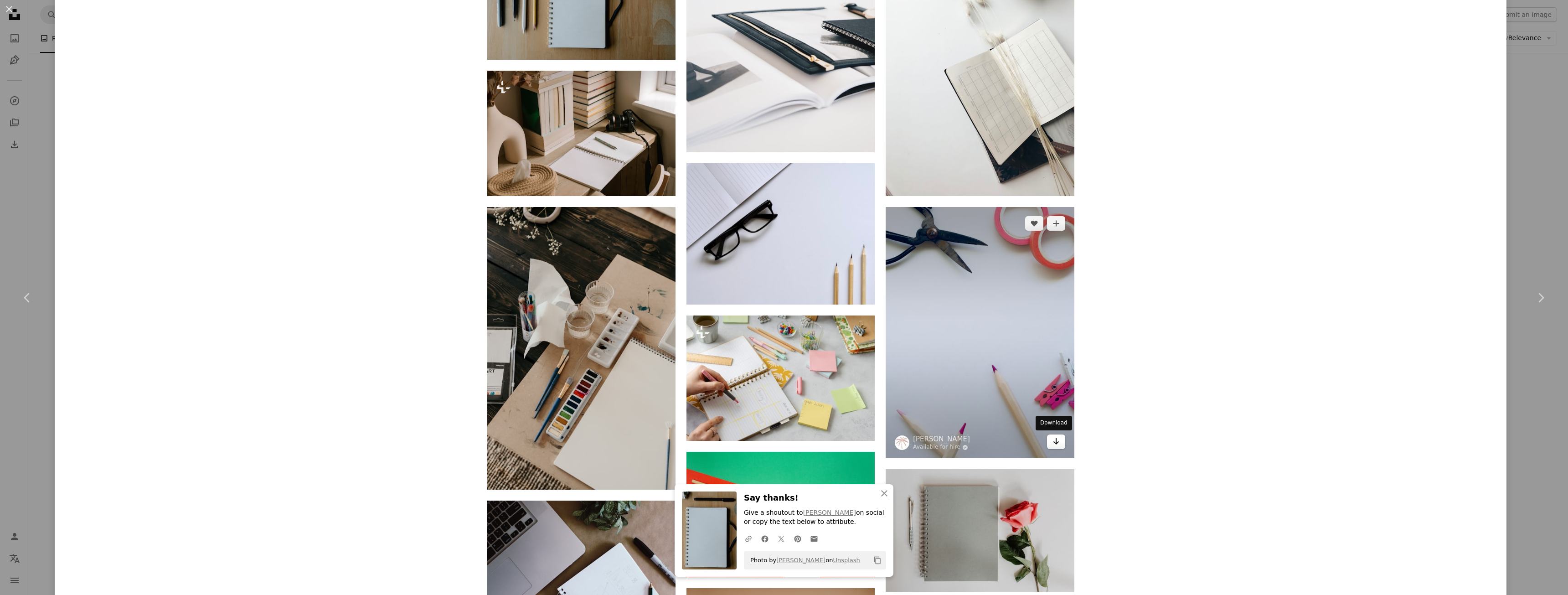
click at [1053, 442] on icon "Download" at bounding box center [1056, 442] width 6 height 6
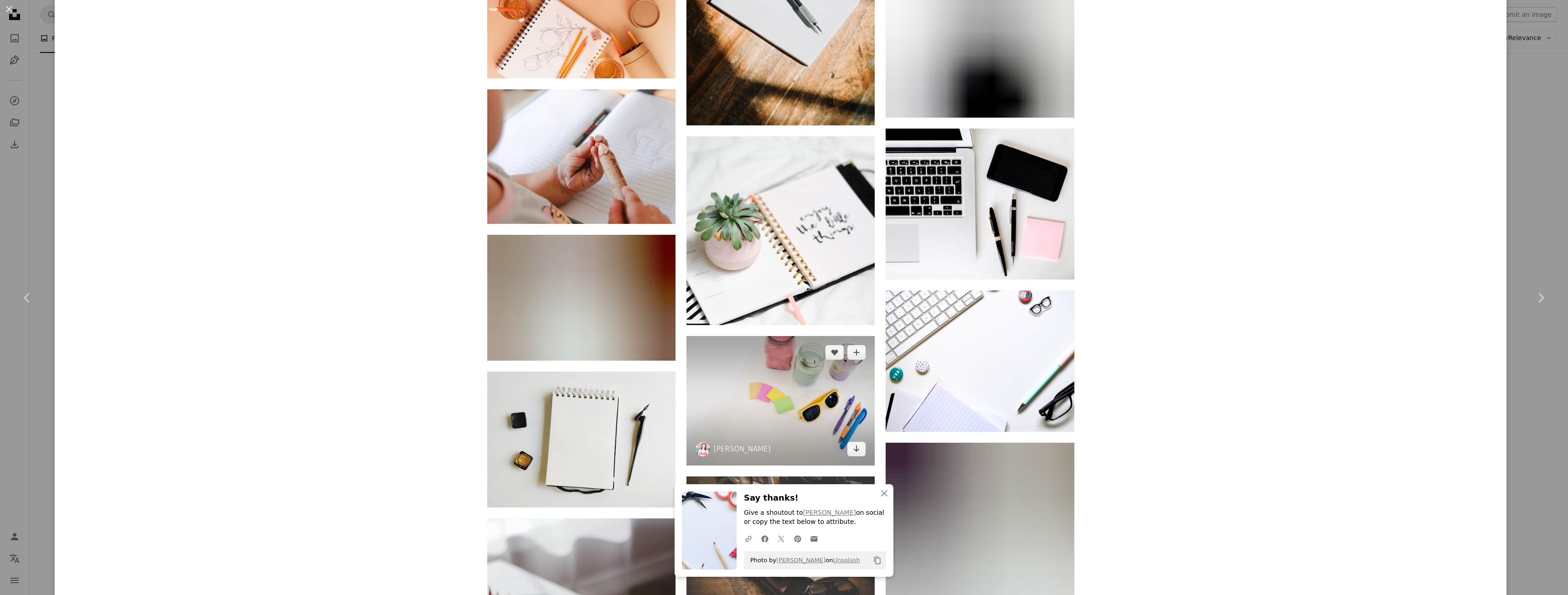
scroll to position [17671, 0]
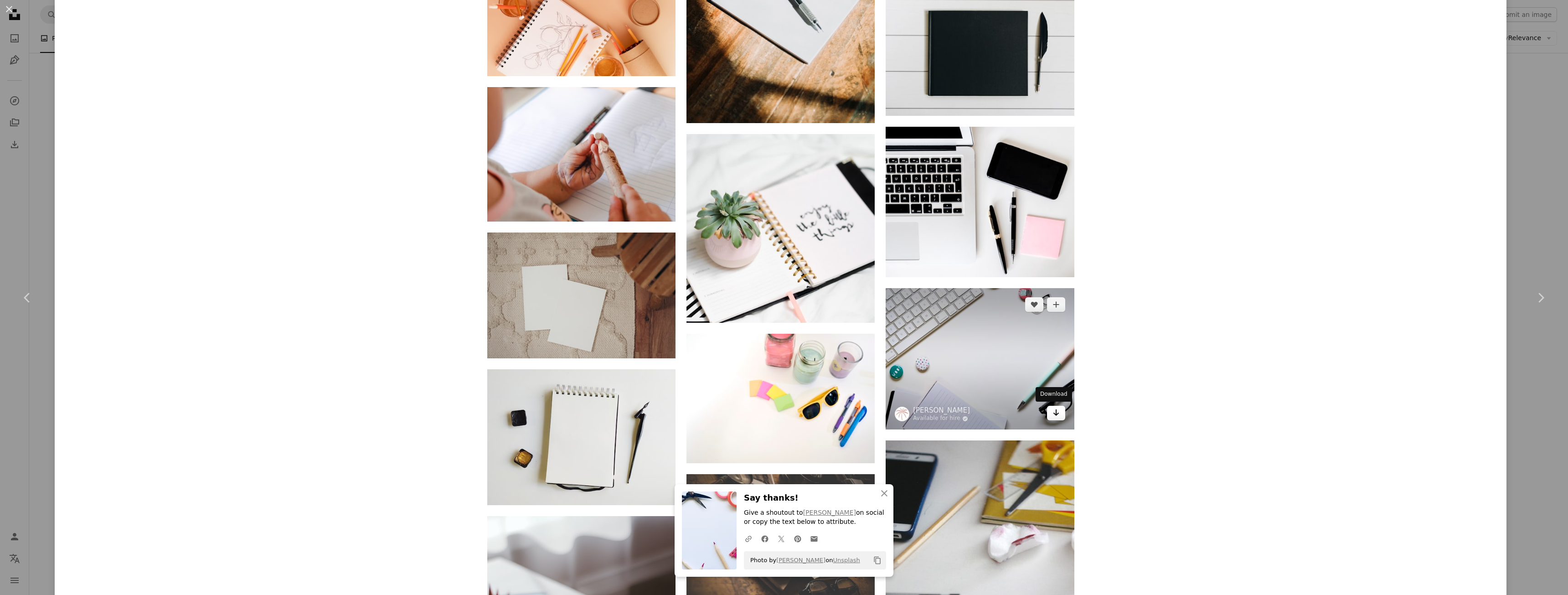
click at [1048, 415] on link "Arrow pointing down" at bounding box center [1056, 413] width 18 height 15
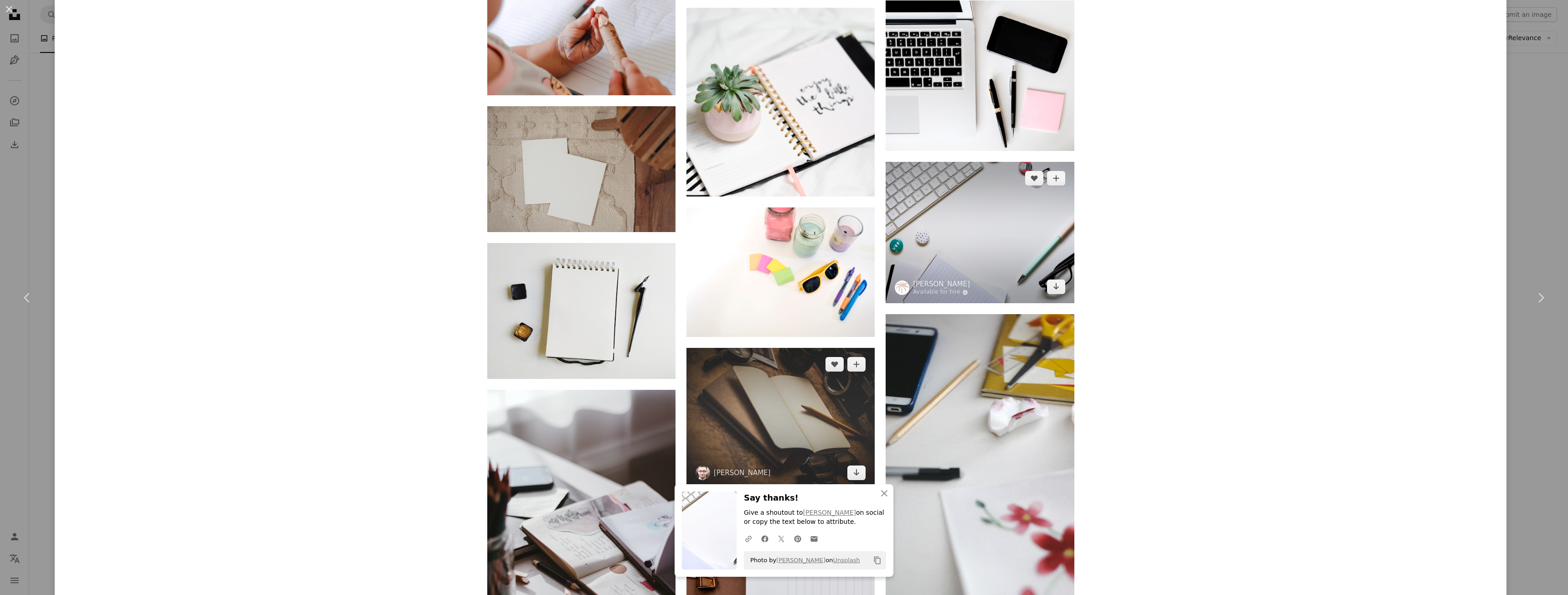
scroll to position [17808, 0]
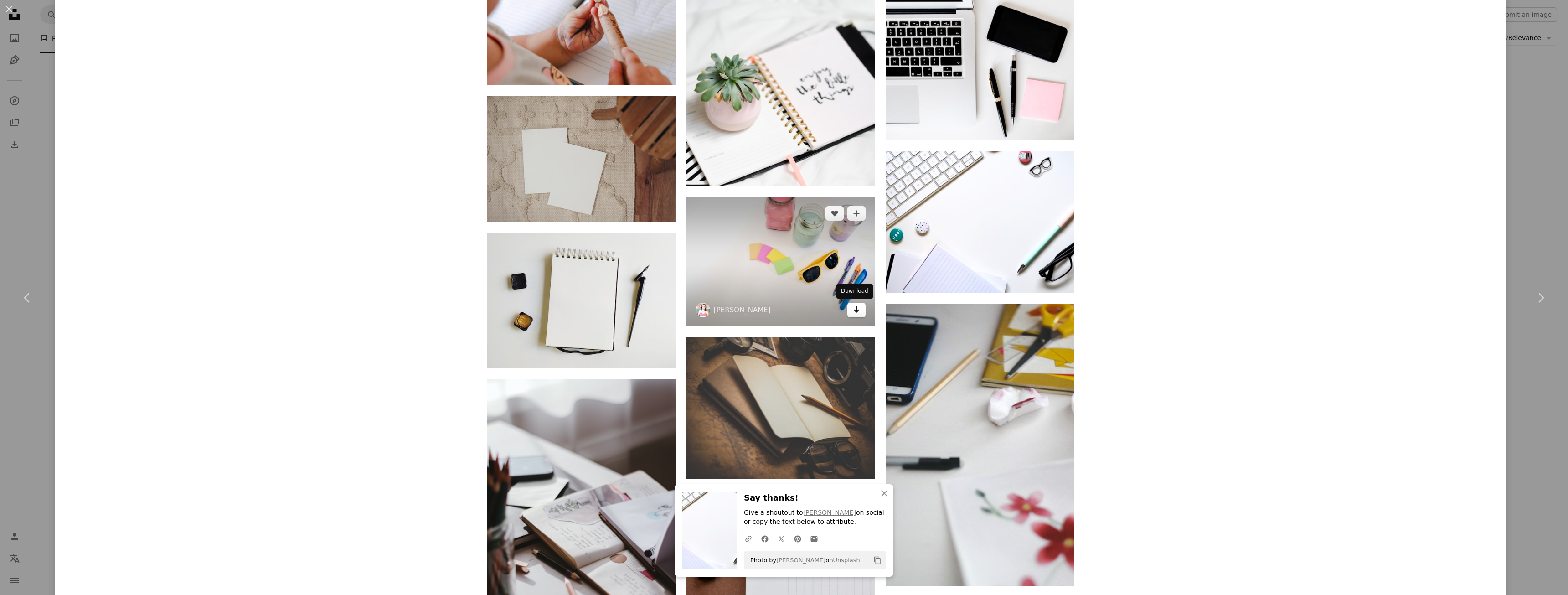
click at [854, 311] on icon "Download" at bounding box center [857, 309] width 6 height 6
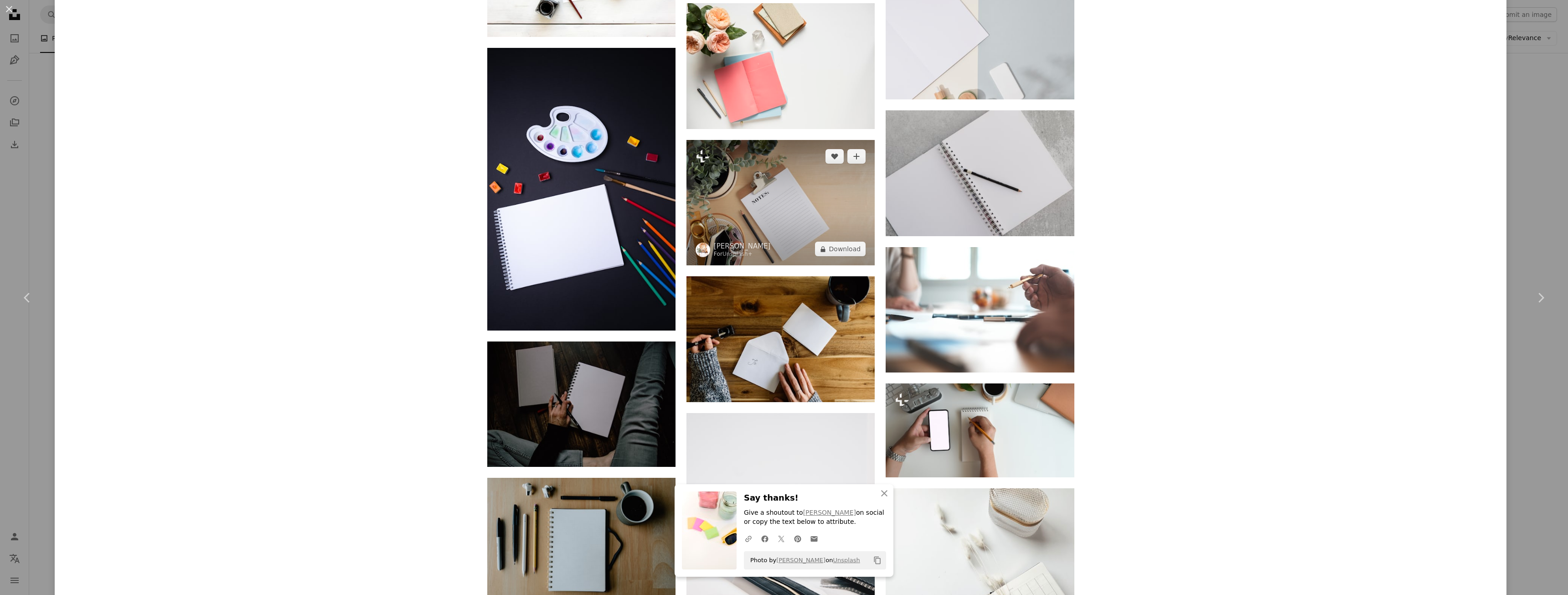
scroll to position [16562, 0]
